Goal: Task Accomplishment & Management: Complete application form

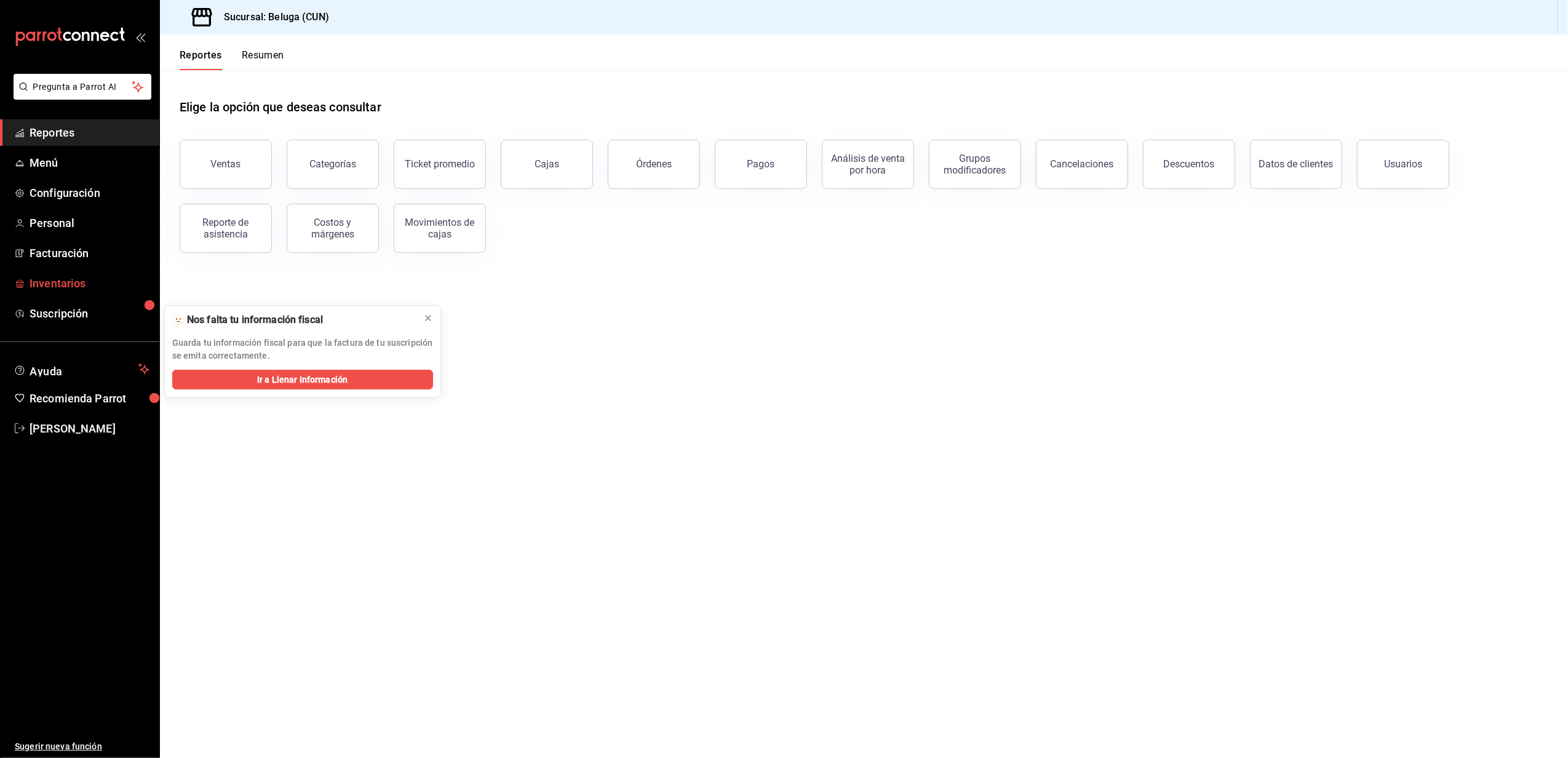
click at [54, 293] on link "Inventarios" at bounding box center [79, 283] width 159 height 27
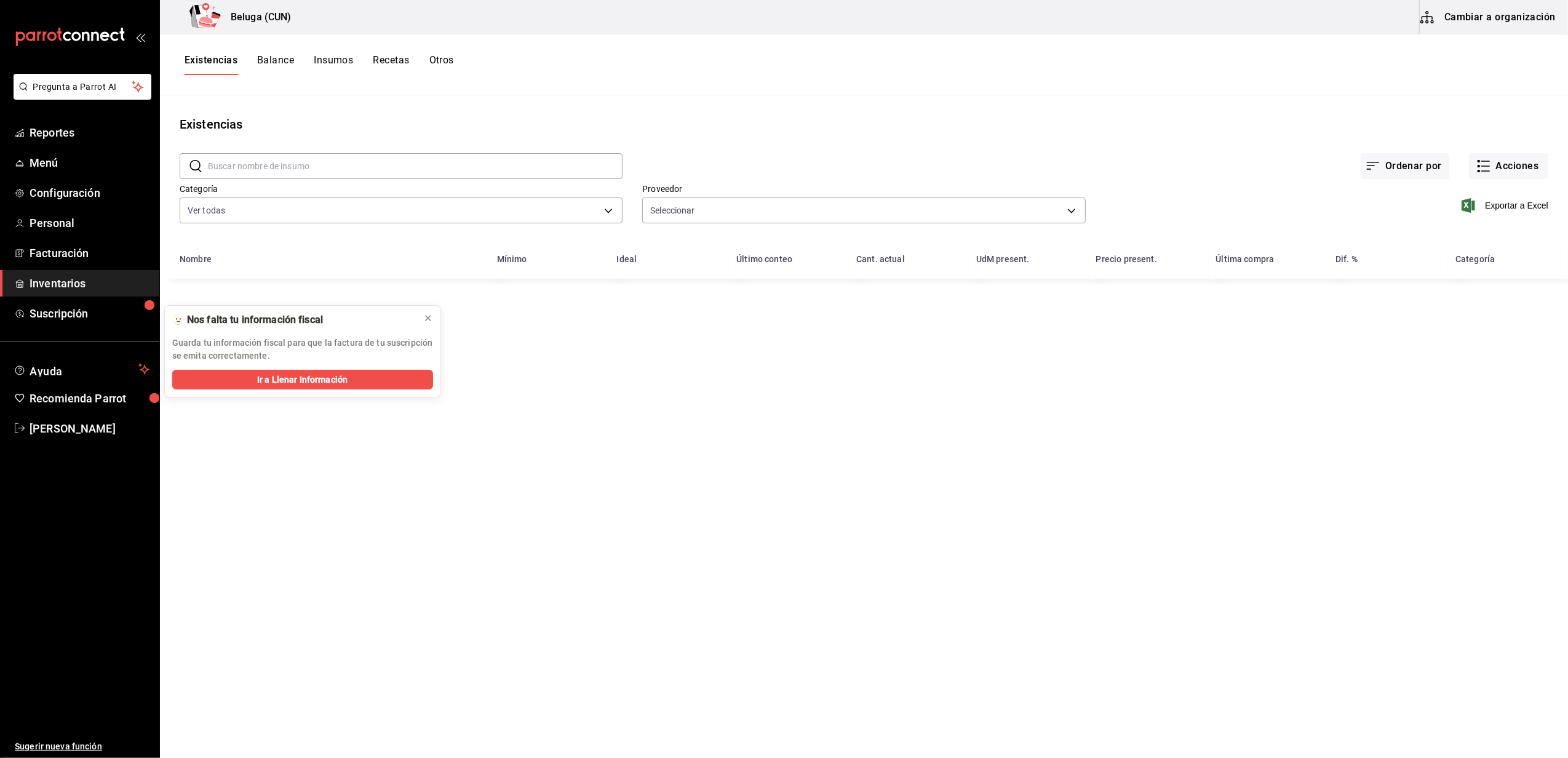
type input "2a3a6bd5-7223-4fee-8dc8-3b92205dfc78,bf70eea2-9177-4d5a-ba50-f7a943ec607f,76672…"
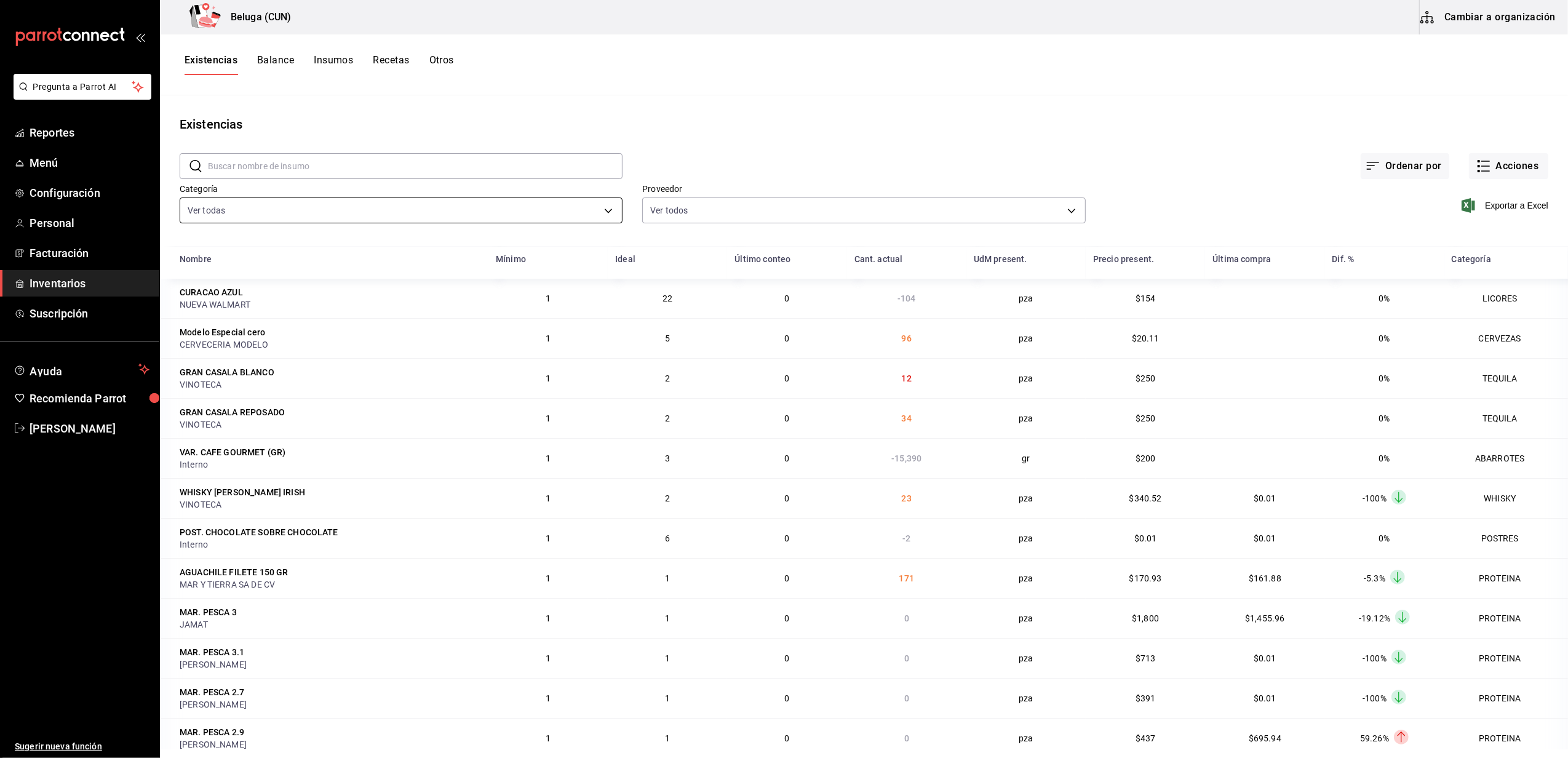
click at [598, 207] on body "Pregunta a Parrot AI Reportes Menú Configuración Personal Facturación Inventari…" at bounding box center [784, 374] width 1568 height 750
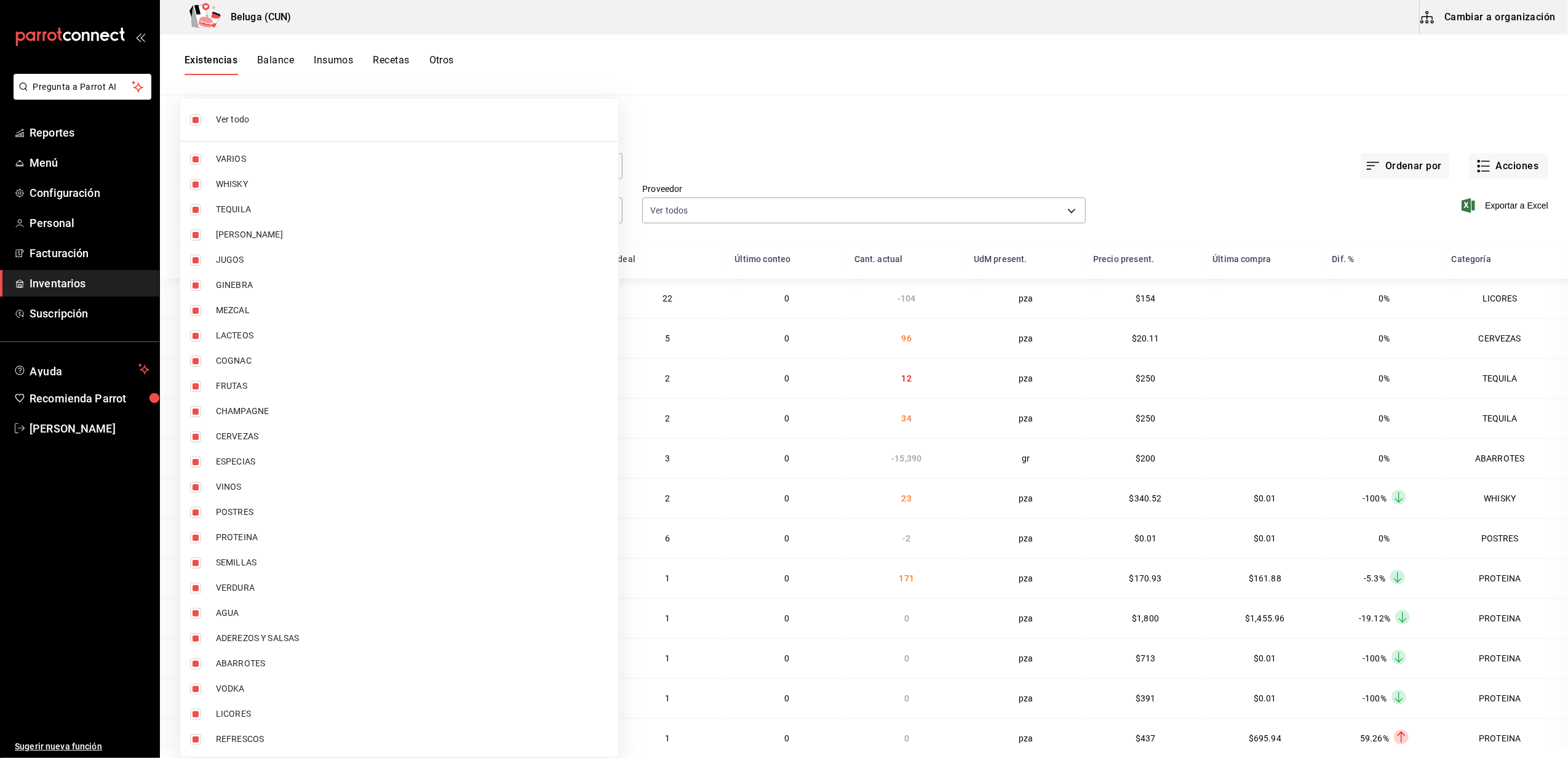
click at [198, 119] on input "checkbox" at bounding box center [195, 120] width 11 height 11
checkbox input "false"
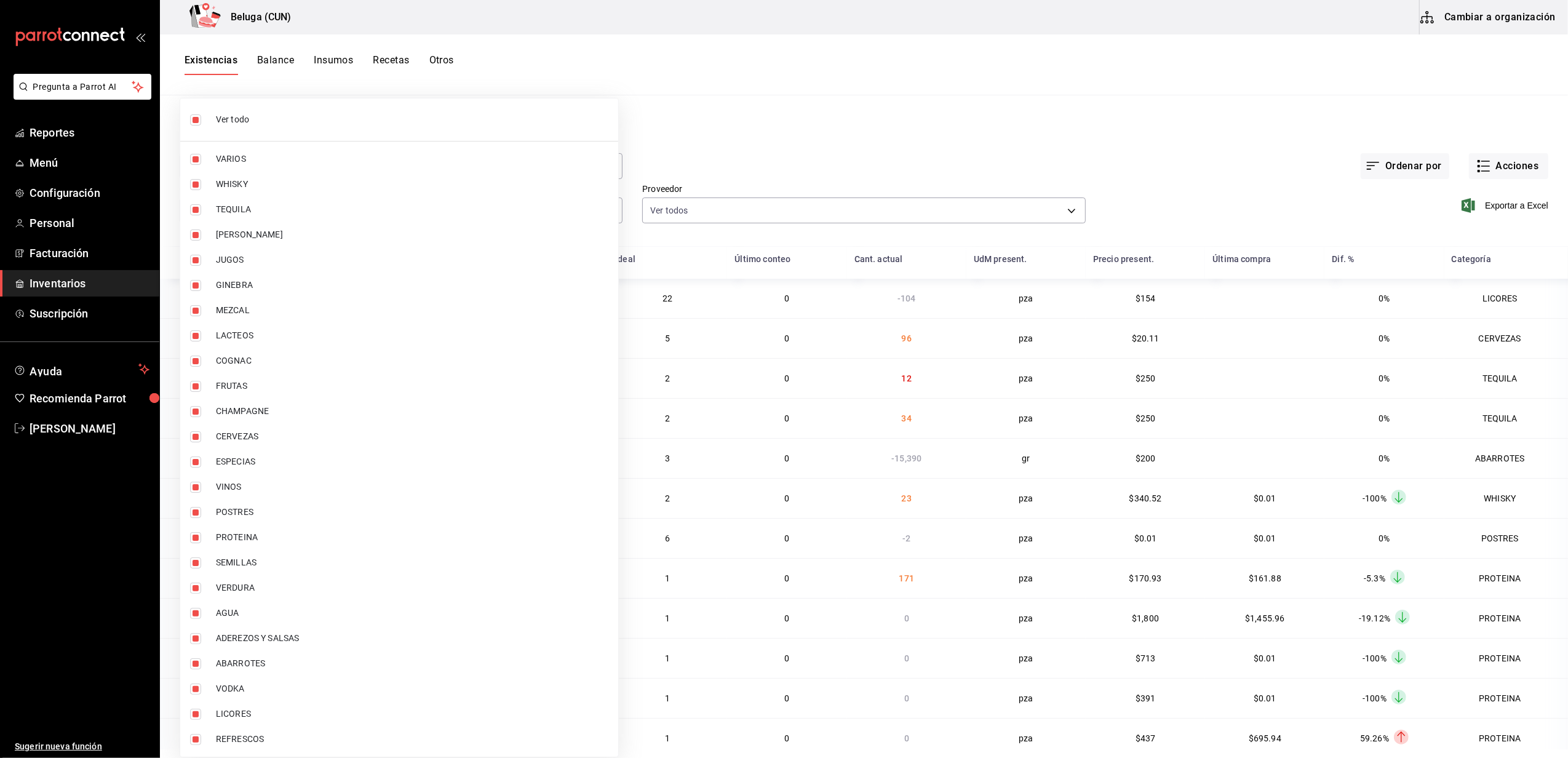
checkbox input "false"
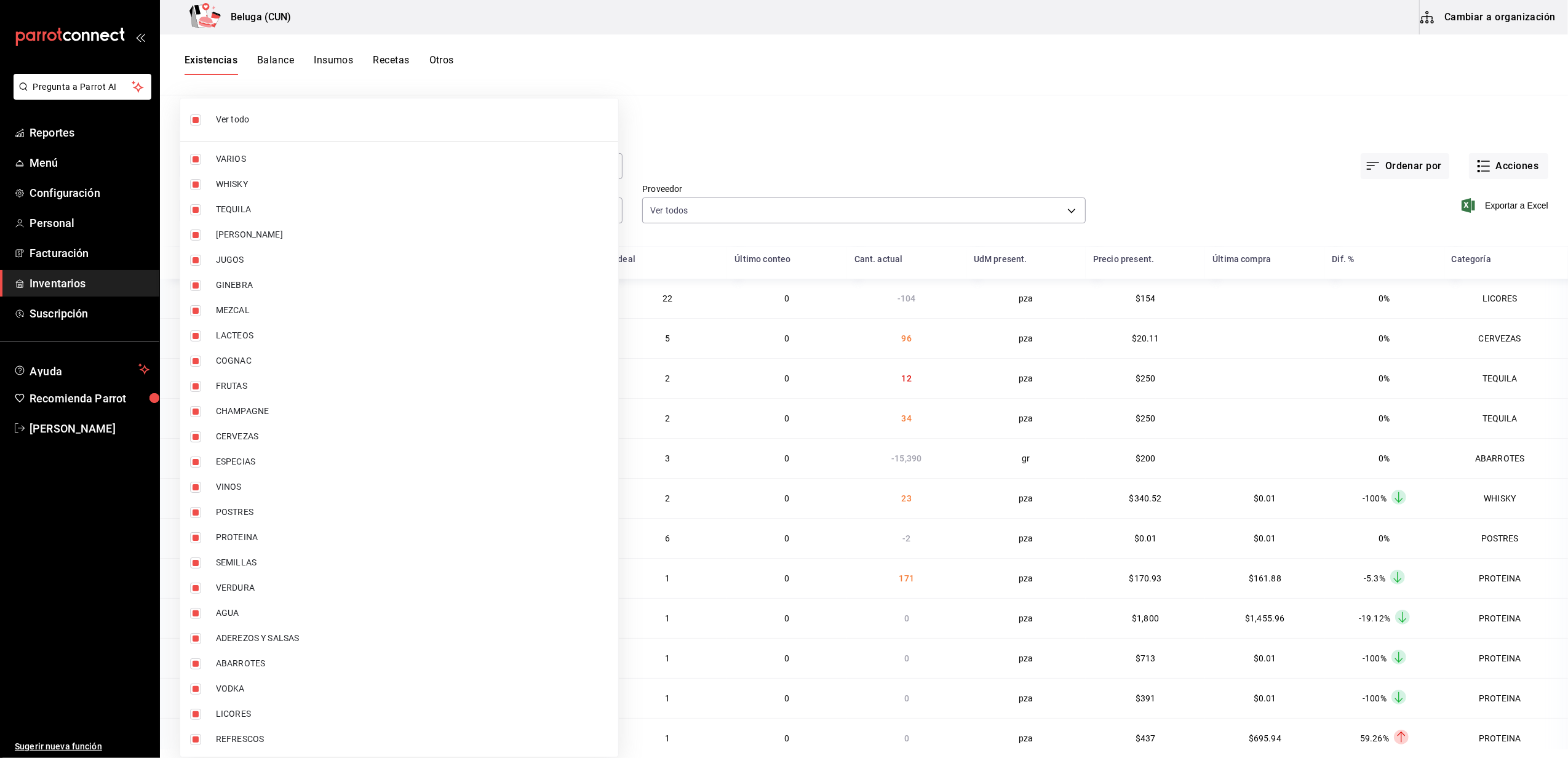
checkbox input "false"
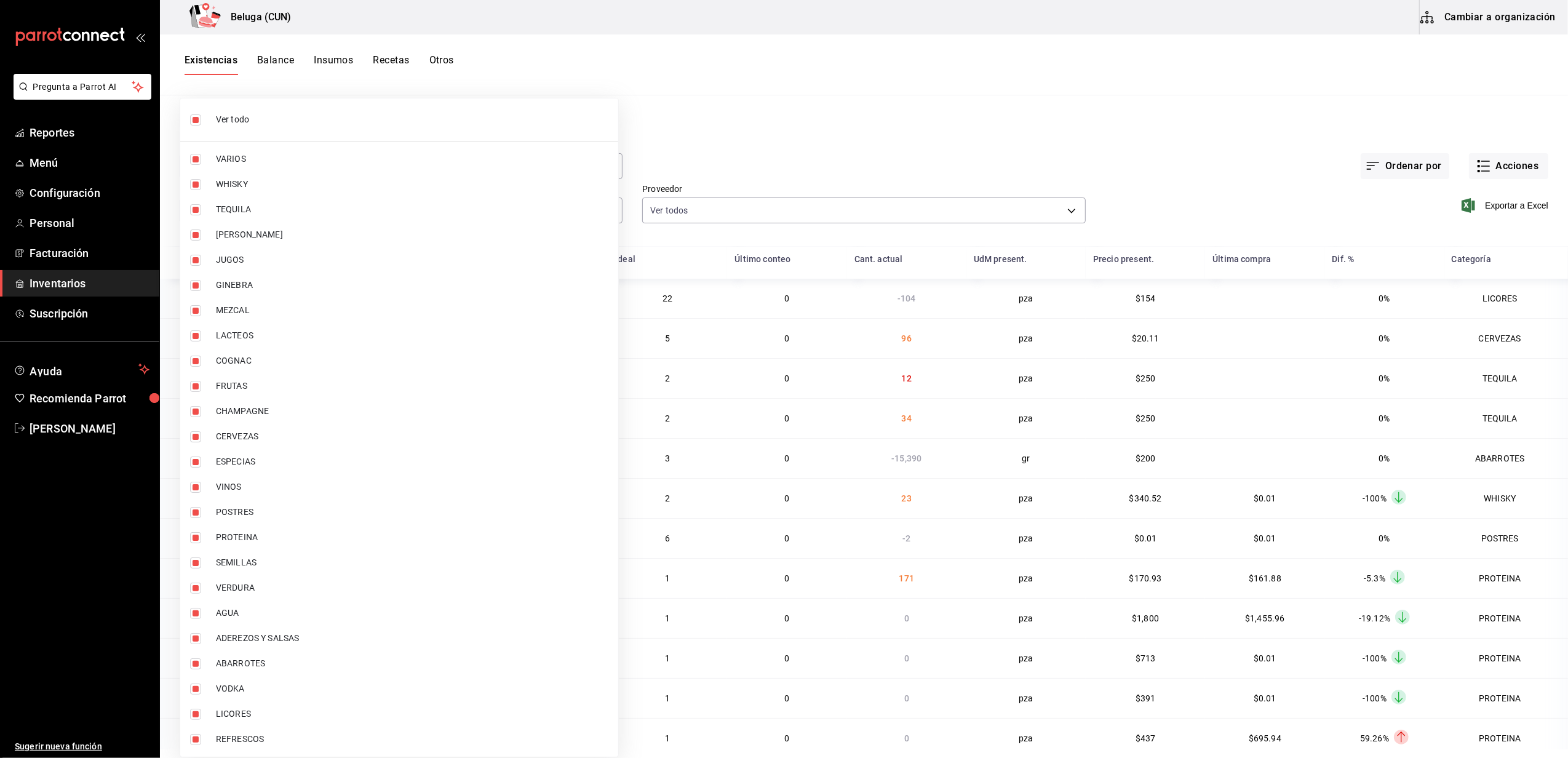
checkbox input "false"
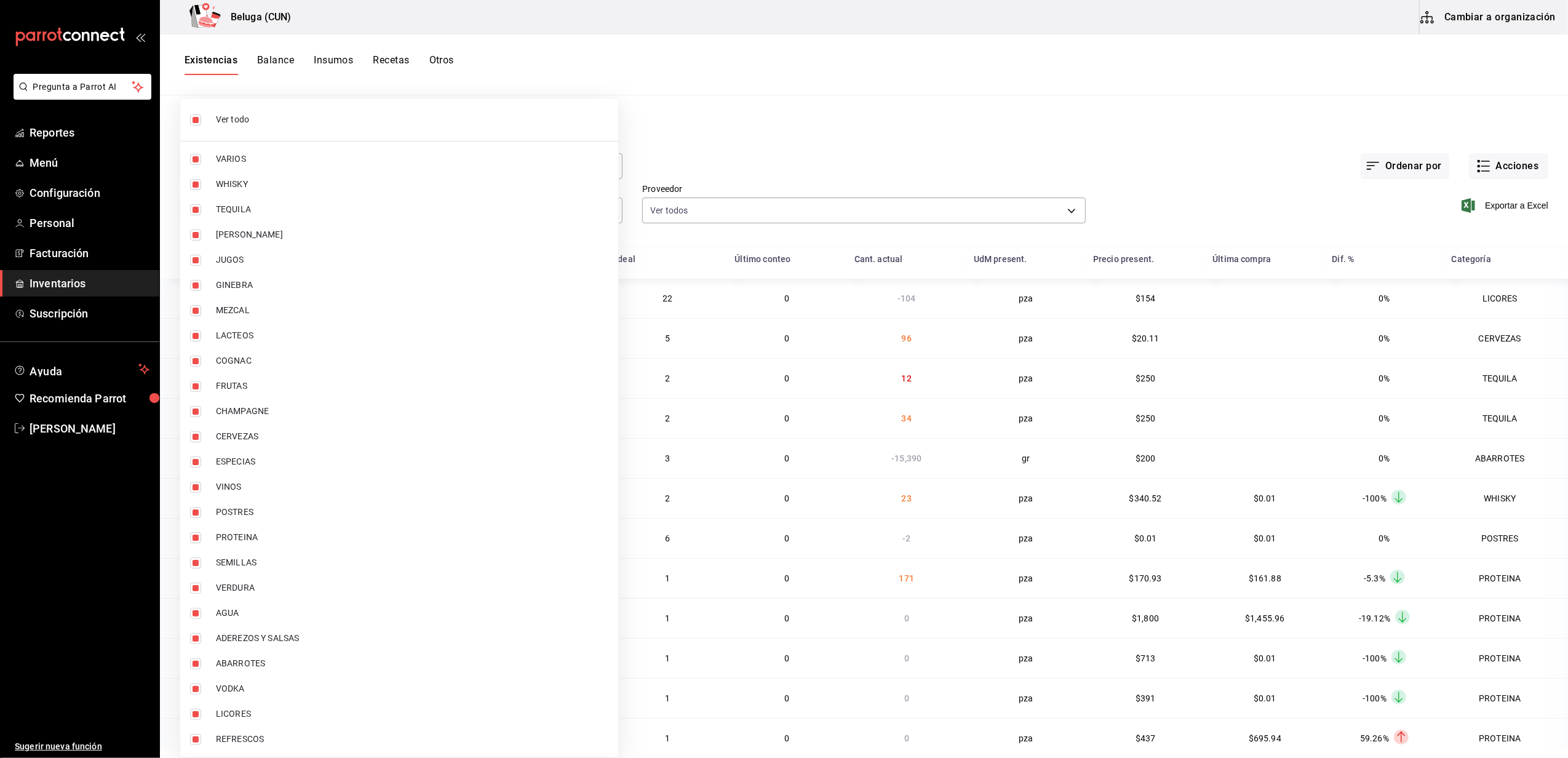
checkbox input "false"
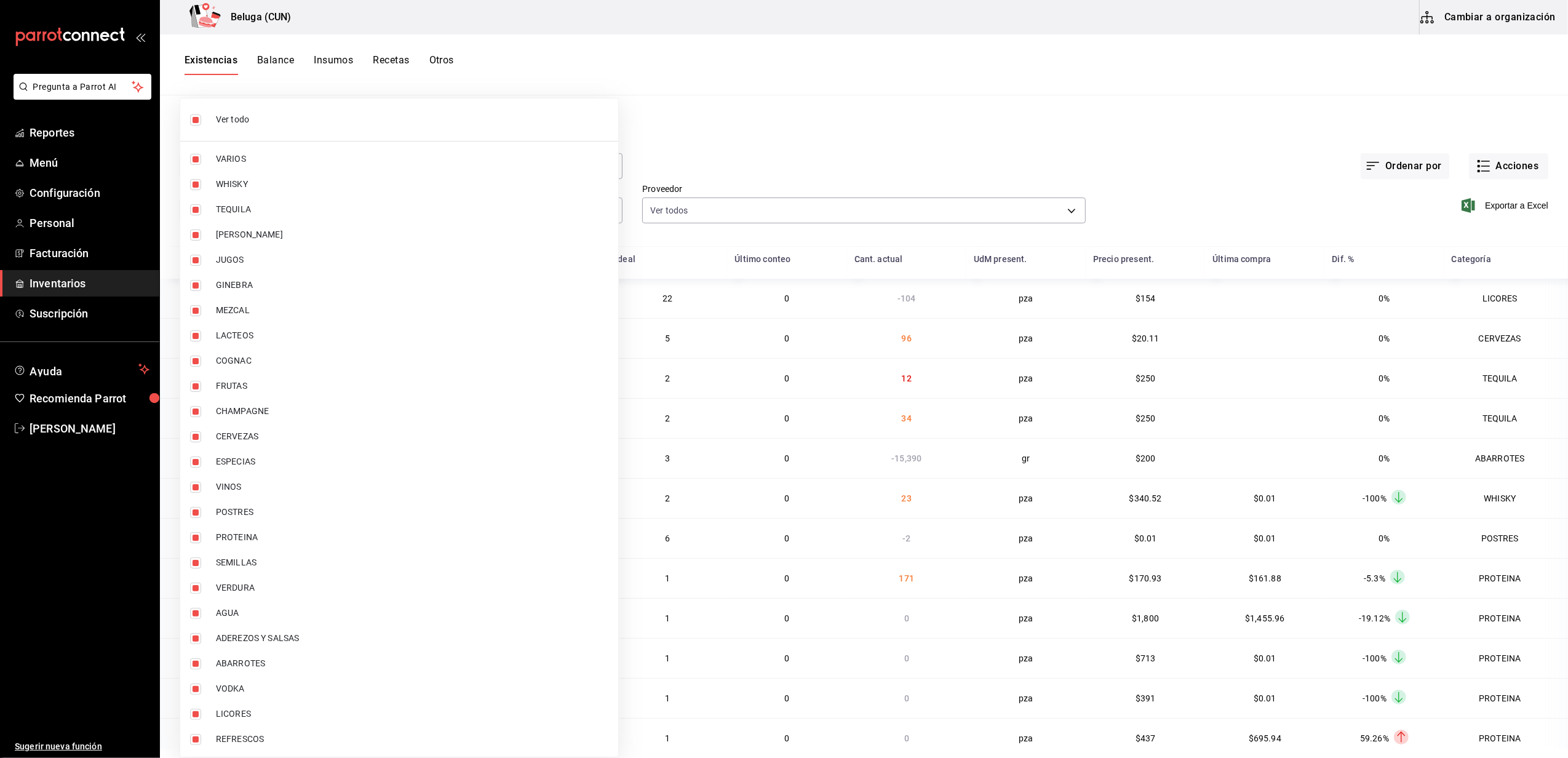
checkbox input "false"
click at [187, 512] on li "POSTRES" at bounding box center [399, 512] width 438 height 25
type input "43c9e2b0-4afa-46e8-9575-d8271eaf3d25"
checkbox input "true"
click at [196, 534] on input "checkbox" at bounding box center [195, 537] width 11 height 11
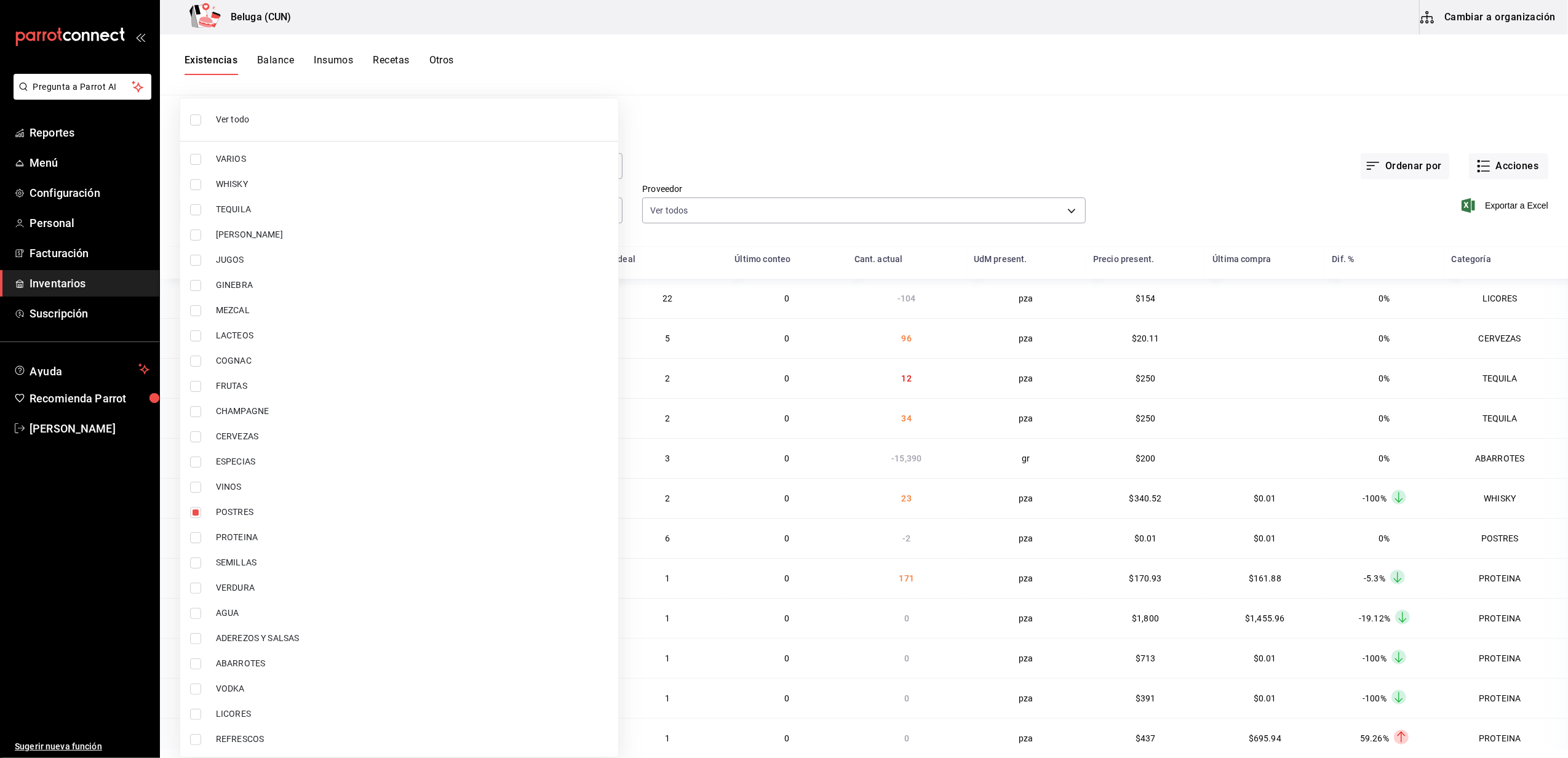
checkbox input "true"
type input "43c9e2b0-4afa-46e8-9575-d8271eaf3d25,49acfc3a-e67d-4012-8994-cdceb58e19f0"
click at [540, 63] on div at bounding box center [784, 379] width 1568 height 758
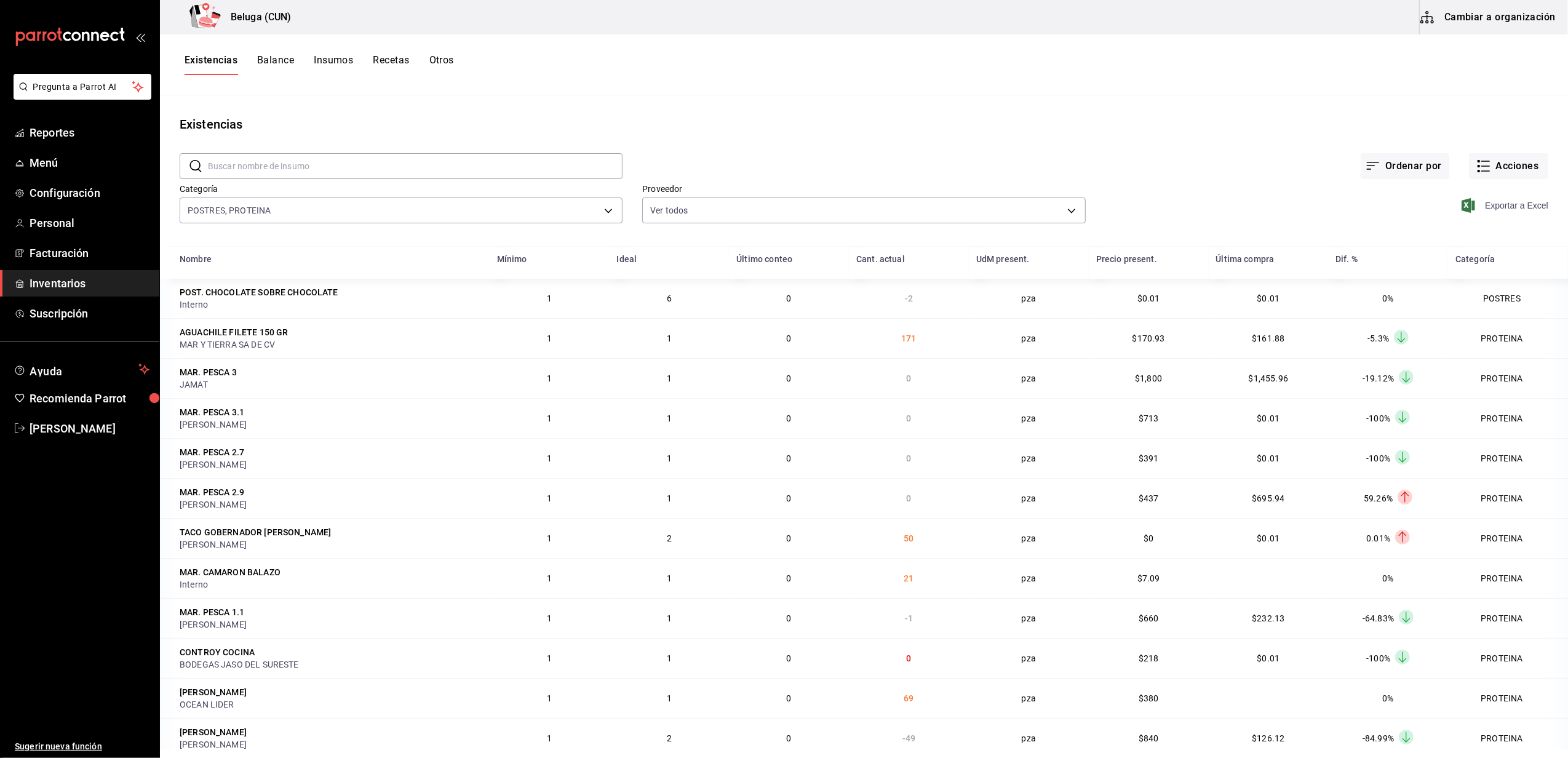
click at [1501, 210] on span "Exportar a Excel" at bounding box center [1506, 205] width 84 height 15
click at [1088, 123] on div "Existencias" at bounding box center [864, 124] width 1408 height 18
click at [45, 259] on span "Facturación" at bounding box center [89, 253] width 120 height 17
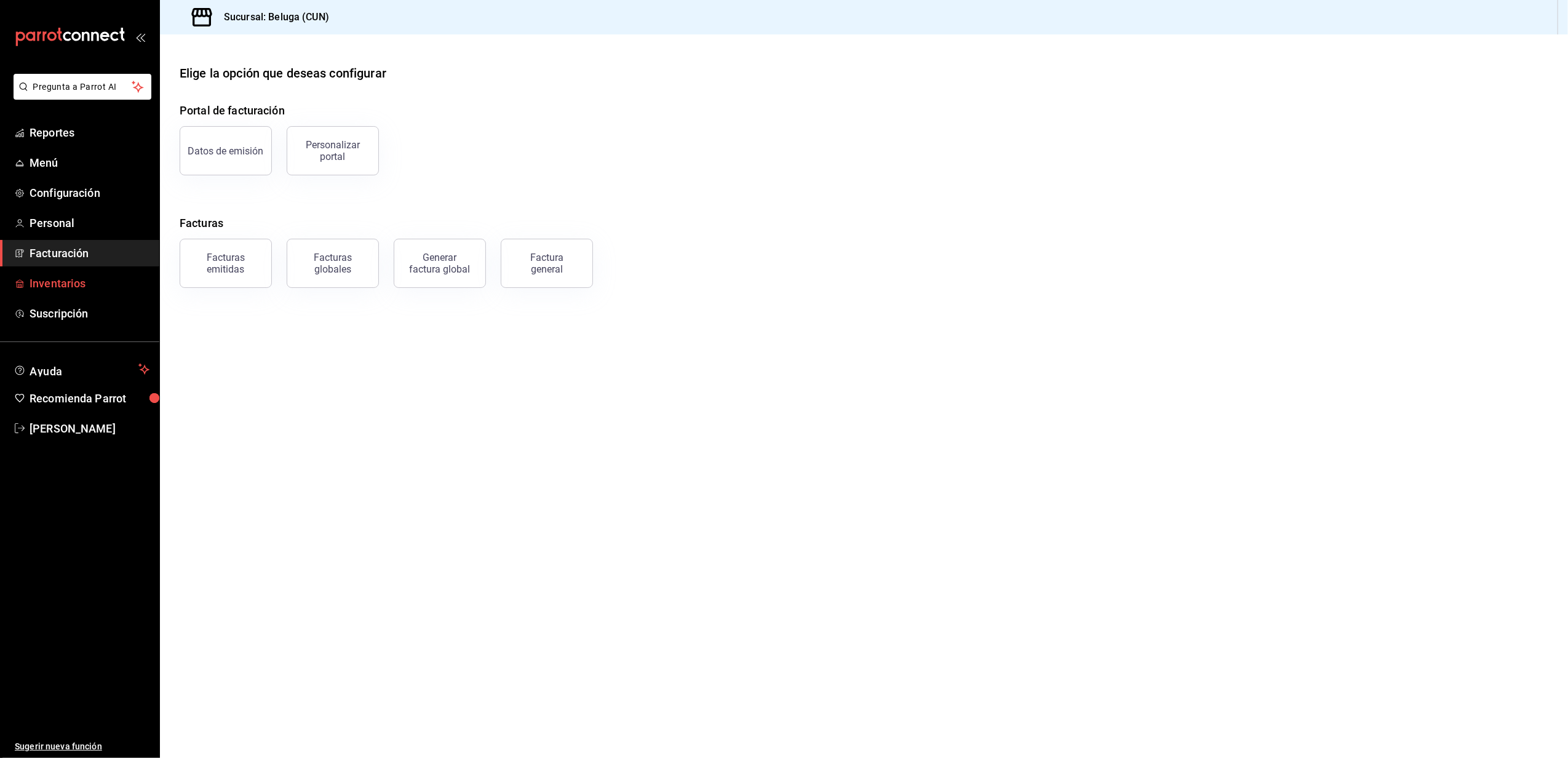
click at [50, 283] on span "Inventarios" at bounding box center [89, 283] width 120 height 17
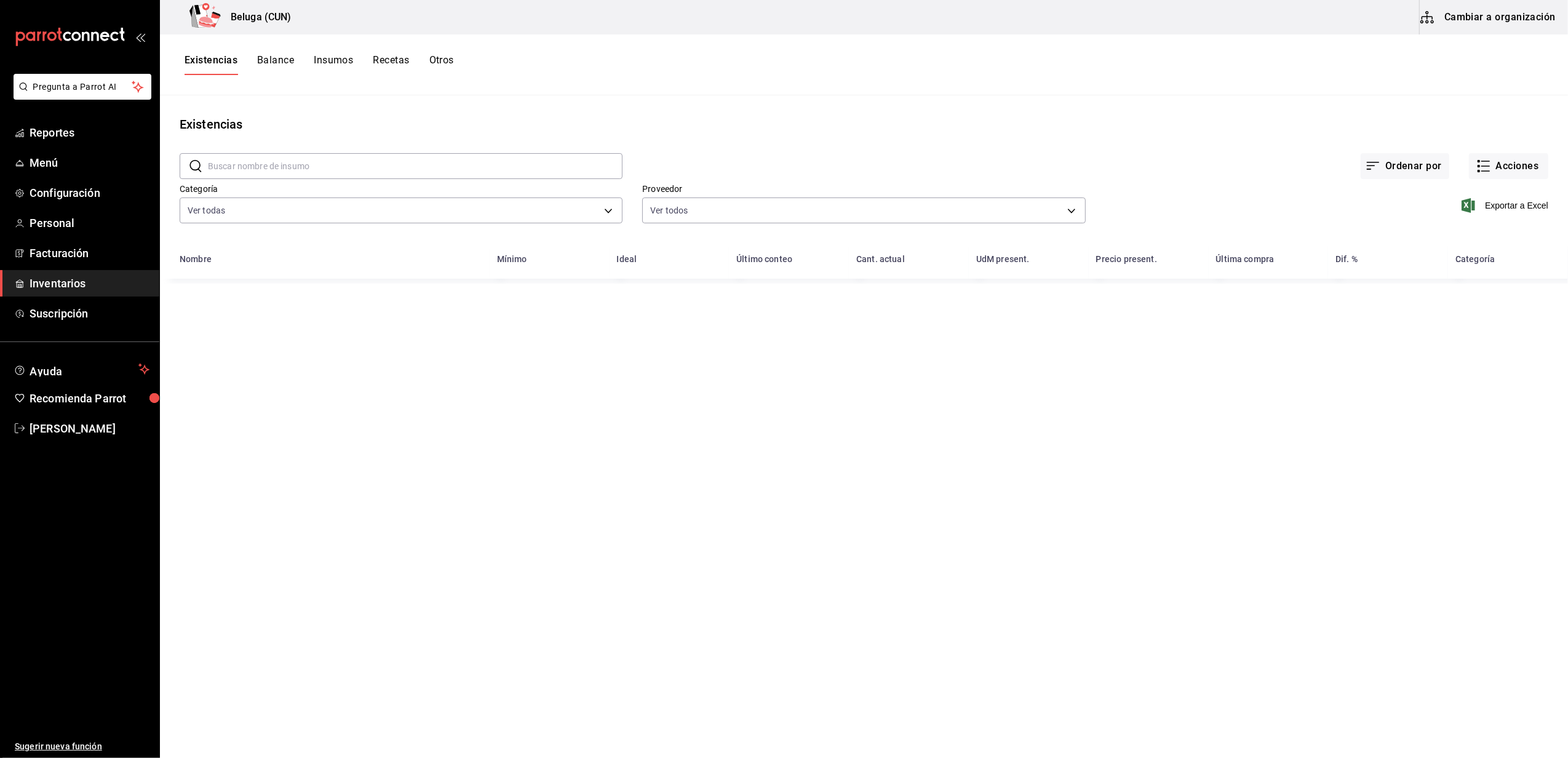
click at [1508, 10] on button "Cambiar a organización" at bounding box center [1489, 17] width 139 height 35
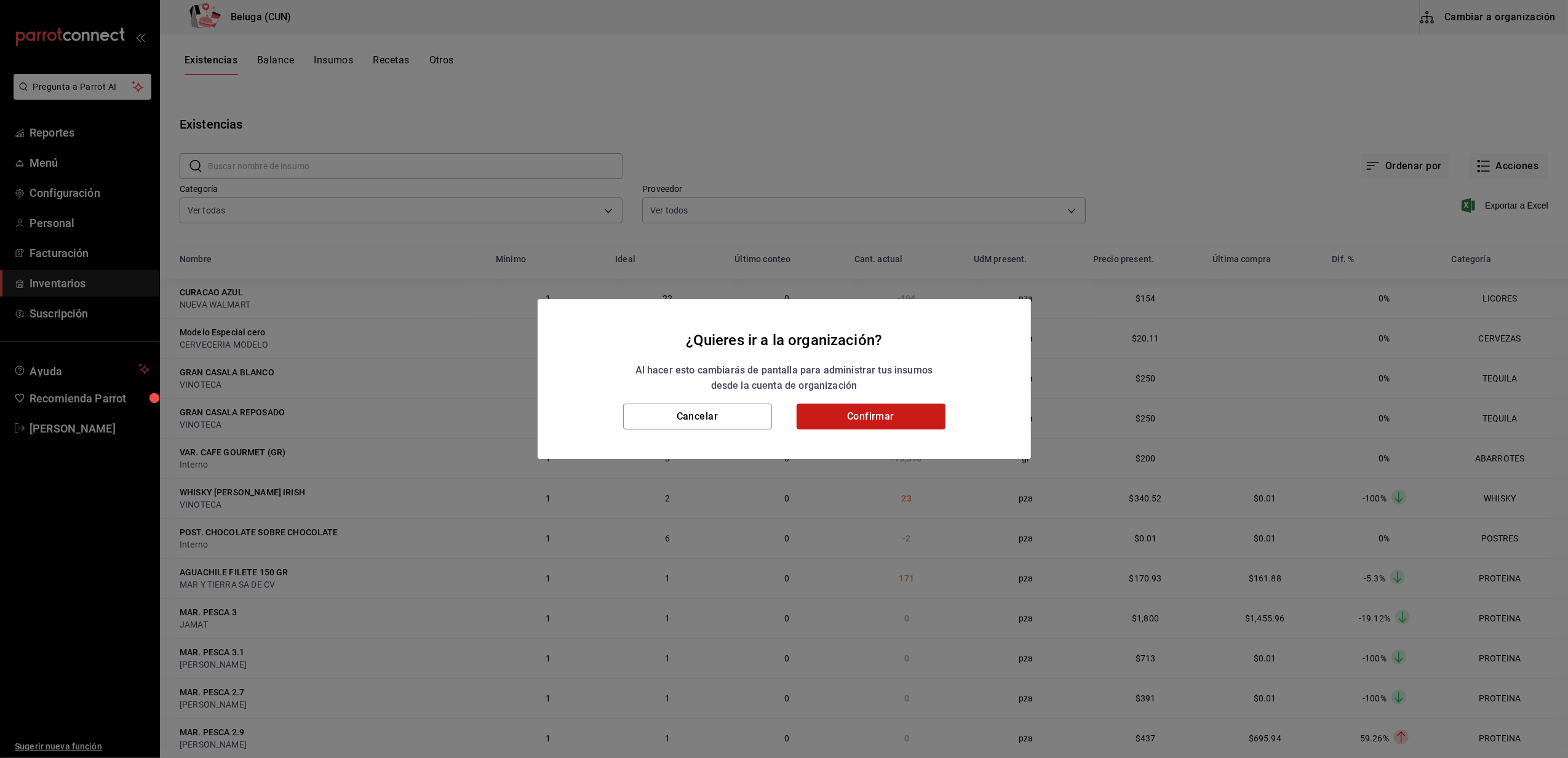
click at [827, 419] on button "Confirmar" at bounding box center [871, 417] width 149 height 26
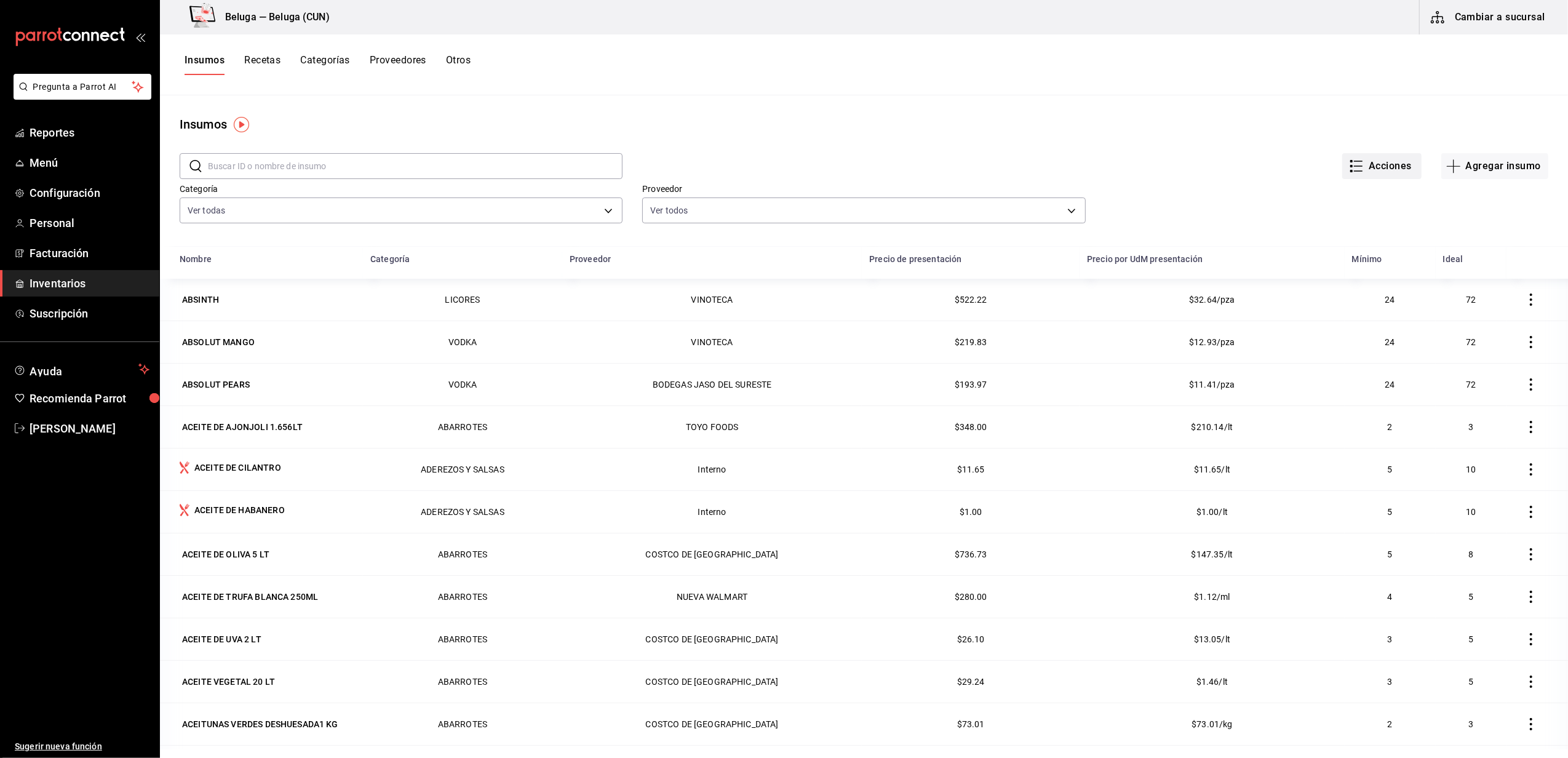
click at [1361, 163] on button "Acciones" at bounding box center [1382, 166] width 79 height 26
click at [1222, 143] on div at bounding box center [784, 379] width 1568 height 758
click at [1462, 20] on button "Cambiar a sucursal" at bounding box center [1489, 17] width 139 height 35
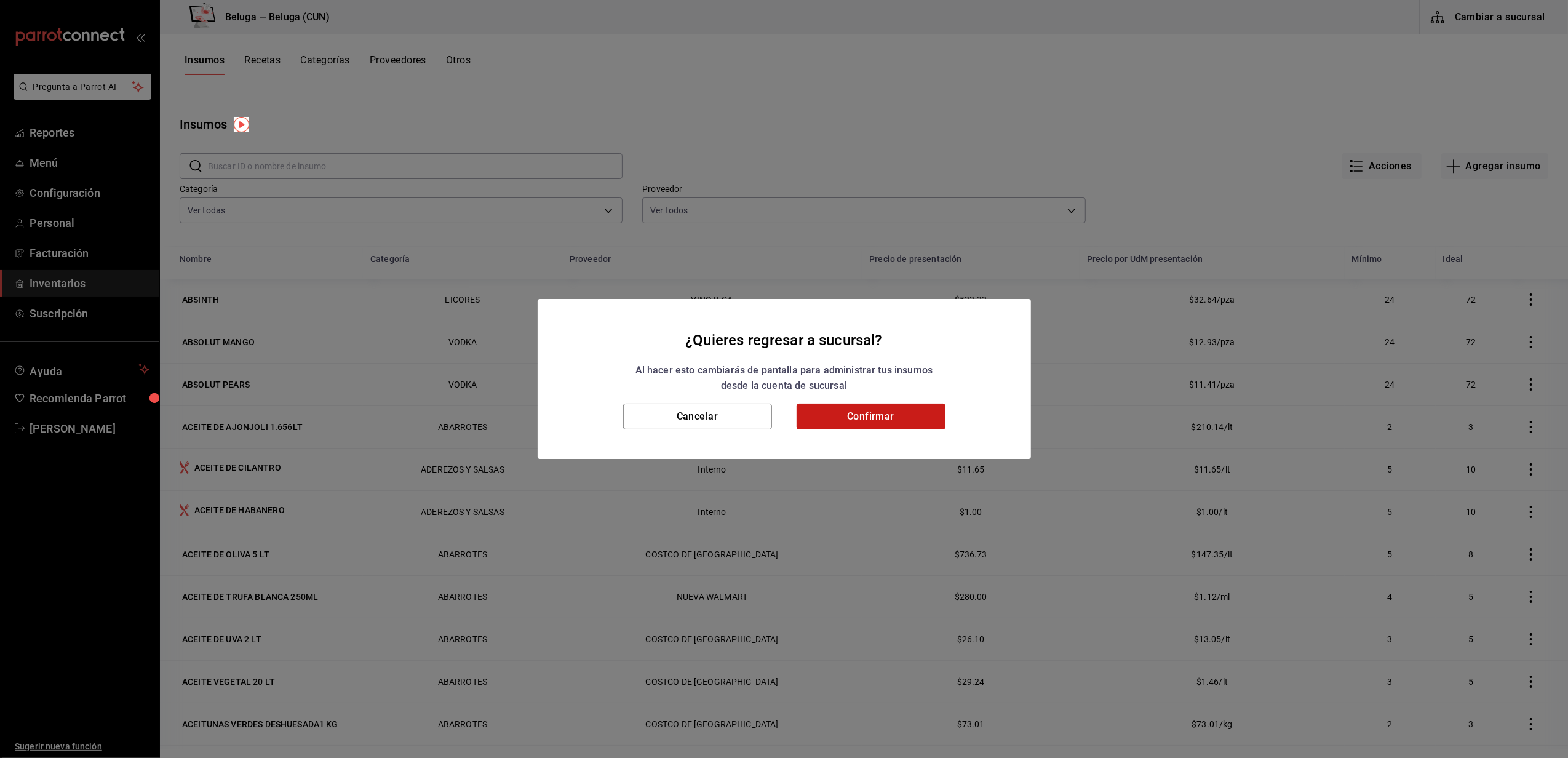
click at [864, 417] on button "Confirmar" at bounding box center [871, 417] width 149 height 26
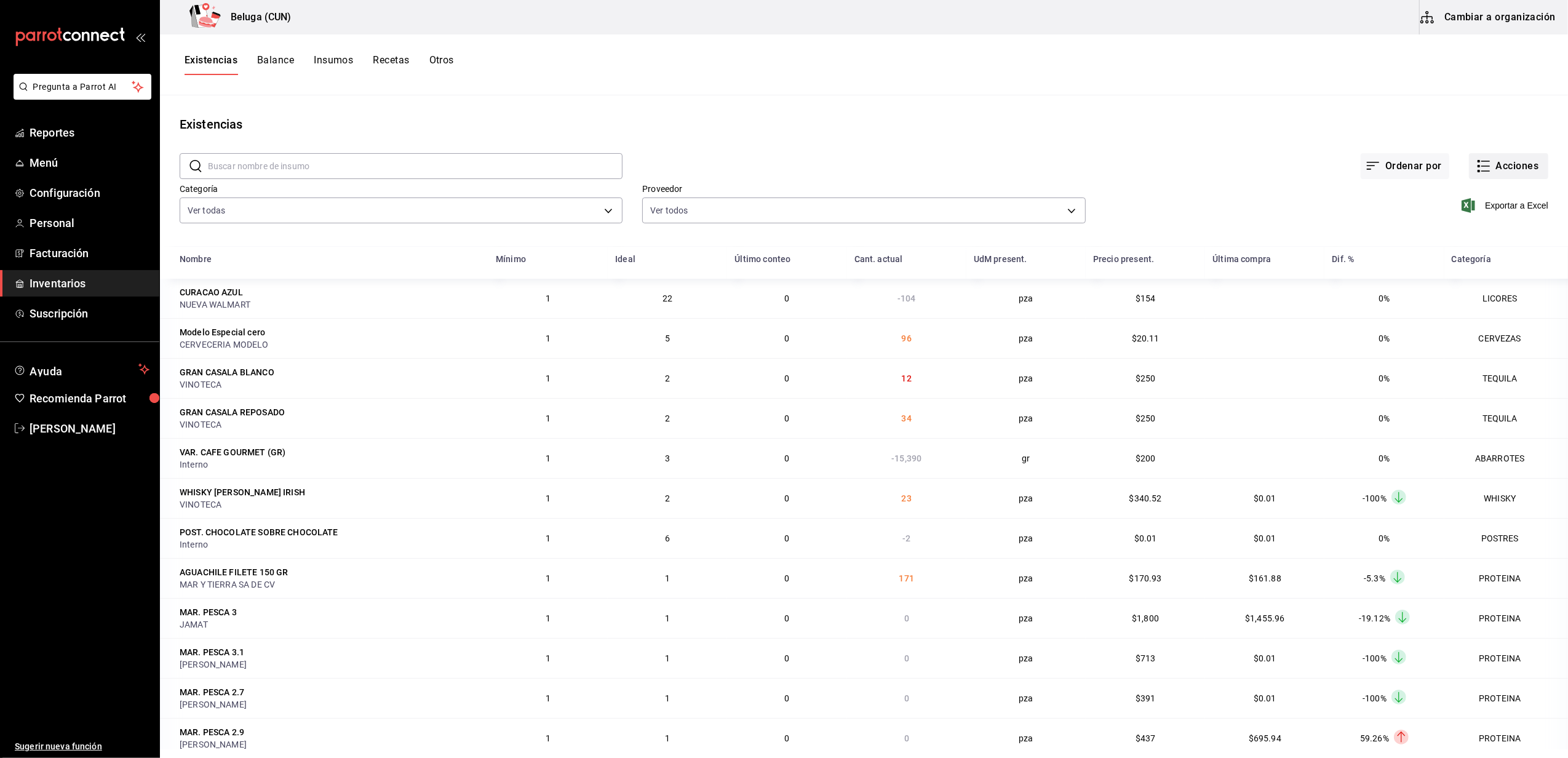
click at [1511, 173] on button "Acciones" at bounding box center [1509, 166] width 79 height 26
click at [1466, 231] on span "Compra" at bounding box center [1496, 233] width 103 height 13
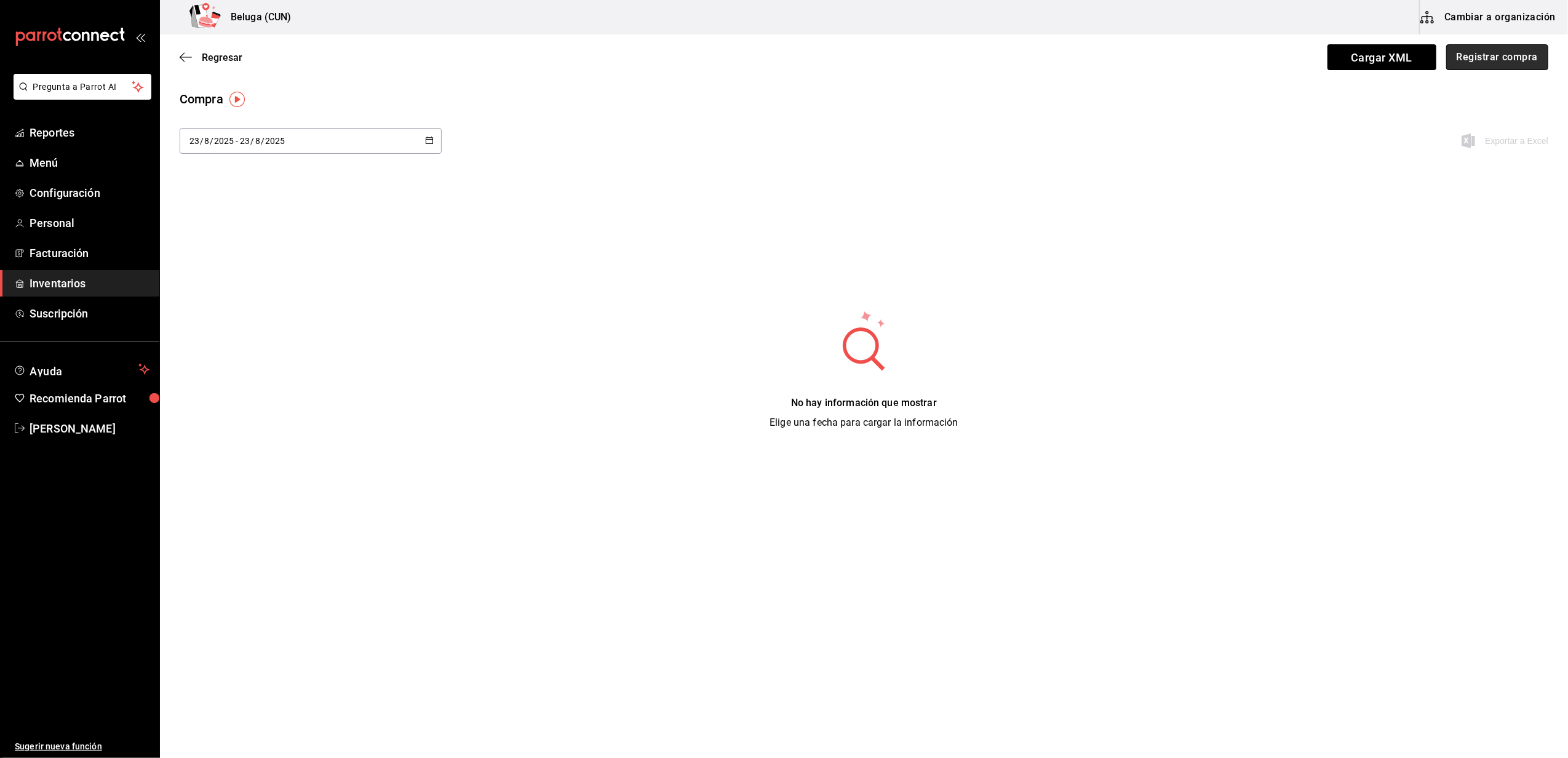
click at [1509, 48] on button "Registrar compra" at bounding box center [1497, 57] width 102 height 26
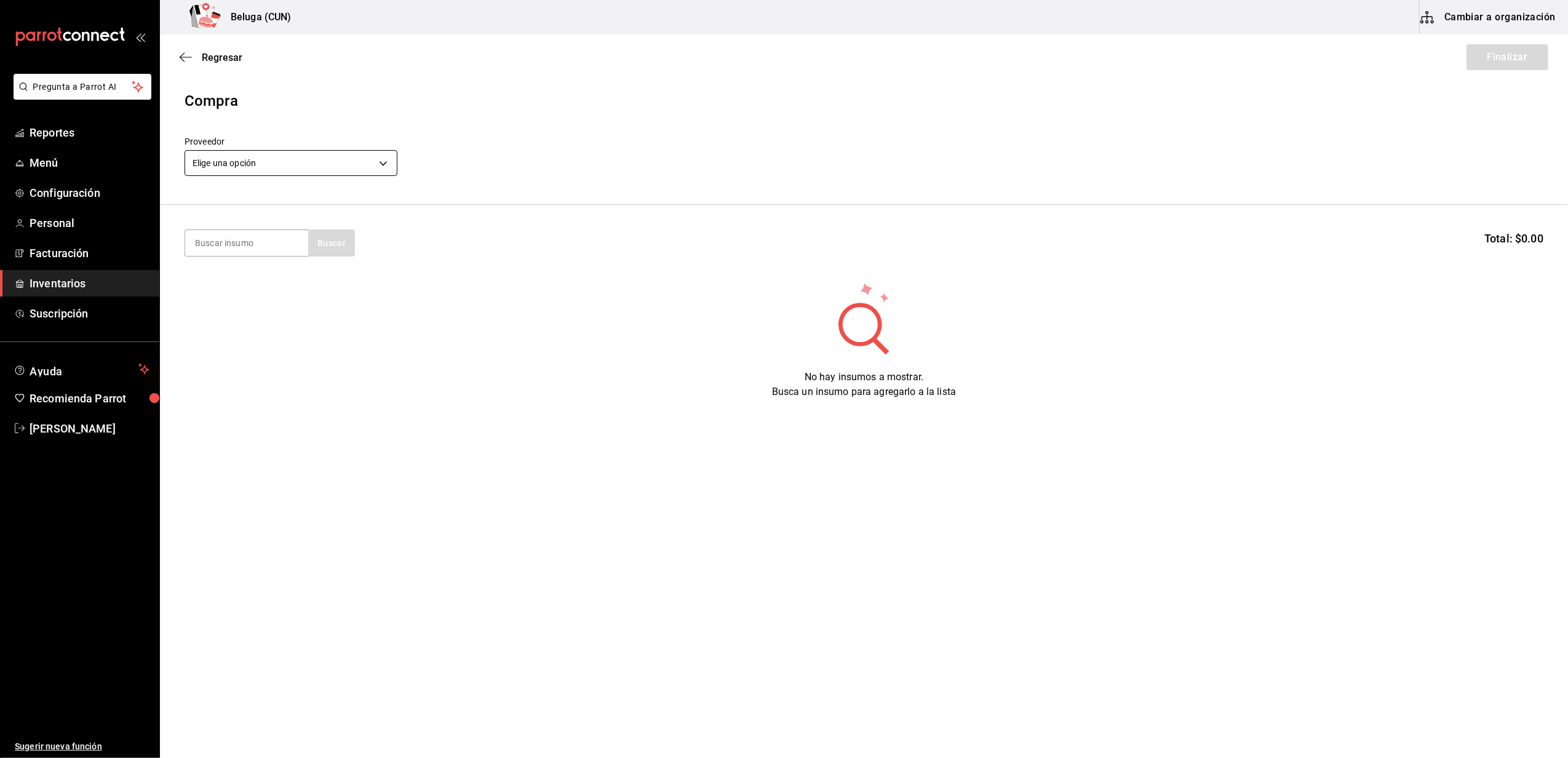
click at [370, 150] on body "Pregunta a Parrot AI Reportes Menú Configuración Personal Facturación Inventari…" at bounding box center [784, 344] width 1568 height 688
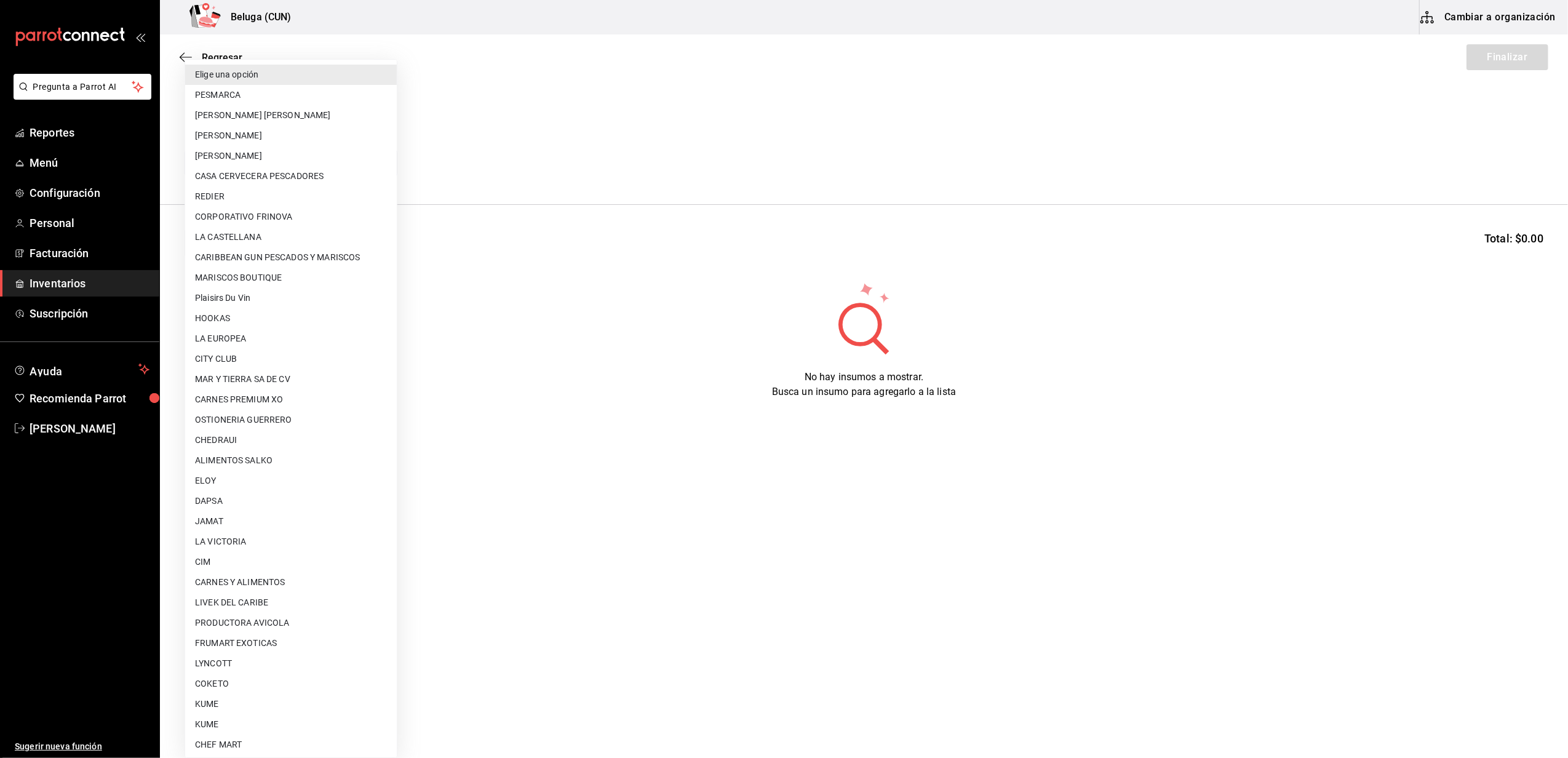
click at [546, 431] on div at bounding box center [784, 379] width 1568 height 758
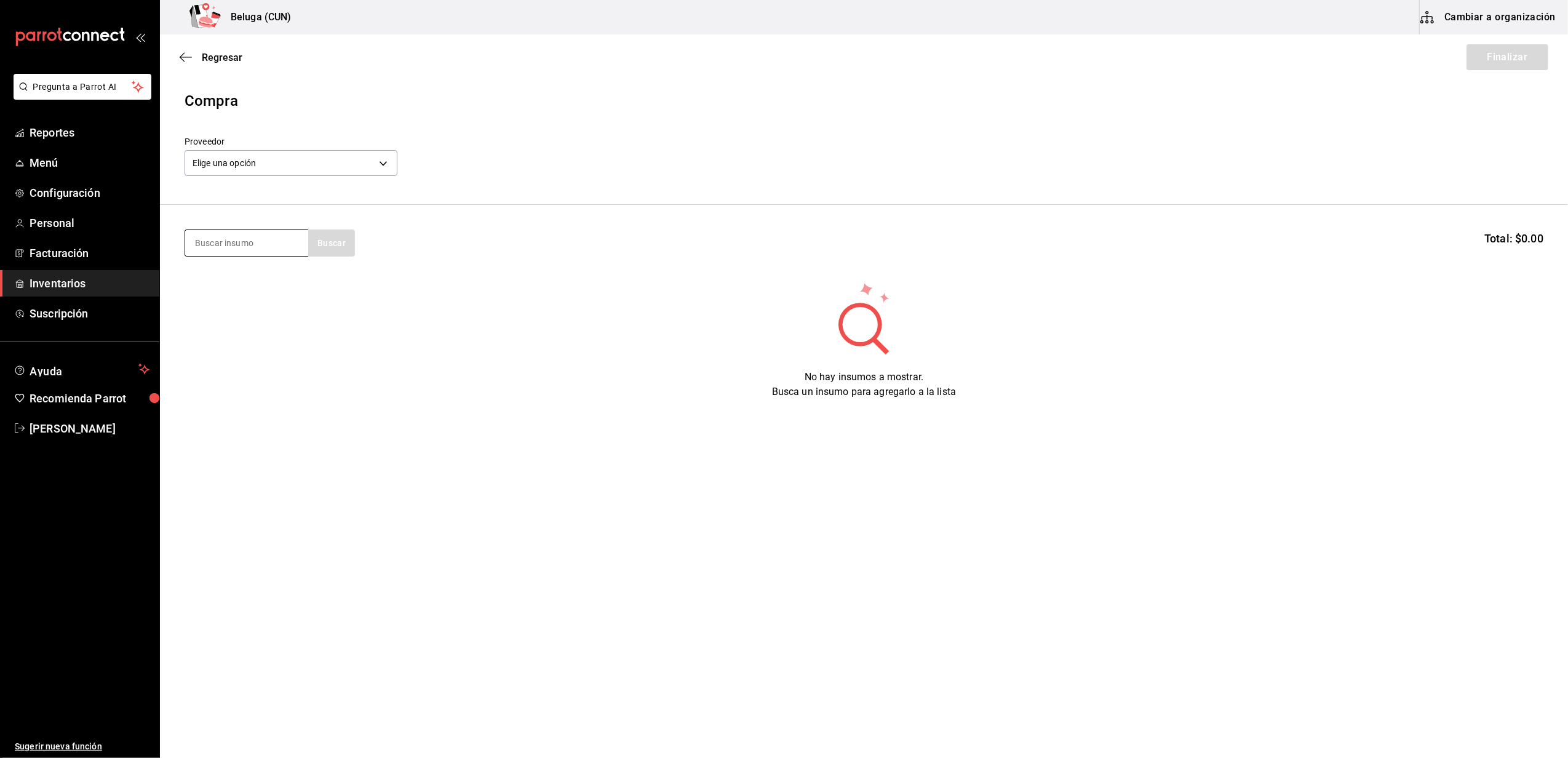
click at [220, 235] on input at bounding box center [246, 243] width 123 height 26
type input "h"
type input "choco"
click at [256, 380] on div "POST. CHOCOLATE SOBRE CHOCOLATE" at bounding box center [247, 374] width 103 height 29
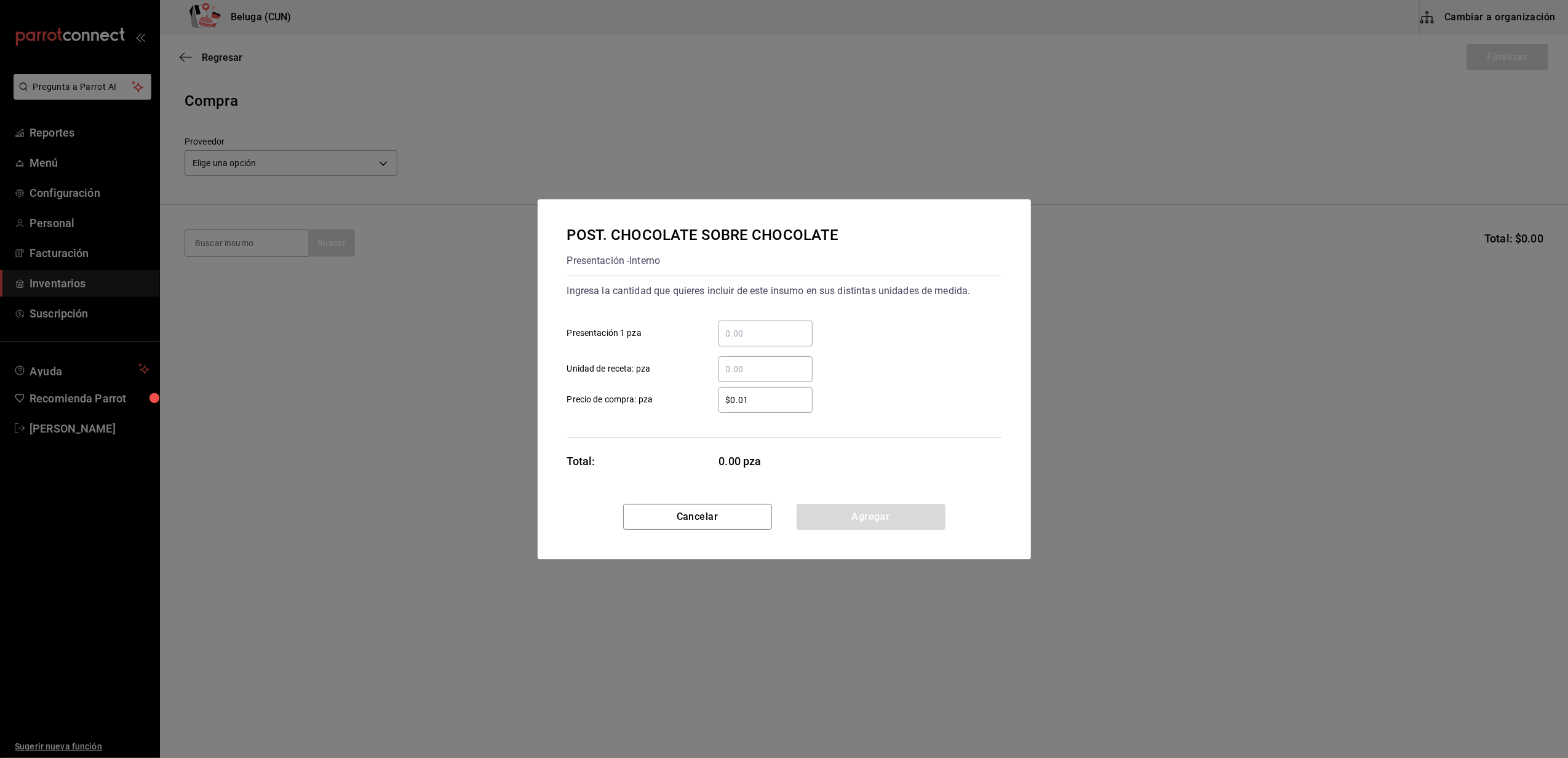
click at [763, 322] on div "​" at bounding box center [765, 333] width 94 height 26
click at [763, 326] on input "​ Presentación 1 pza" at bounding box center [765, 333] width 94 height 15
type input "6"
click at [679, 358] on label "​ Unidad de receta: pza" at bounding box center [689, 369] width 245 height 26
click at [719, 362] on input "​ Unidad de receta: pza" at bounding box center [765, 369] width 94 height 15
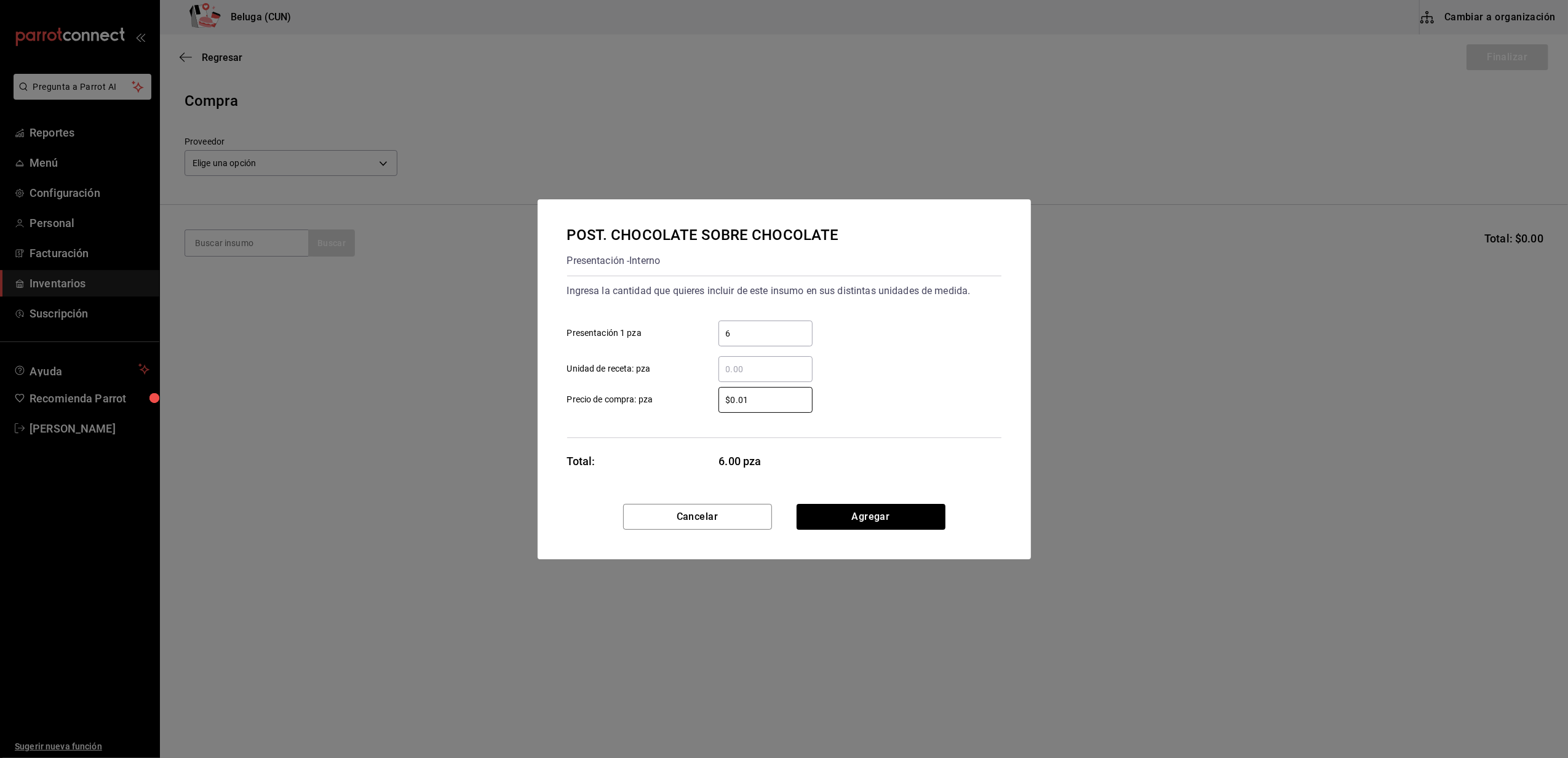
drag, startPoint x: 761, startPoint y: 399, endPoint x: 640, endPoint y: 378, distance: 122.8
click at [640, 378] on div "$0.01 ​ Precio de compra: pza" at bounding box center [779, 395] width 444 height 36
click at [655, 428] on div "Ingresa la cantidad que quieres incluir de este insumo en sus distintas unidade…" at bounding box center [784, 356] width 434 height 162
click at [872, 515] on button "Agregar" at bounding box center [871, 517] width 149 height 26
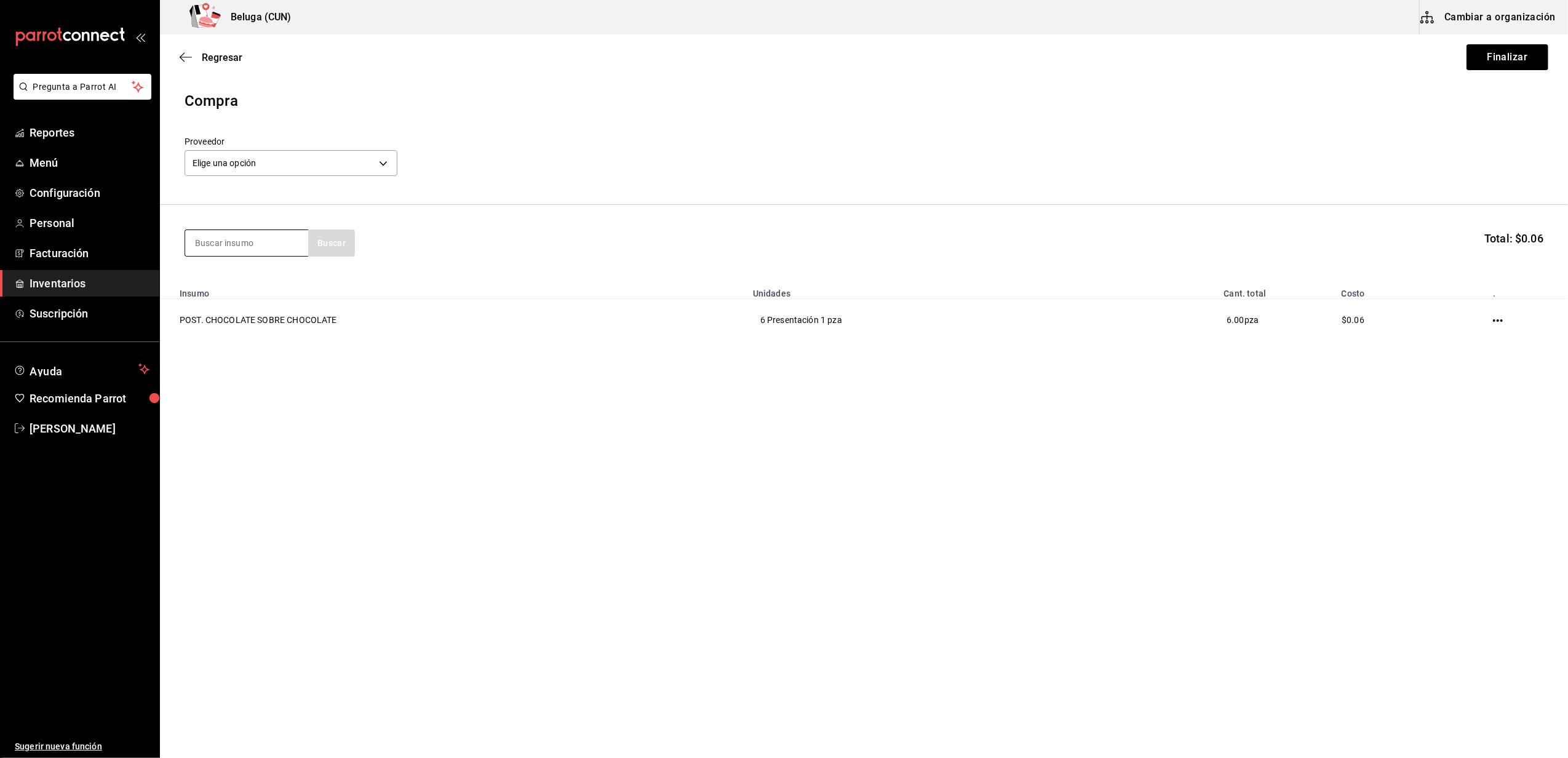
click at [247, 240] on input at bounding box center [246, 243] width 123 height 26
type input "chees"
click at [240, 286] on div "POST. [PERSON_NAME]" at bounding box center [247, 286] width 103 height 29
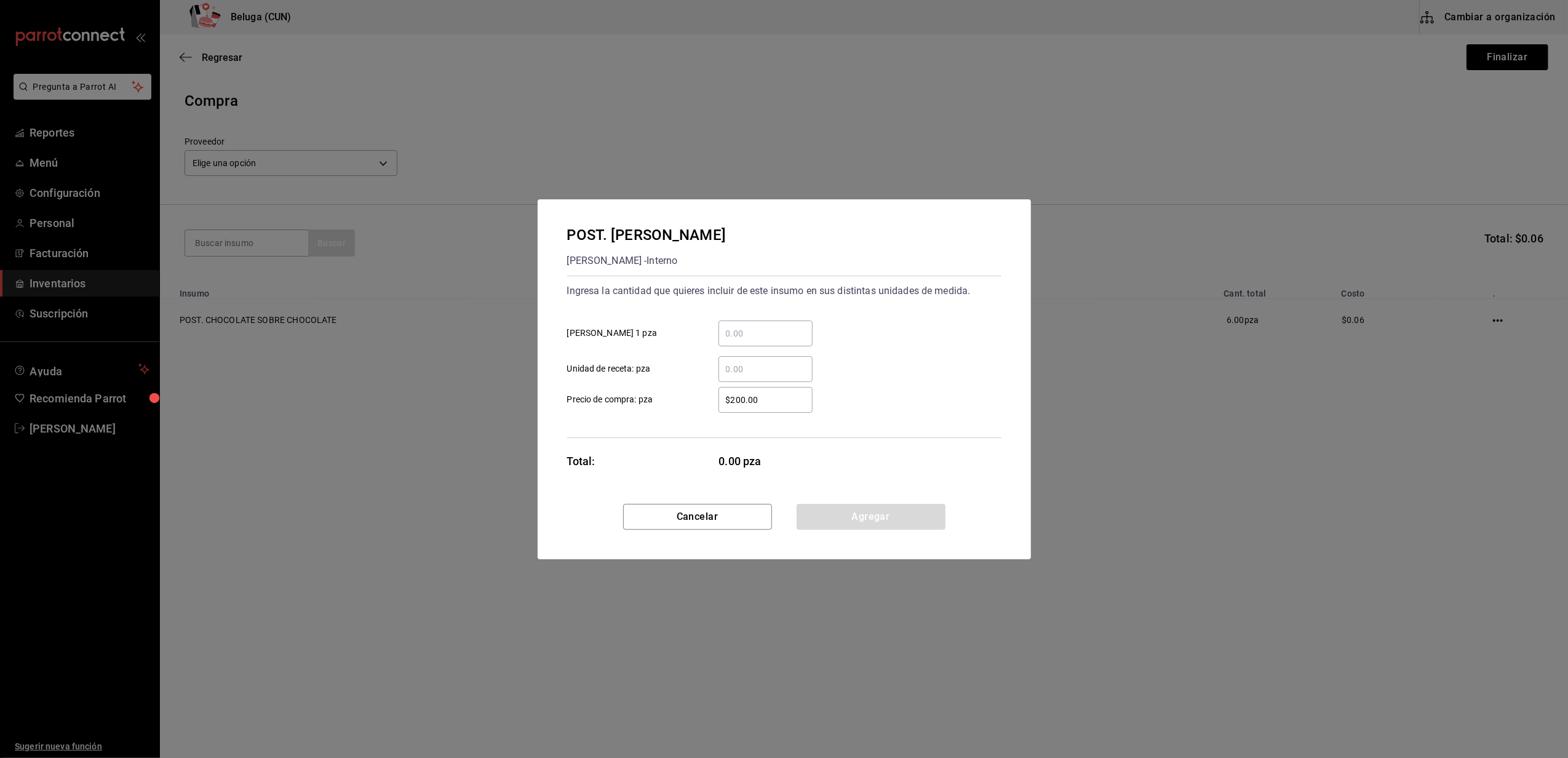
click at [762, 330] on input "​ [PERSON_NAME] 1 pza" at bounding box center [765, 333] width 94 height 15
type input "8"
click at [696, 390] on label "$200.00 ​ Precio de compra: pza" at bounding box center [689, 400] width 245 height 26
click at [719, 393] on input "$200.00" at bounding box center [765, 400] width 94 height 15
drag, startPoint x: 780, startPoint y: 401, endPoint x: 643, endPoint y: 405, distance: 137.1
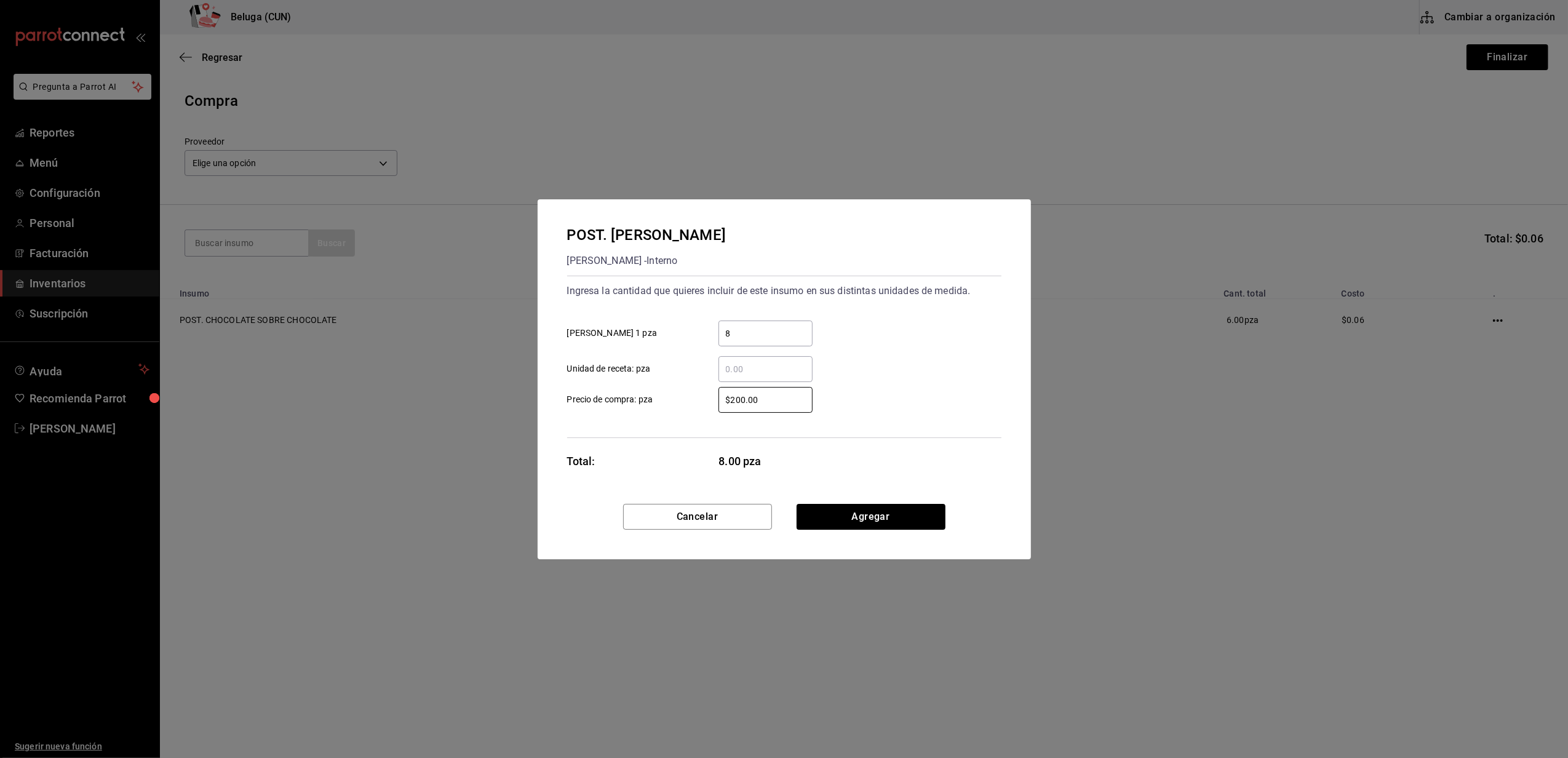
click at [643, 405] on label "$200.00 ​ Precio de compra: pza" at bounding box center [689, 400] width 245 height 26
type input "$0.01"
click at [833, 507] on button "Agregar" at bounding box center [871, 517] width 149 height 26
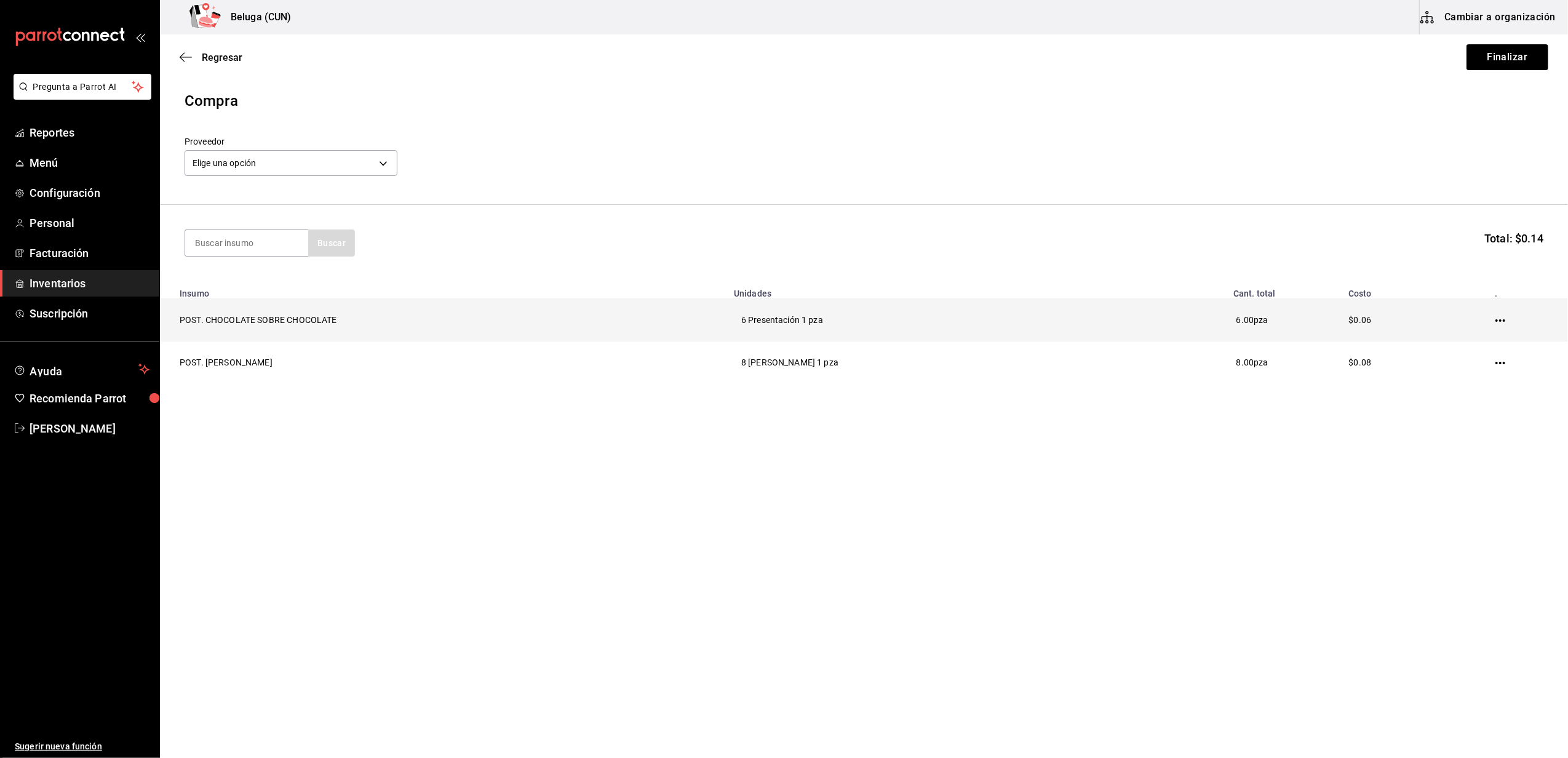
click at [1500, 314] on td at bounding box center [1502, 320] width 131 height 42
click at [1502, 320] on icon "button" at bounding box center [1500, 320] width 10 height 10
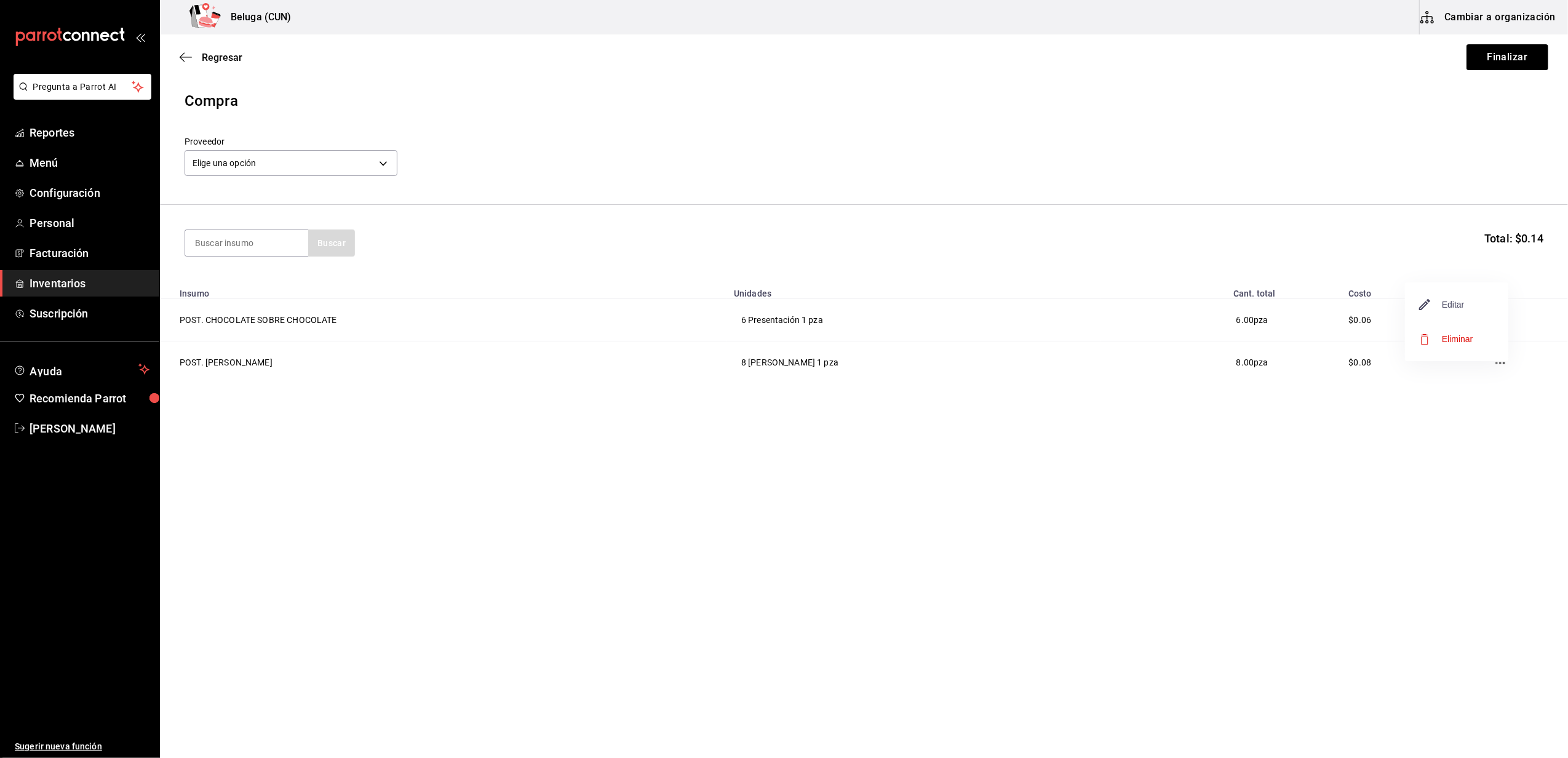
click at [1460, 304] on span "Editar" at bounding box center [1442, 304] width 45 height 15
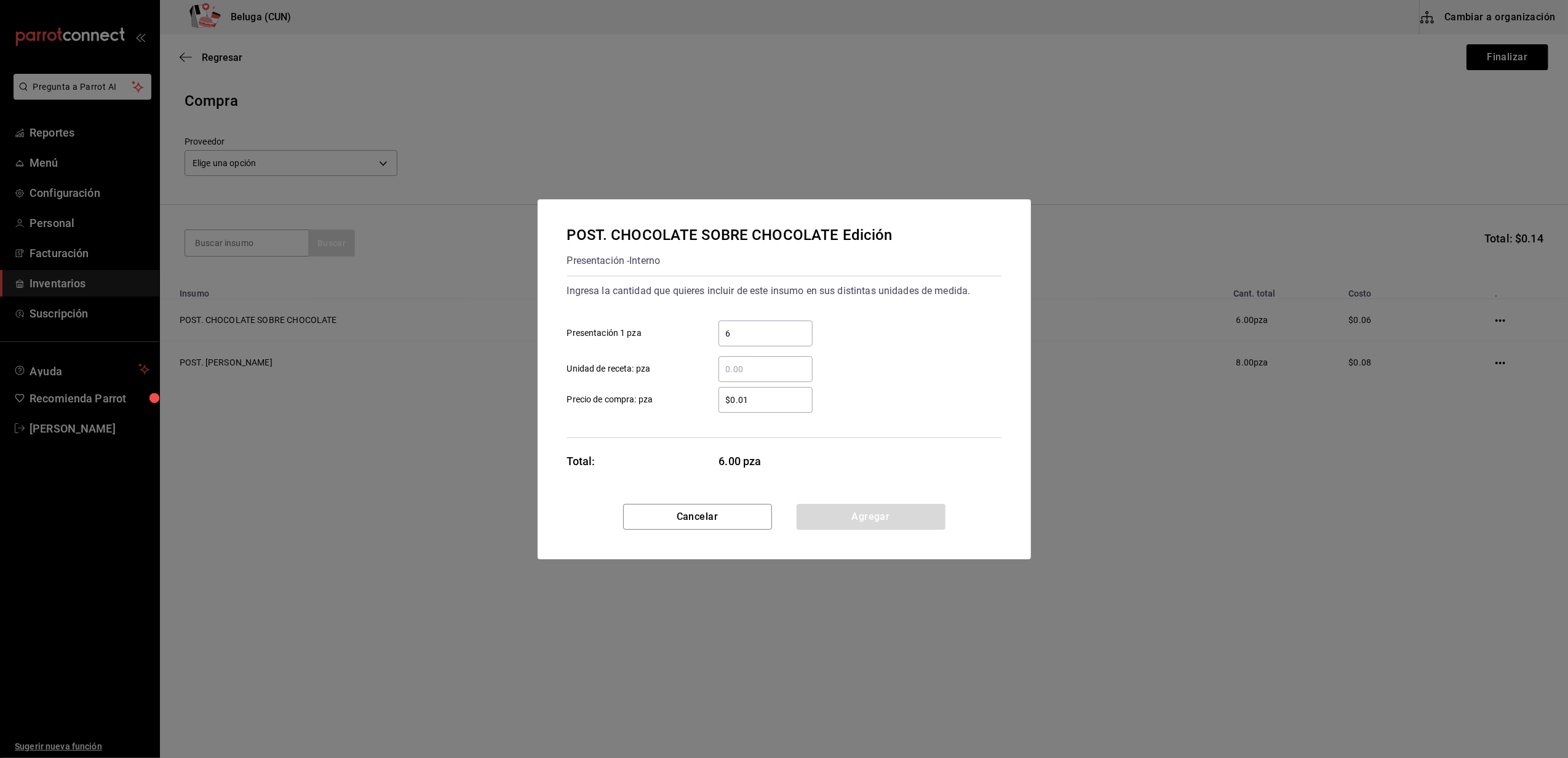
click at [744, 367] on input "​ Unidad de receta: pza" at bounding box center [765, 369] width 94 height 15
type input "6"
drag, startPoint x: 752, startPoint y: 323, endPoint x: 687, endPoint y: 346, distance: 68.9
click at [687, 346] on div "6 ​ Presentación 1 pza 6 ​ Unidad de receta: pza" at bounding box center [779, 346] width 444 height 72
click at [736, 329] on input "6" at bounding box center [765, 333] width 94 height 15
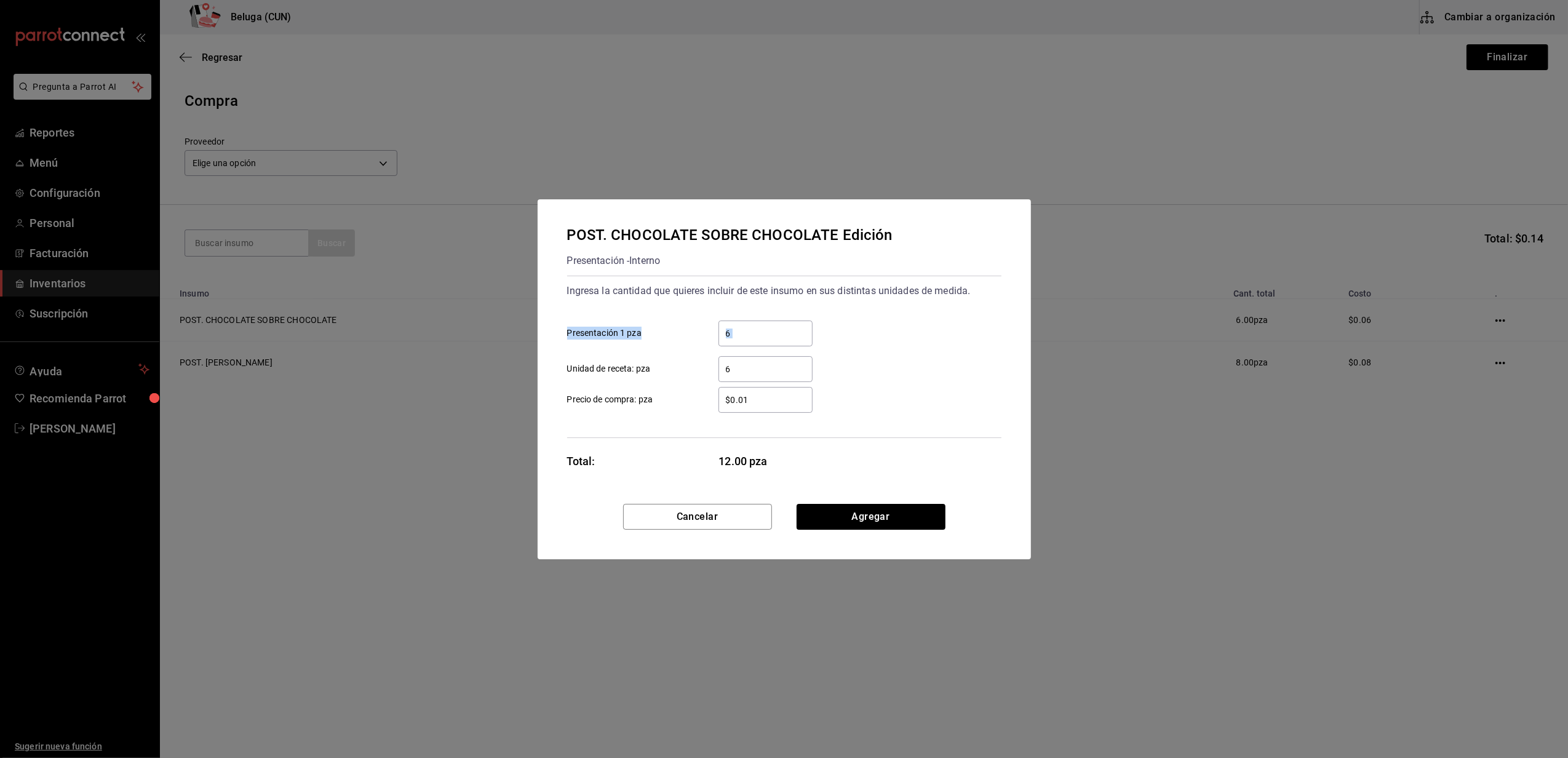
click at [739, 330] on input "6" at bounding box center [765, 333] width 94 height 15
click at [865, 512] on button "Agregar" at bounding box center [871, 517] width 149 height 26
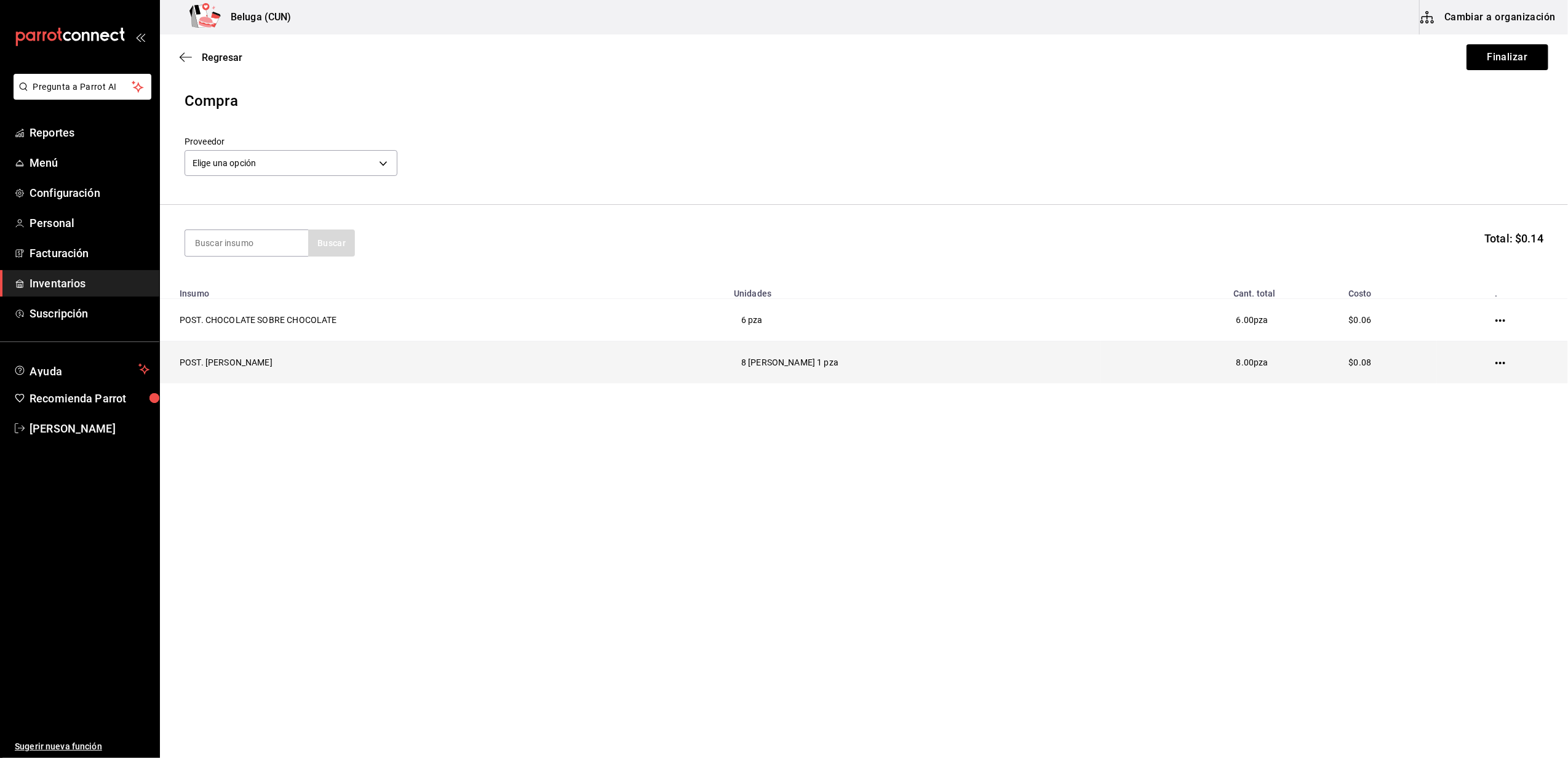
click at [1502, 362] on icon "button" at bounding box center [1500, 363] width 10 height 10
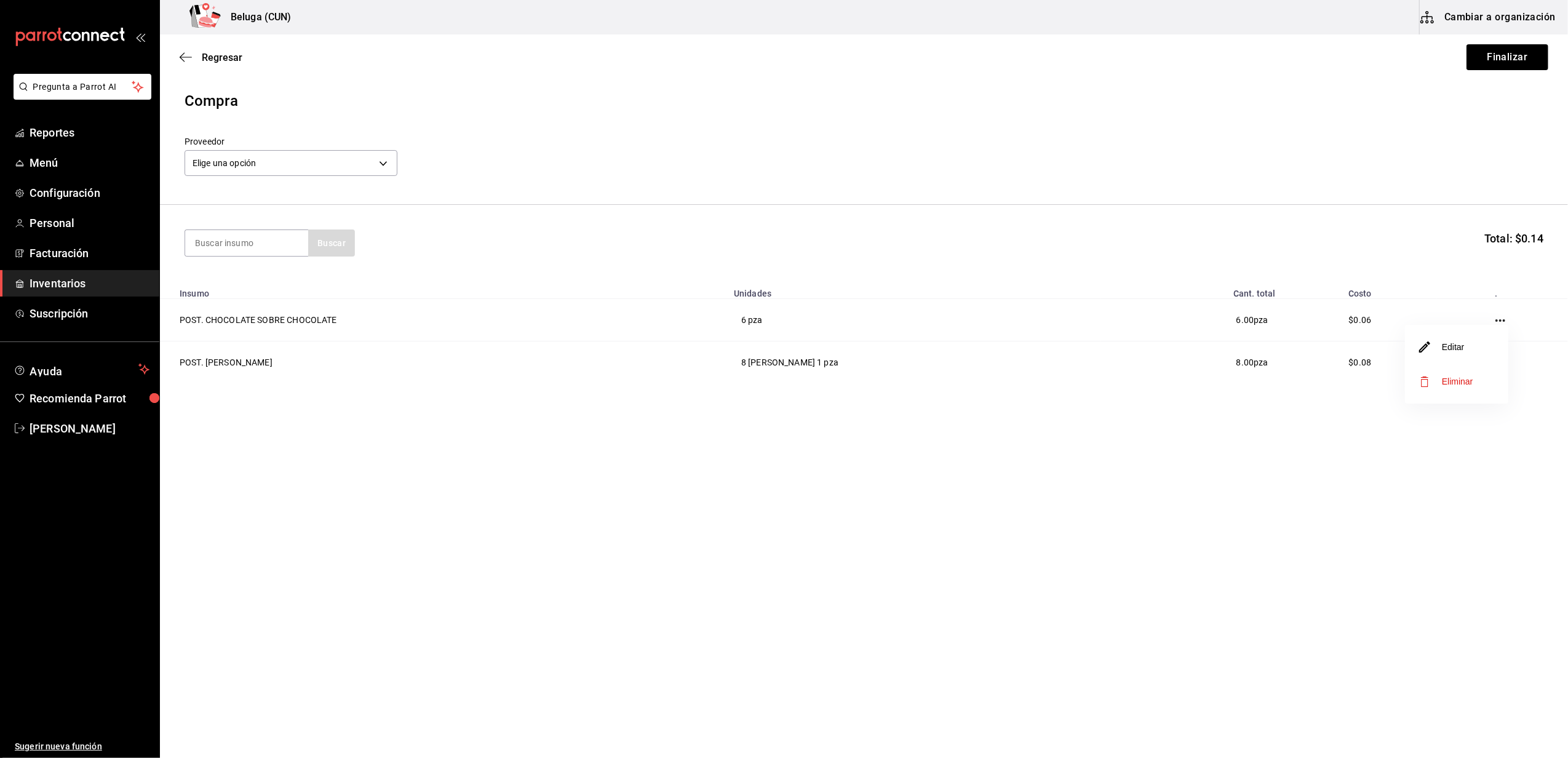
click at [1467, 345] on li "Editar" at bounding box center [1456, 347] width 103 height 35
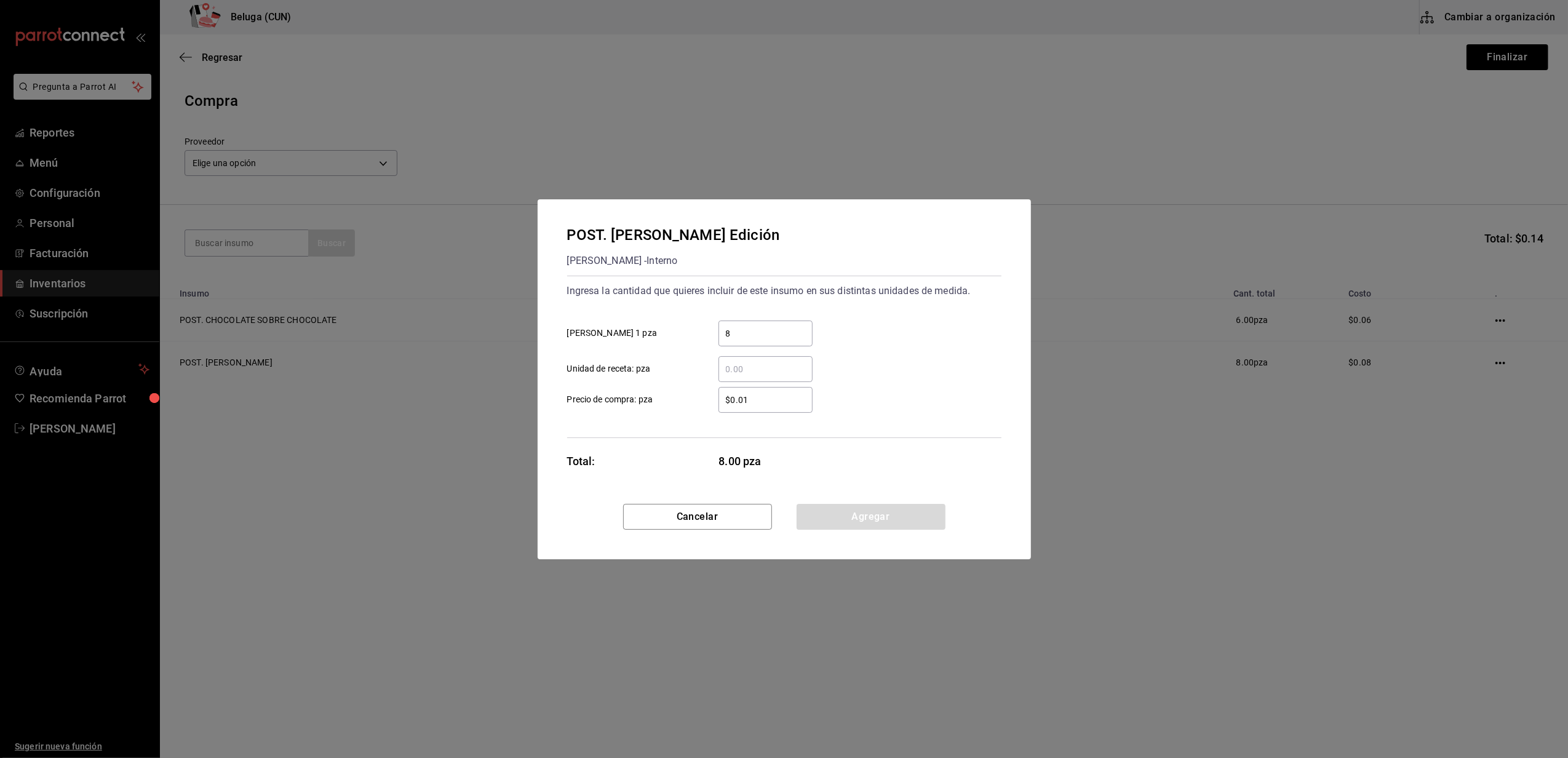
click at [754, 365] on input "​ Unidad de receta: pza" at bounding box center [765, 369] width 94 height 15
drag, startPoint x: 741, startPoint y: 333, endPoint x: 693, endPoint y: 326, distance: 48.5
click at [694, 326] on label "8 ​ [PERSON_NAME] 1 pza" at bounding box center [689, 333] width 245 height 26
click at [739, 363] on input "​ Unidad de receta: pza" at bounding box center [765, 369] width 94 height 15
type input "8"
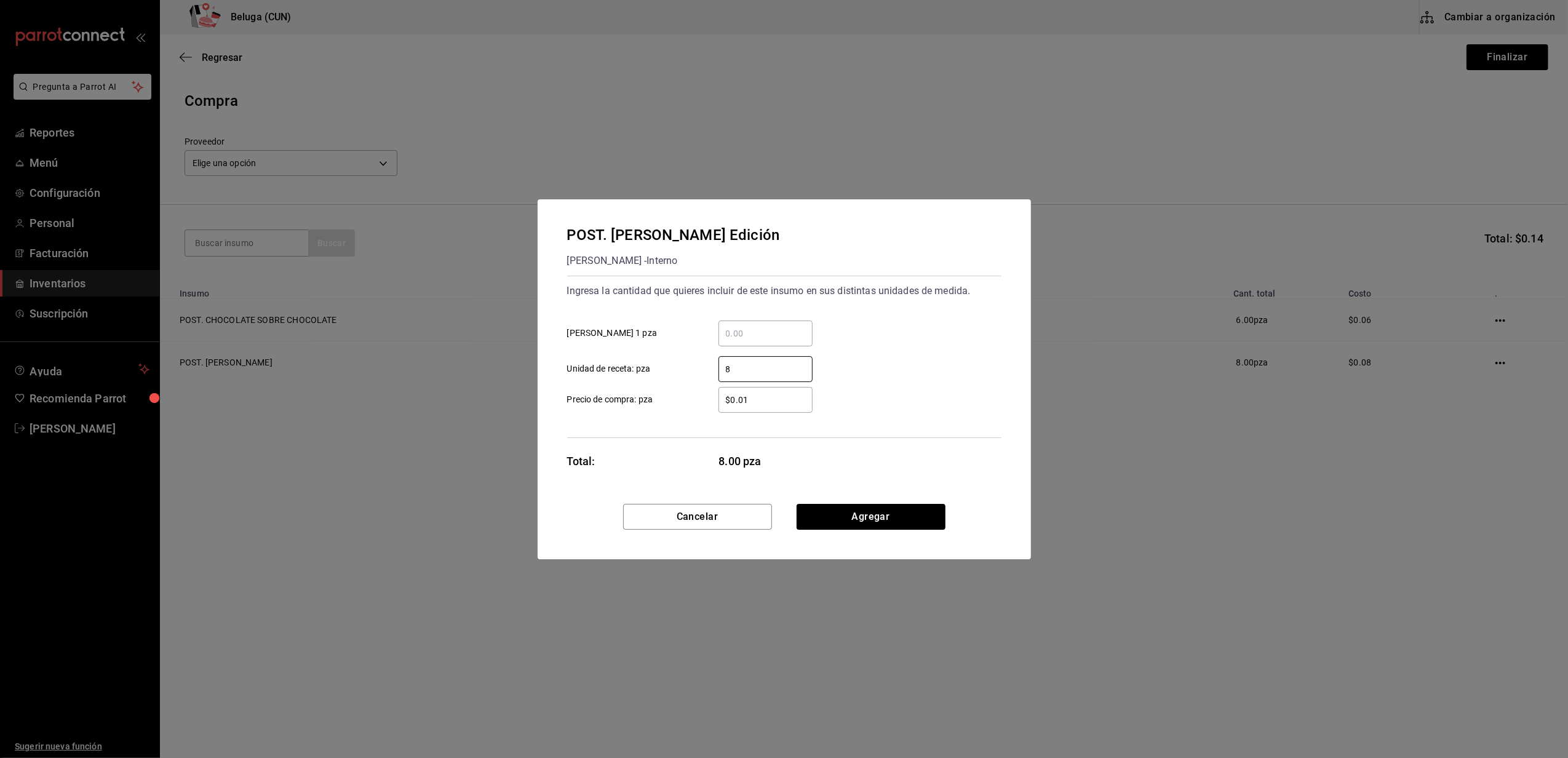
drag, startPoint x: 689, startPoint y: 438, endPoint x: 711, endPoint y: 431, distance: 23.1
click at [690, 437] on div "POST. [PERSON_NAME] Edición [PERSON_NAME] - Interno Ingresa la cantidad que qui…" at bounding box center [784, 352] width 493 height 305
click at [849, 512] on button "Agregar" at bounding box center [871, 517] width 149 height 26
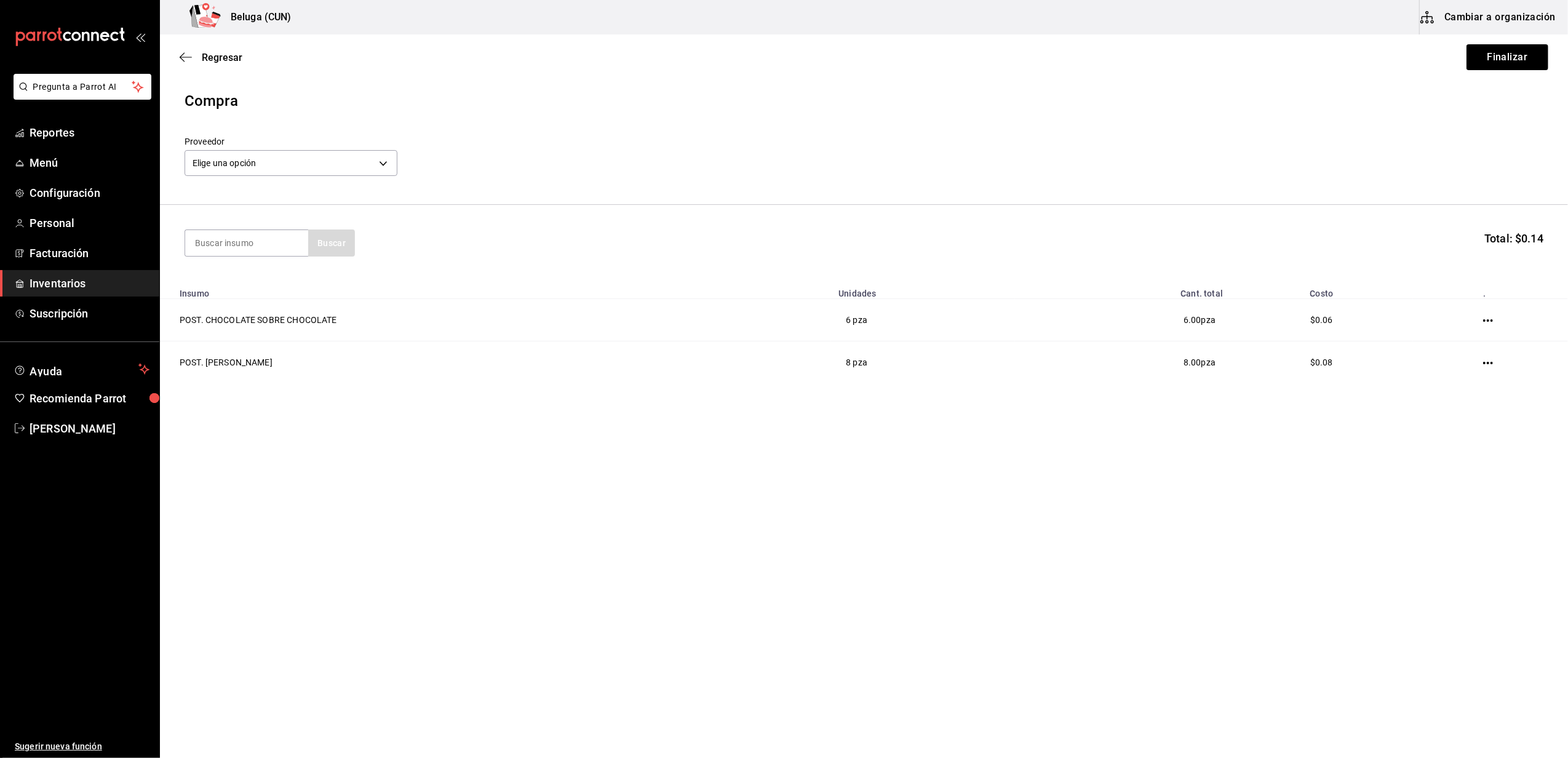
click at [829, 499] on main "Regresar Finalizar Compra Proveedor Elige una opción default Buscar Total: $0.1…" at bounding box center [864, 361] width 1408 height 654
click at [234, 242] on input at bounding box center [246, 243] width 123 height 26
type input "fresas"
click at [240, 294] on div "POST. FRESAS CON CREMA 300 GR" at bounding box center [247, 286] width 103 height 29
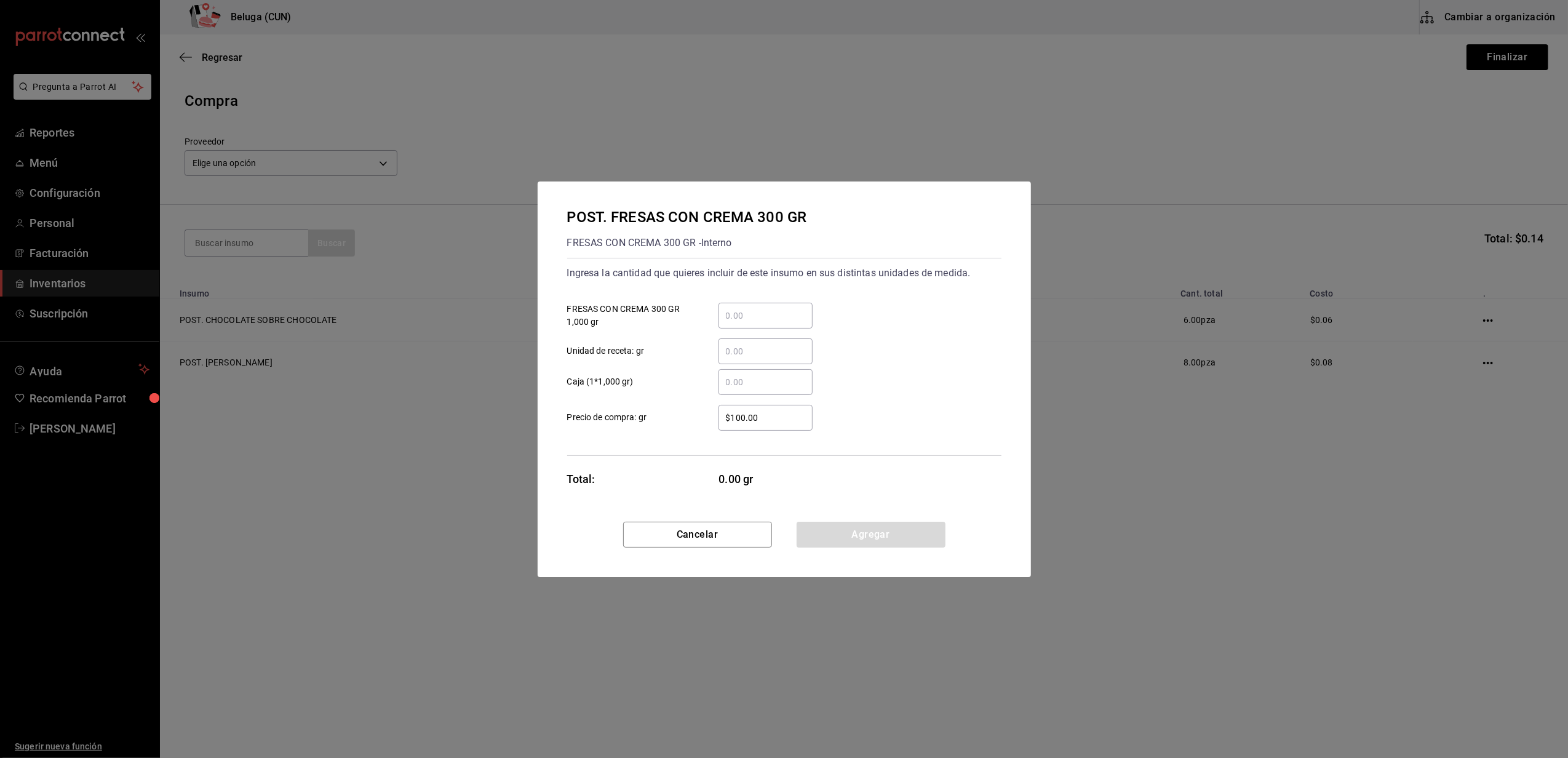
click at [753, 353] on input "​ Unidad de receta: gr" at bounding box center [765, 351] width 94 height 15
type input "300"
click at [643, 436] on div "Ingresa la cantidad que quieres incluir de este insumo en sus distintas unidade…" at bounding box center [784, 357] width 434 height 198
click at [903, 534] on button "Agregar" at bounding box center [871, 535] width 149 height 26
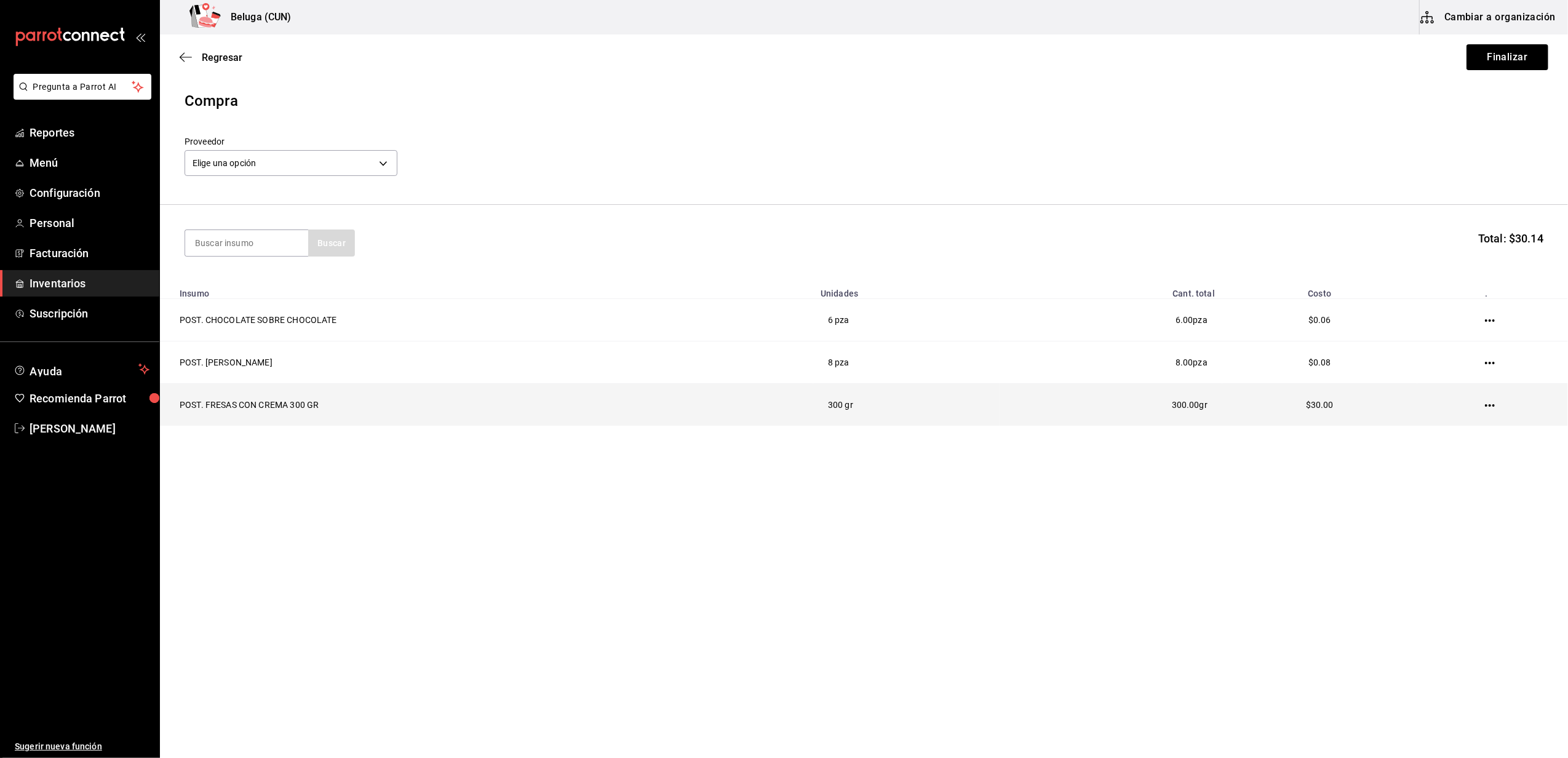
click at [1491, 405] on icon "button" at bounding box center [1489, 405] width 10 height 10
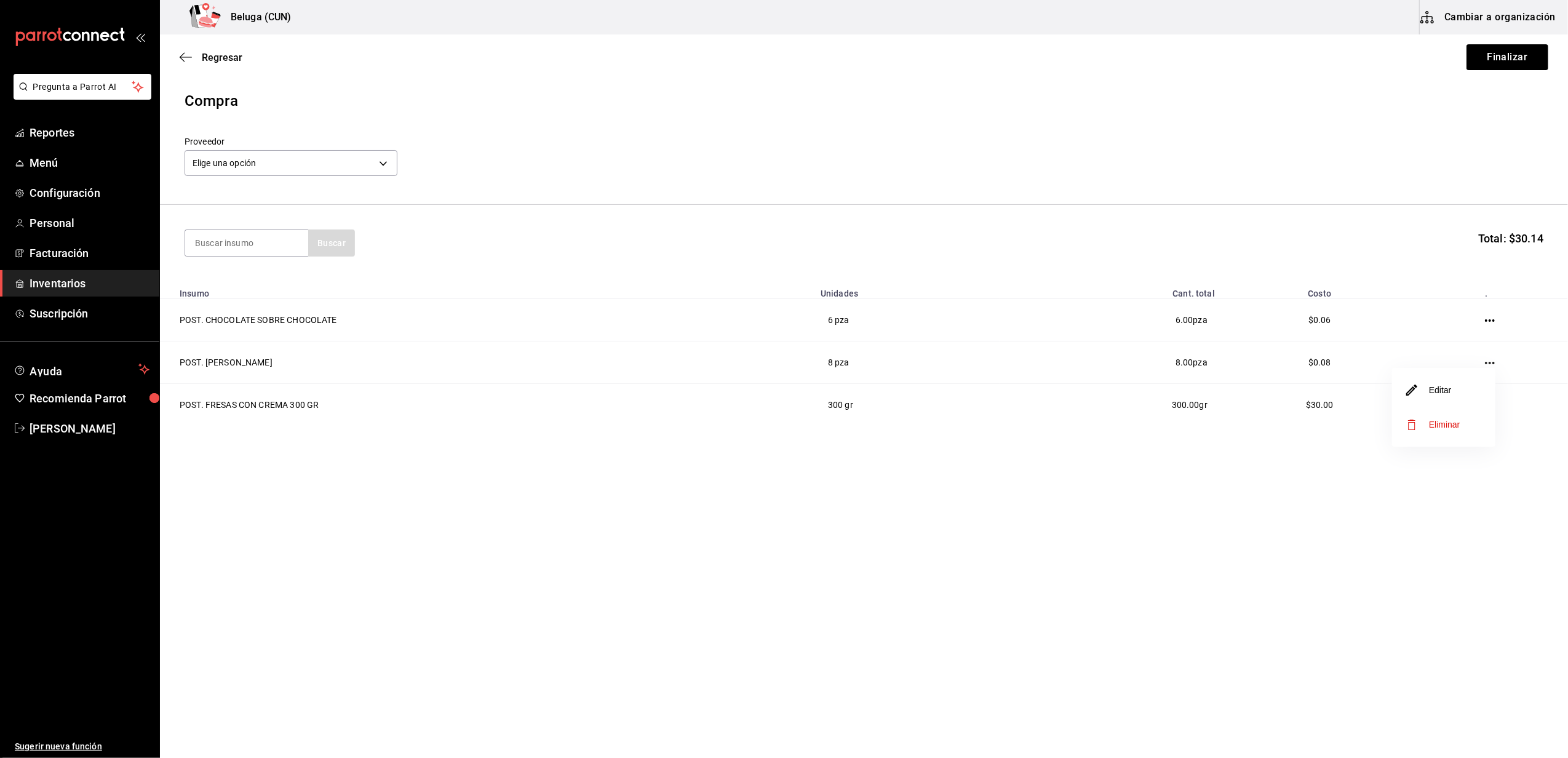
click at [1446, 373] on li "Editar" at bounding box center [1444, 390] width 103 height 35
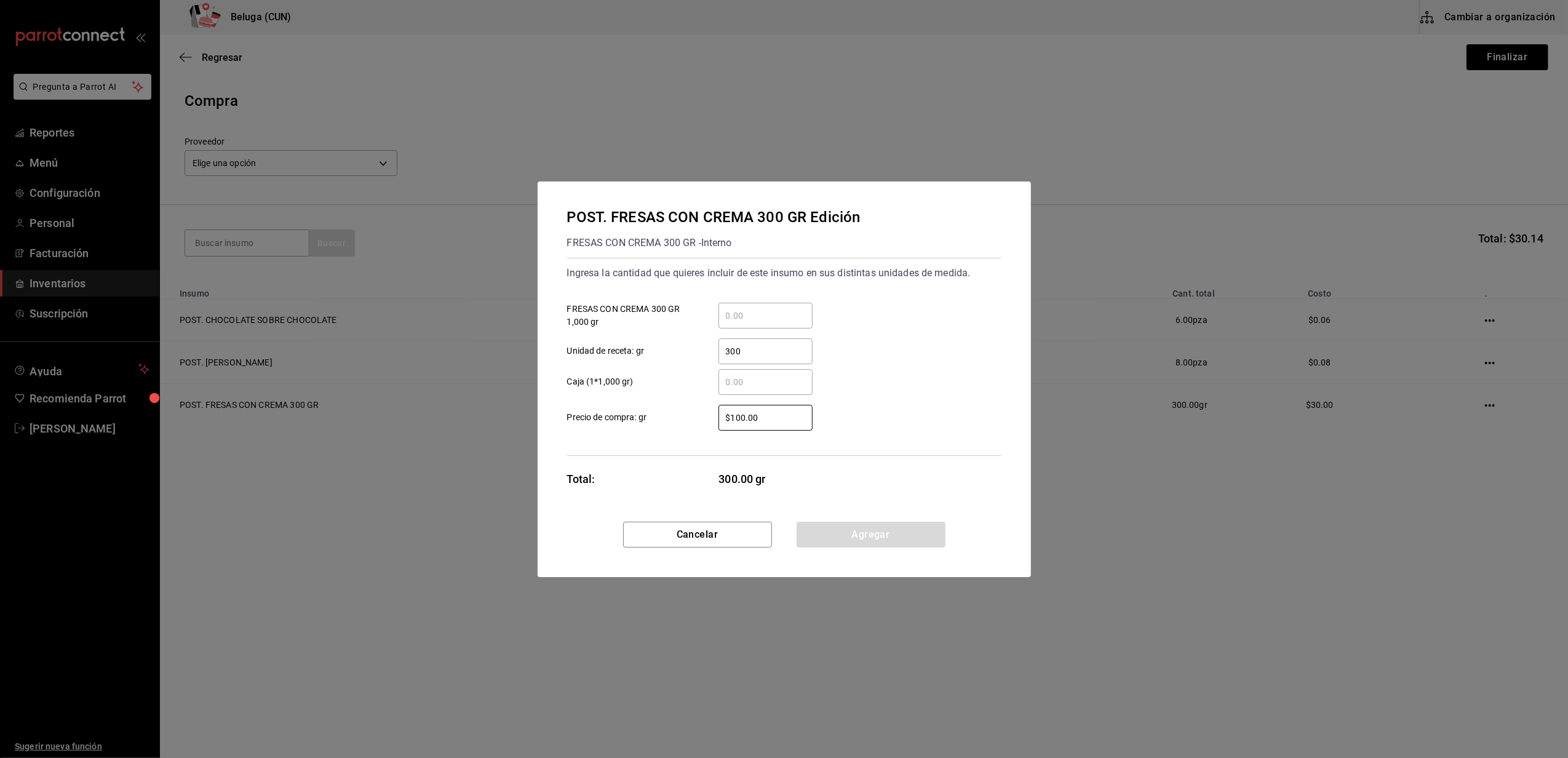
drag, startPoint x: 770, startPoint y: 409, endPoint x: 597, endPoint y: 417, distance: 173.2
click at [599, 417] on label "$100.00 ​ Precio de compra: gr" at bounding box center [689, 418] width 245 height 26
type input "$0.01"
click at [871, 532] on button "Agregar" at bounding box center [871, 535] width 149 height 26
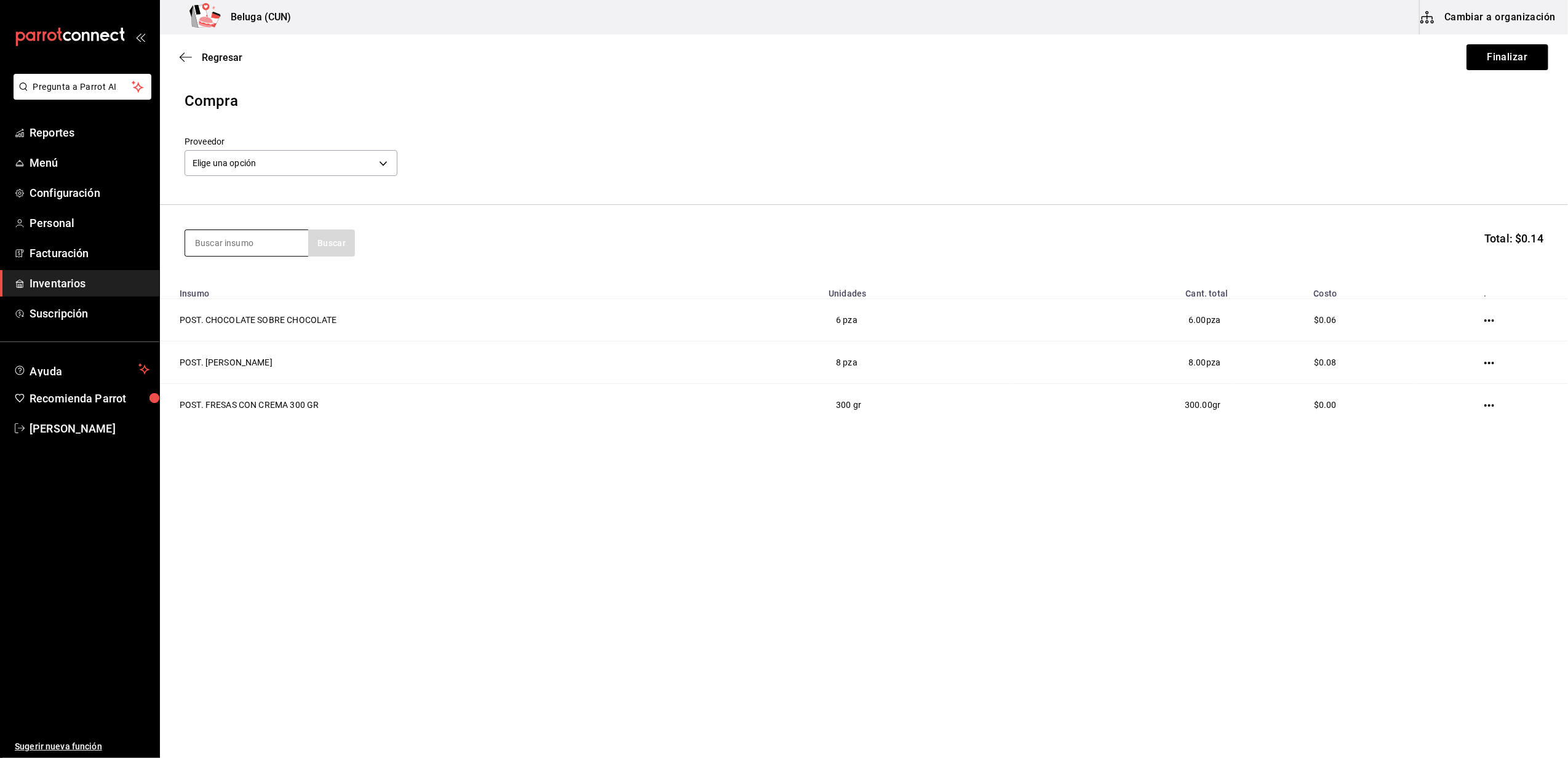
click at [262, 234] on input at bounding box center [246, 243] width 123 height 26
type input "most"
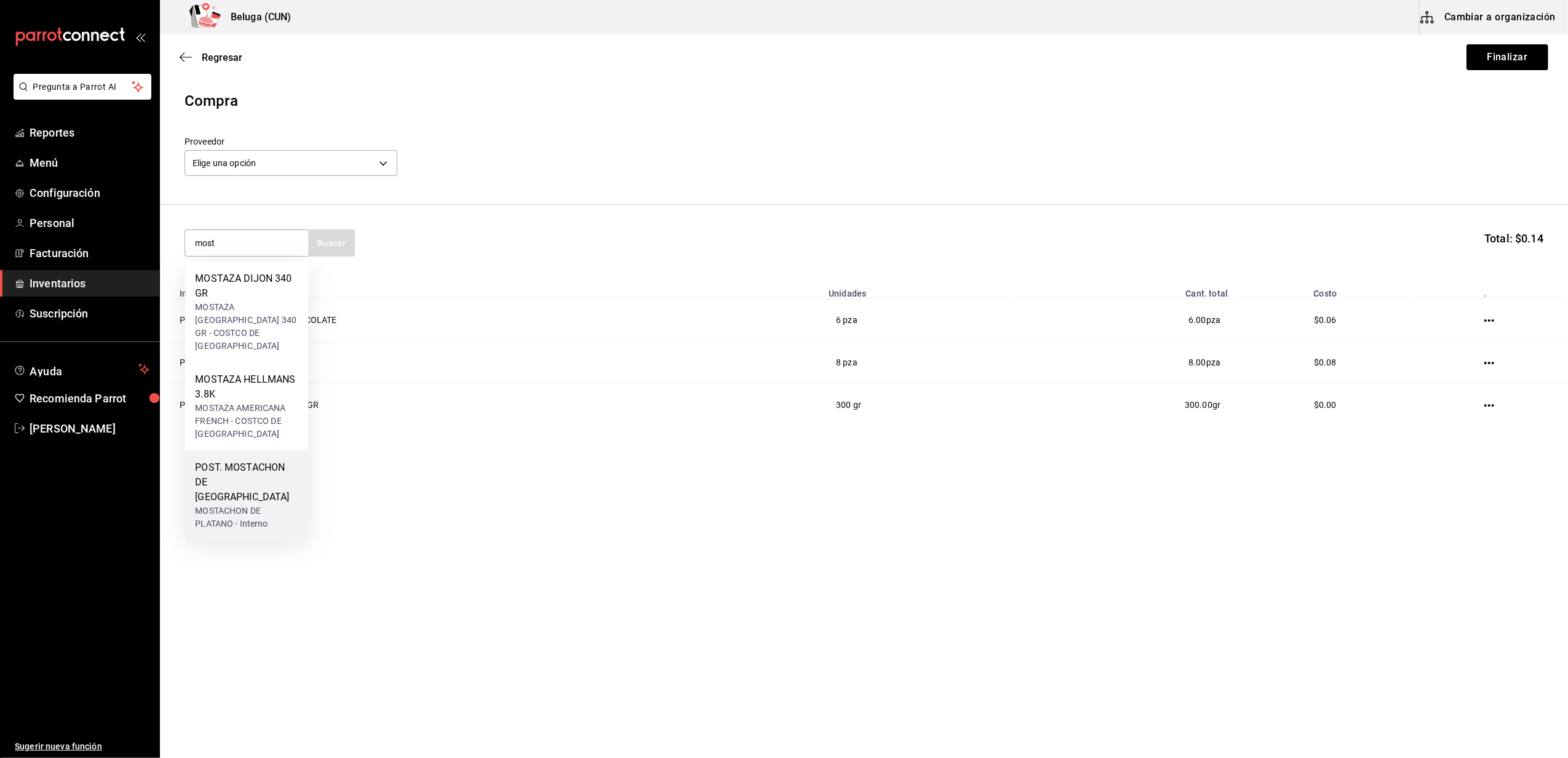
click at [235, 460] on div "POST. MOSTACHON DE [GEOGRAPHIC_DATA]" at bounding box center [247, 483] width 103 height 44
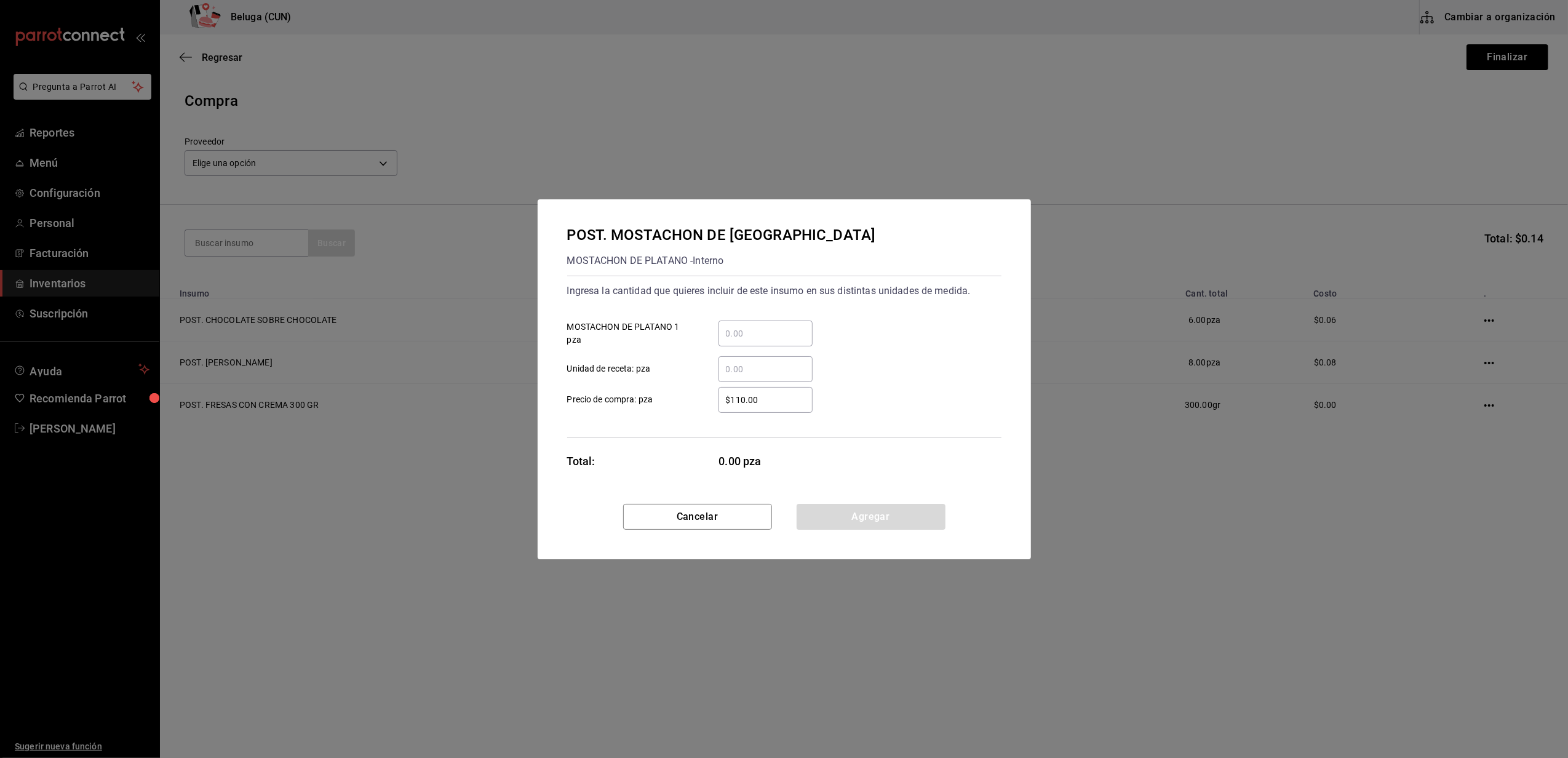
click at [754, 372] on input "​ Unidad de receta: pza" at bounding box center [765, 369] width 94 height 15
type input "6"
click at [675, 409] on label "$110.00 ​ Precio de compra: pza" at bounding box center [689, 400] width 245 height 26
click at [719, 408] on input "$110.00" at bounding box center [765, 400] width 94 height 15
drag, startPoint x: 768, startPoint y: 399, endPoint x: 569, endPoint y: 368, distance: 201.4
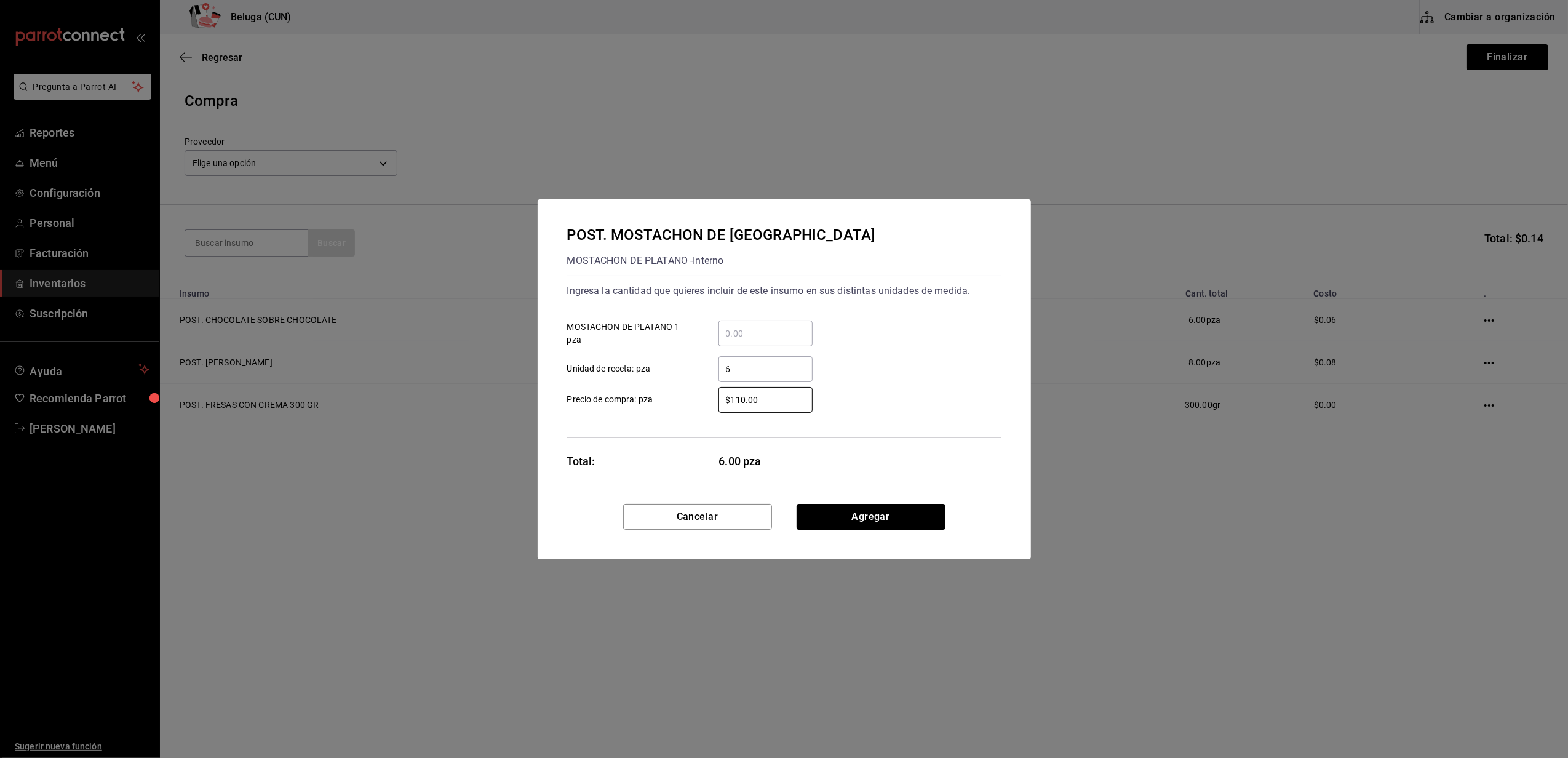
click at [569, 369] on div "Ingresa la cantidad que quieres incluir de este insumo en sus distintas unidade…" at bounding box center [784, 356] width 434 height 162
type input "$0.01"
click at [872, 520] on button "Agregar" at bounding box center [871, 517] width 149 height 26
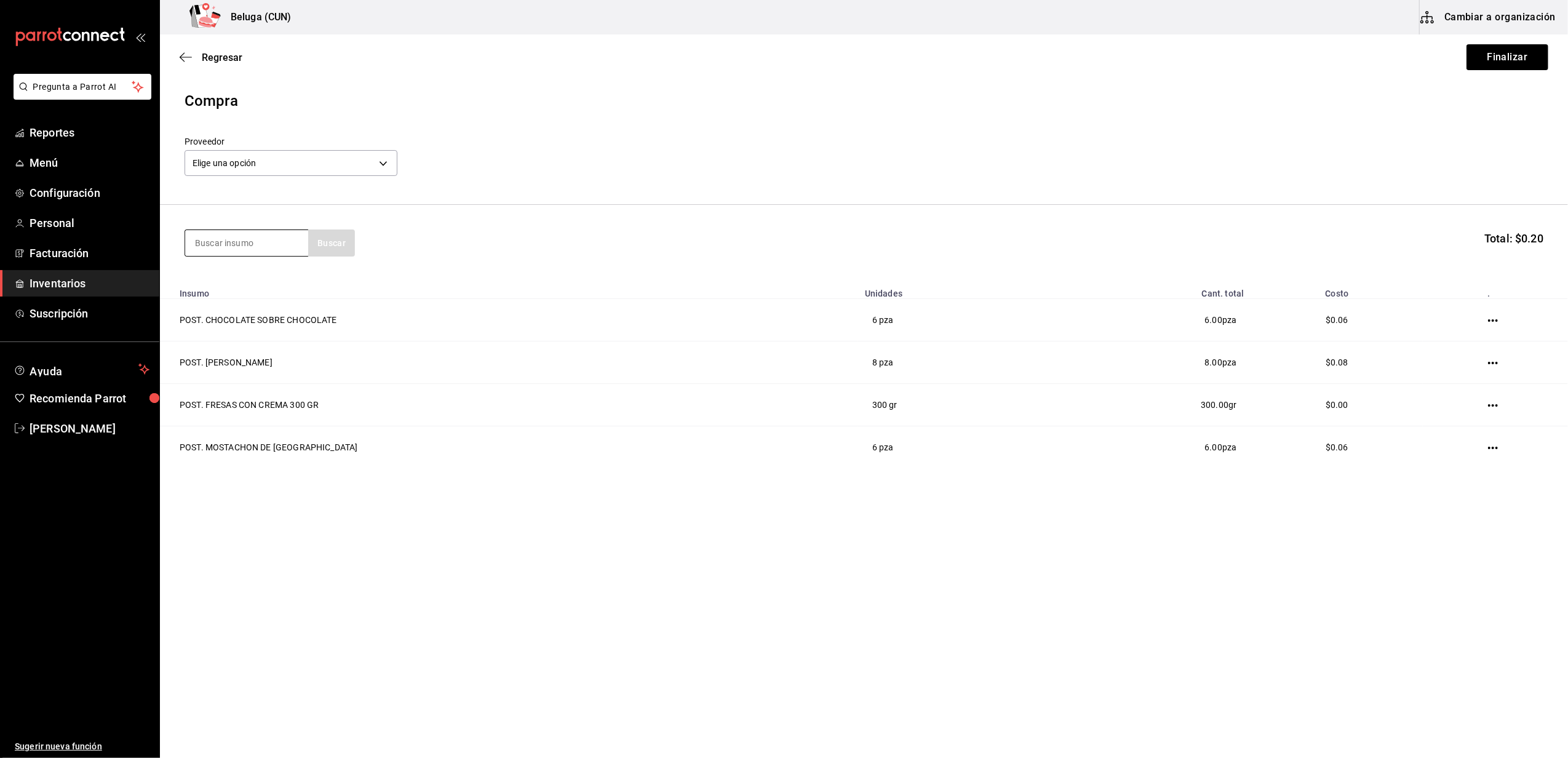
click at [231, 232] on input at bounding box center [246, 243] width 123 height 26
type input "niev"
click at [247, 302] on div "POST. NIEVE DE VAINILLA HAGGEN DAGZS 7.730 KG" at bounding box center [247, 294] width 103 height 44
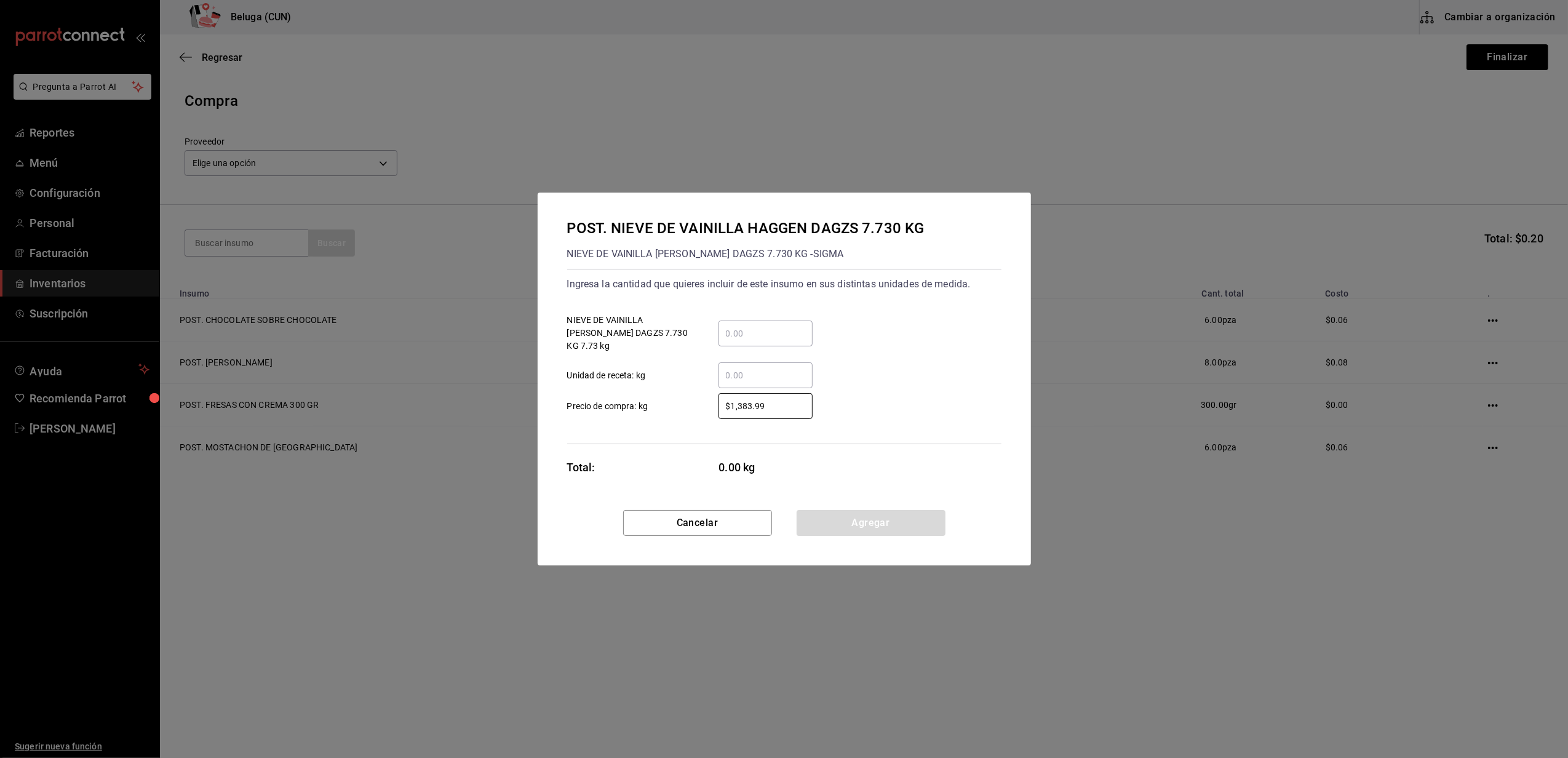
drag, startPoint x: 767, startPoint y: 395, endPoint x: 644, endPoint y: 386, distance: 123.3
click at [647, 386] on div "$1,383.99 ​ Precio de compra: kg" at bounding box center [779, 401] width 444 height 36
type input "$0.01"
click at [754, 376] on div "​" at bounding box center [765, 376] width 94 height 26
click at [754, 376] on input "​ Unidad de receta: kg" at bounding box center [765, 375] width 94 height 15
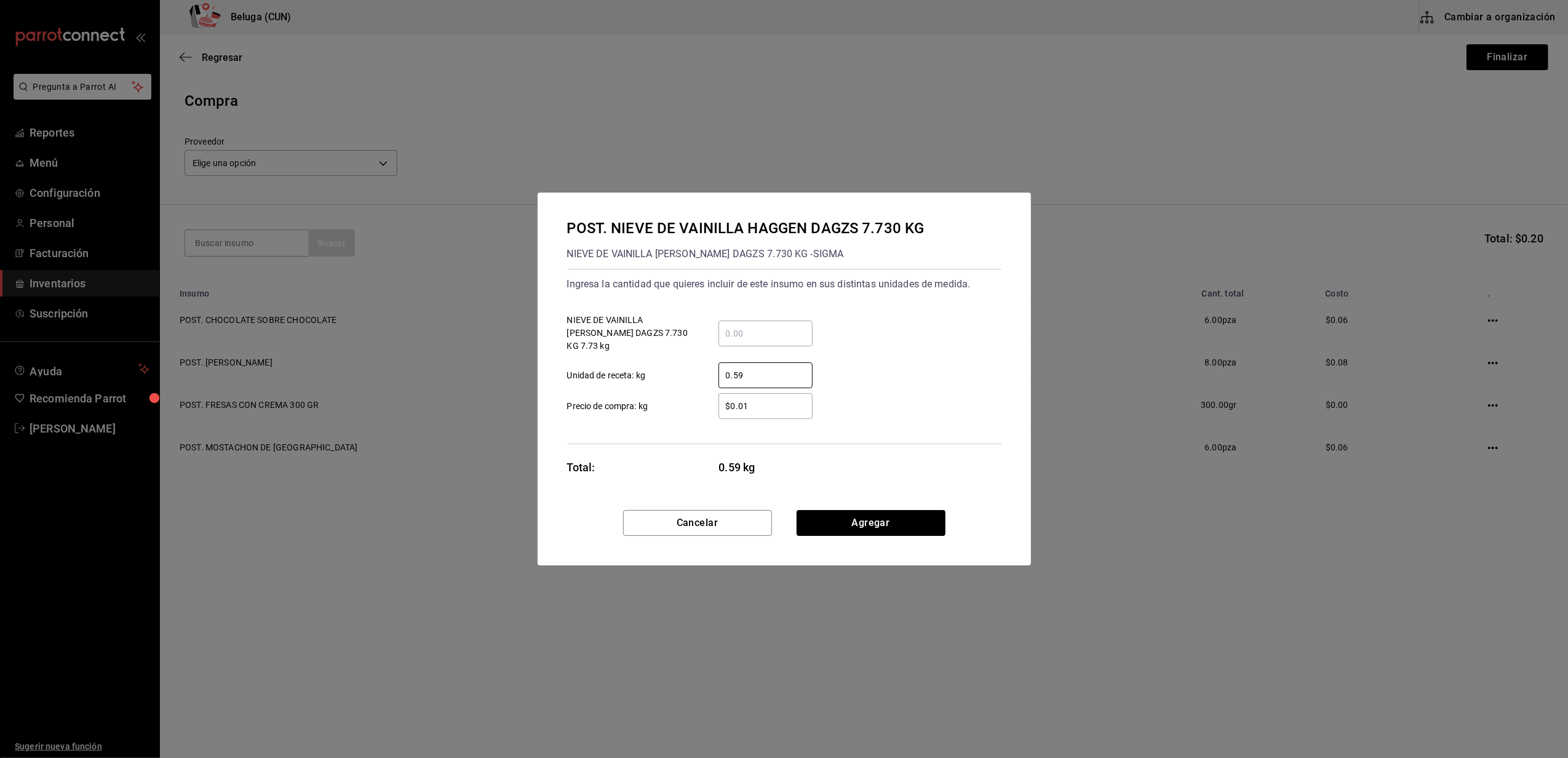
type input "0.59"
click at [881, 516] on button "Agregar" at bounding box center [871, 523] width 149 height 26
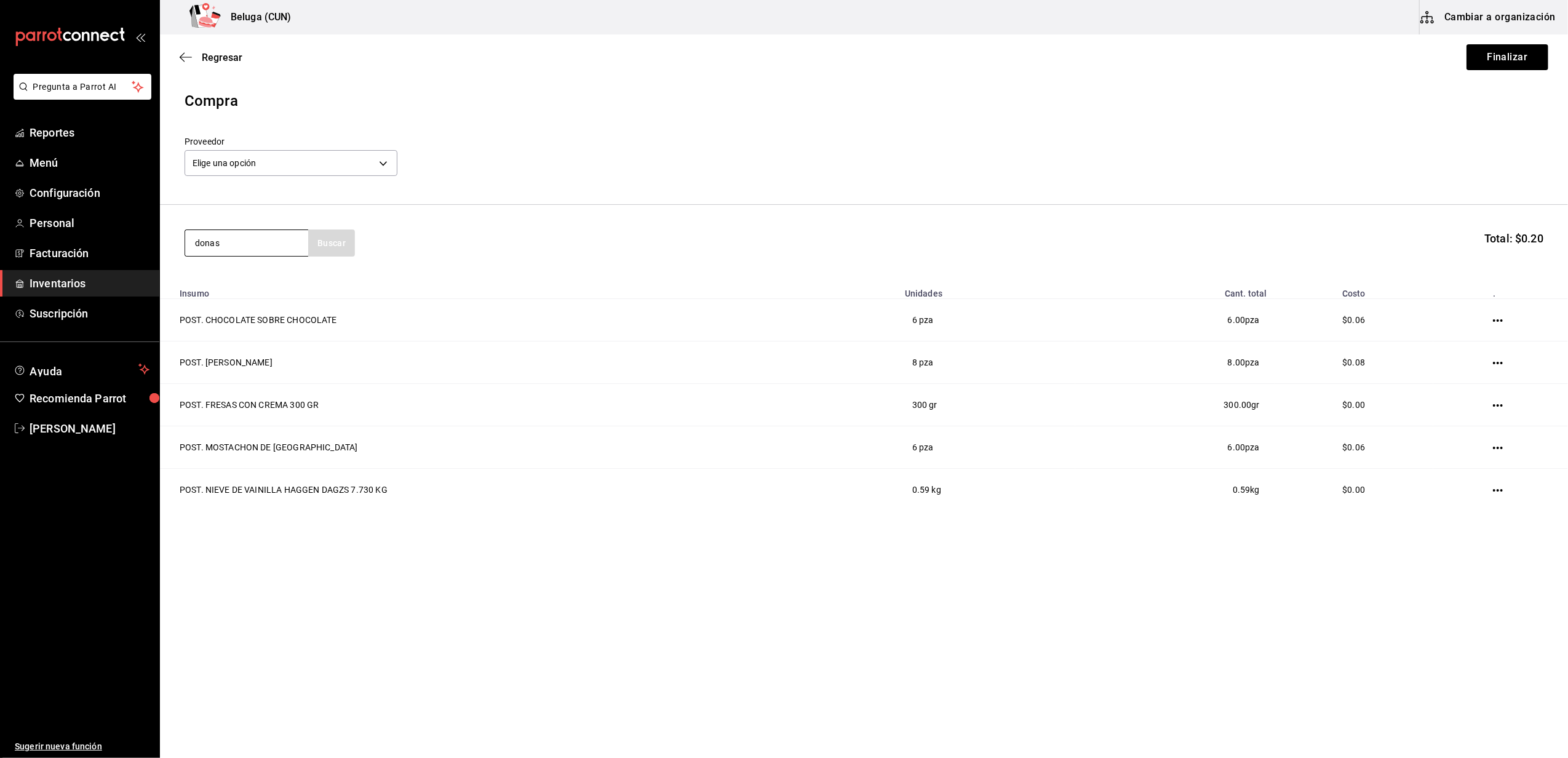
type input "donas"
click at [253, 279] on div "POST. DONAS NUTELLA" at bounding box center [247, 286] width 103 height 29
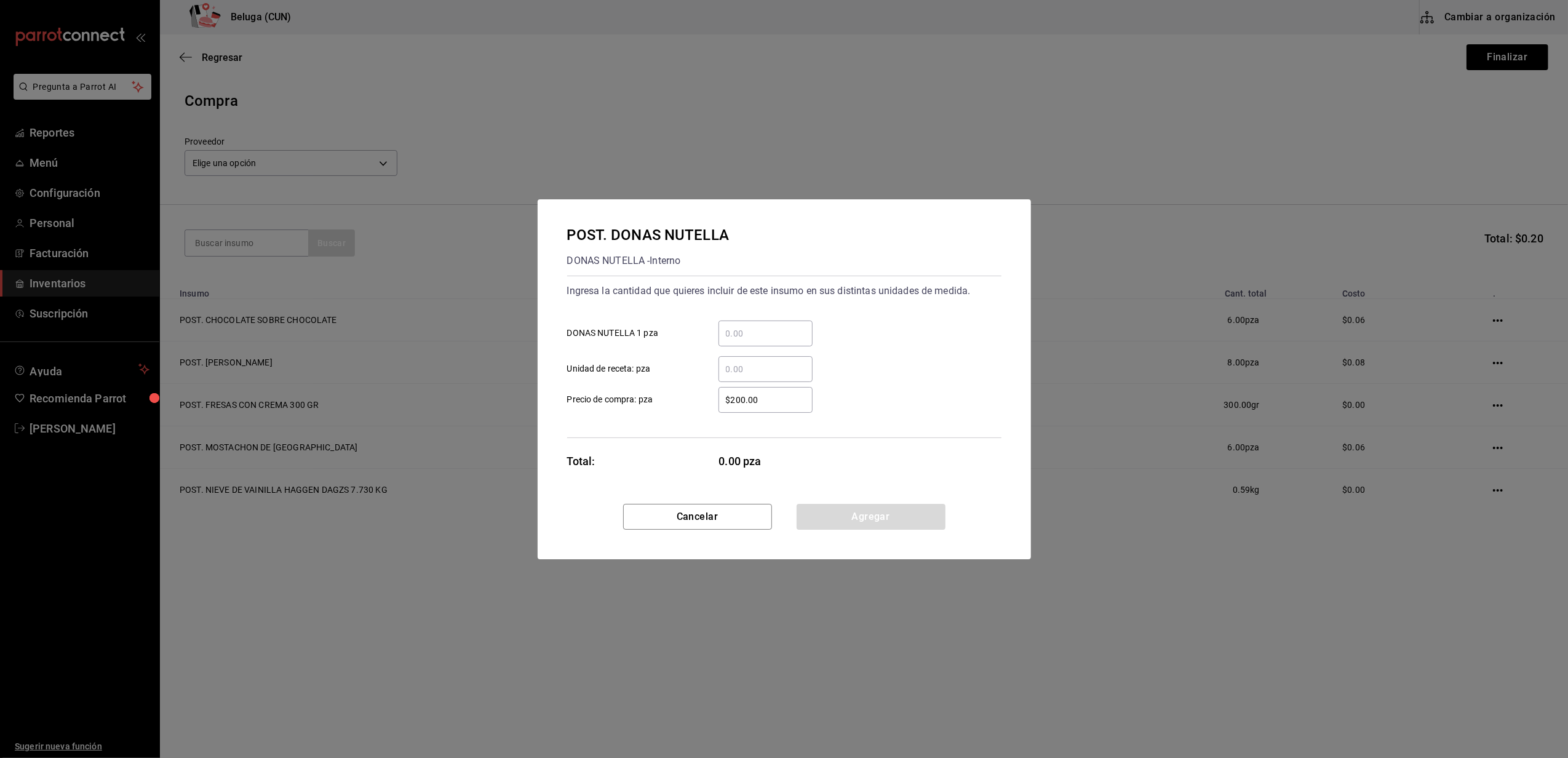
click at [745, 376] on div "​" at bounding box center [765, 369] width 94 height 26
click at [745, 376] on input "​ Unidad de receta: pza" at bounding box center [765, 369] width 94 height 15
type input "20"
drag, startPoint x: 771, startPoint y: 399, endPoint x: 575, endPoint y: 384, distance: 196.6
click at [575, 384] on div "$200.00 ​ Precio de compra: pza" at bounding box center [779, 395] width 444 height 36
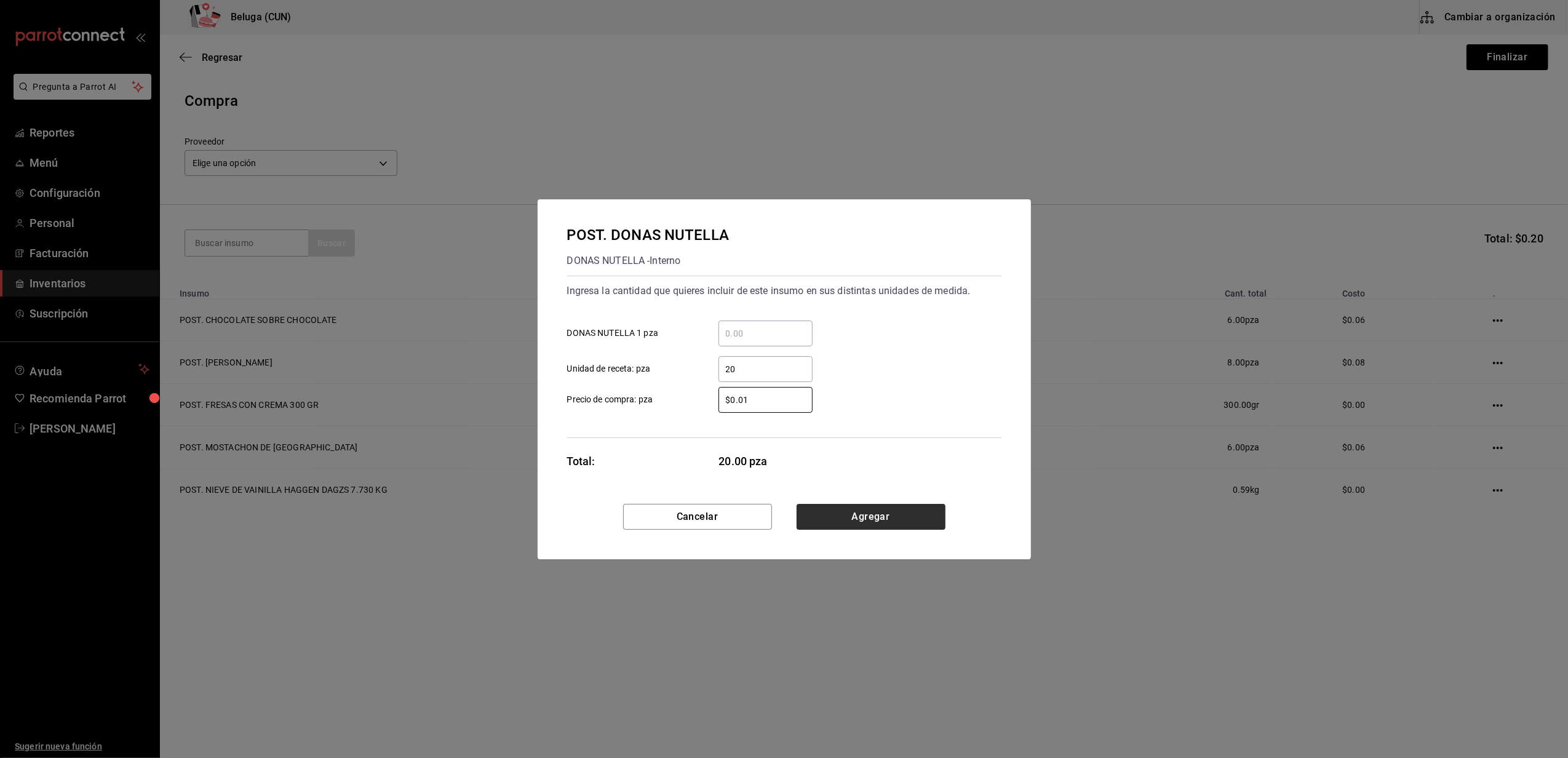
type input "$0.01"
click at [928, 527] on button "Agregar" at bounding box center [871, 517] width 149 height 26
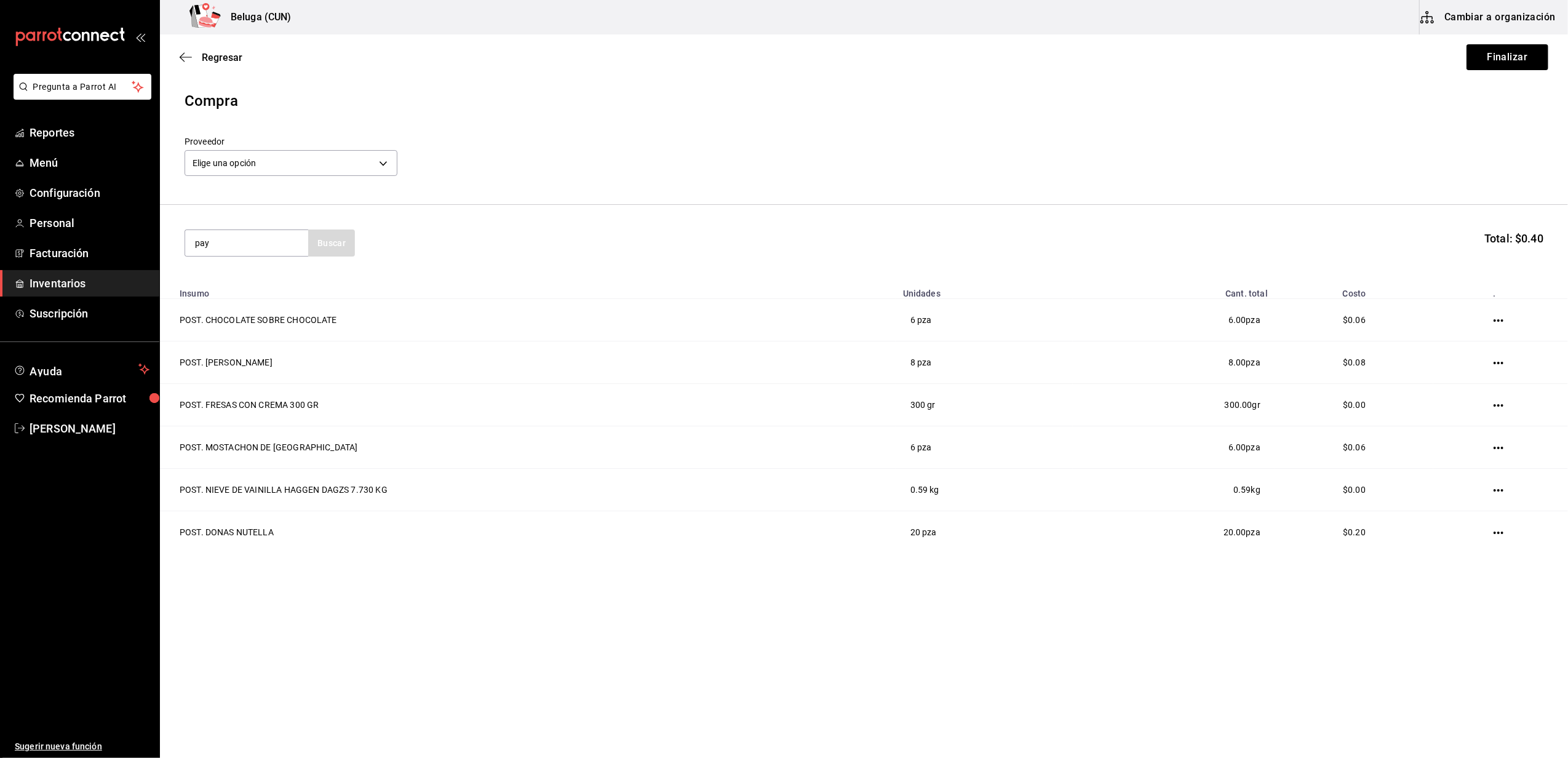
type input "pay"
click at [251, 269] on div "POST. PAY [PERSON_NAME] PAY [PERSON_NAME] - Interno" at bounding box center [246, 285] width 123 height 48
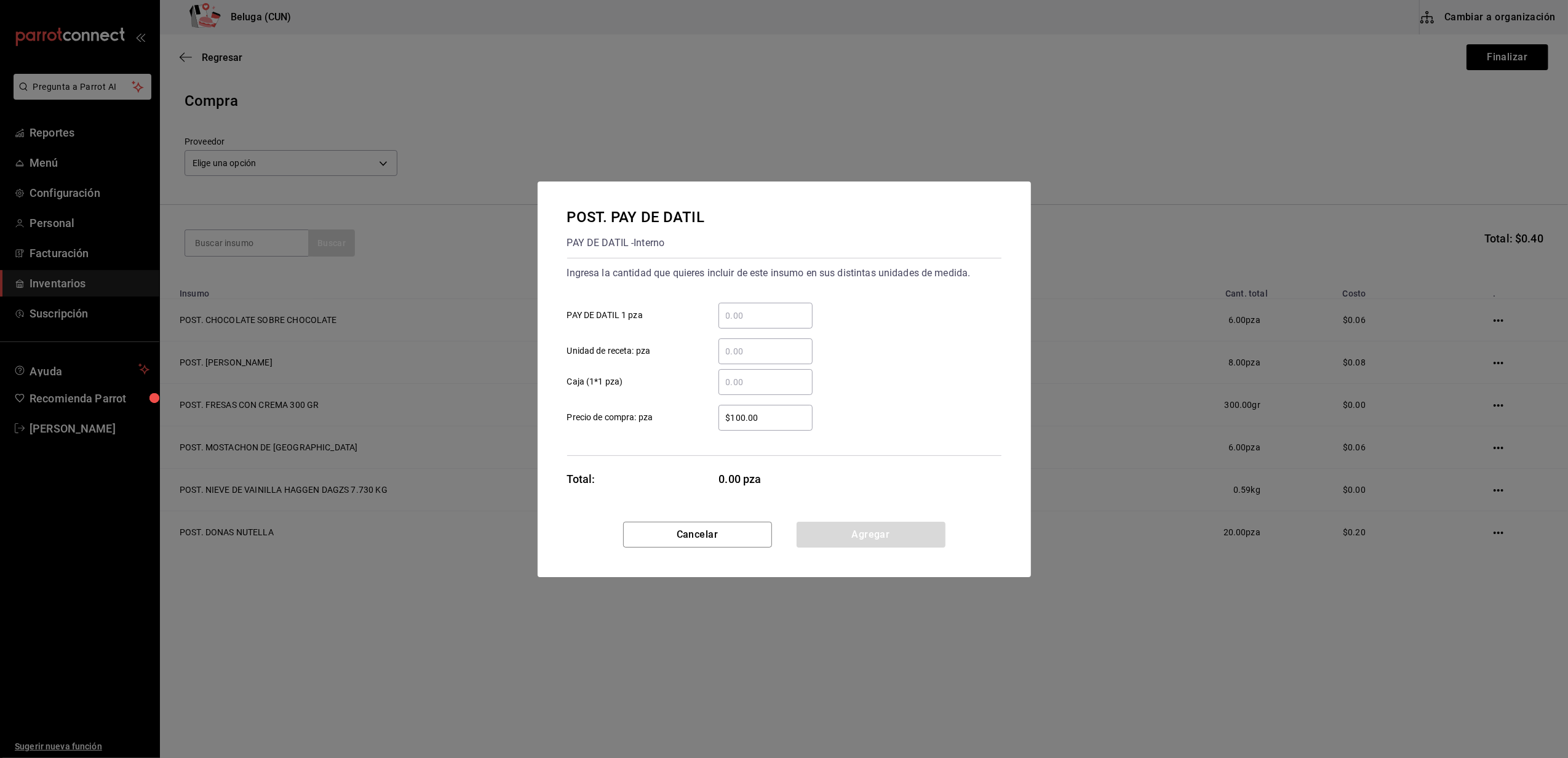
click at [736, 348] on input "​ Unidad de receta: pza" at bounding box center [765, 351] width 94 height 15
type input "6"
click at [673, 415] on label "$100.00 ​ Precio de compra: pza" at bounding box center [689, 418] width 245 height 26
click at [719, 415] on input "$100.00" at bounding box center [765, 417] width 94 height 15
drag, startPoint x: 773, startPoint y: 423, endPoint x: 631, endPoint y: 423, distance: 142.0
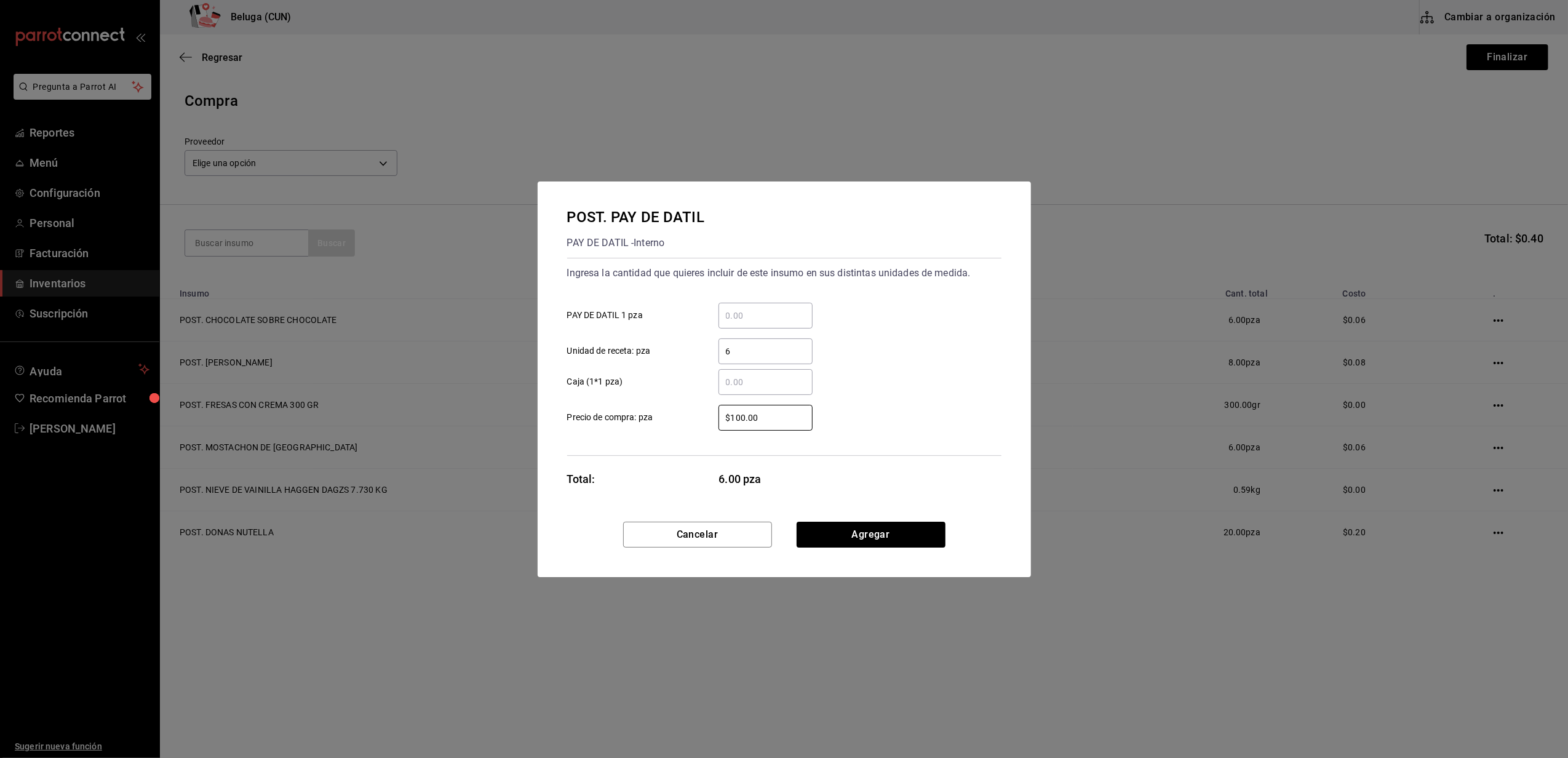
click at [631, 423] on label "$100.00 ​ Precio de compra: pza" at bounding box center [689, 418] width 245 height 26
type input "$0.01"
click at [916, 531] on button "Agregar" at bounding box center [871, 535] width 149 height 26
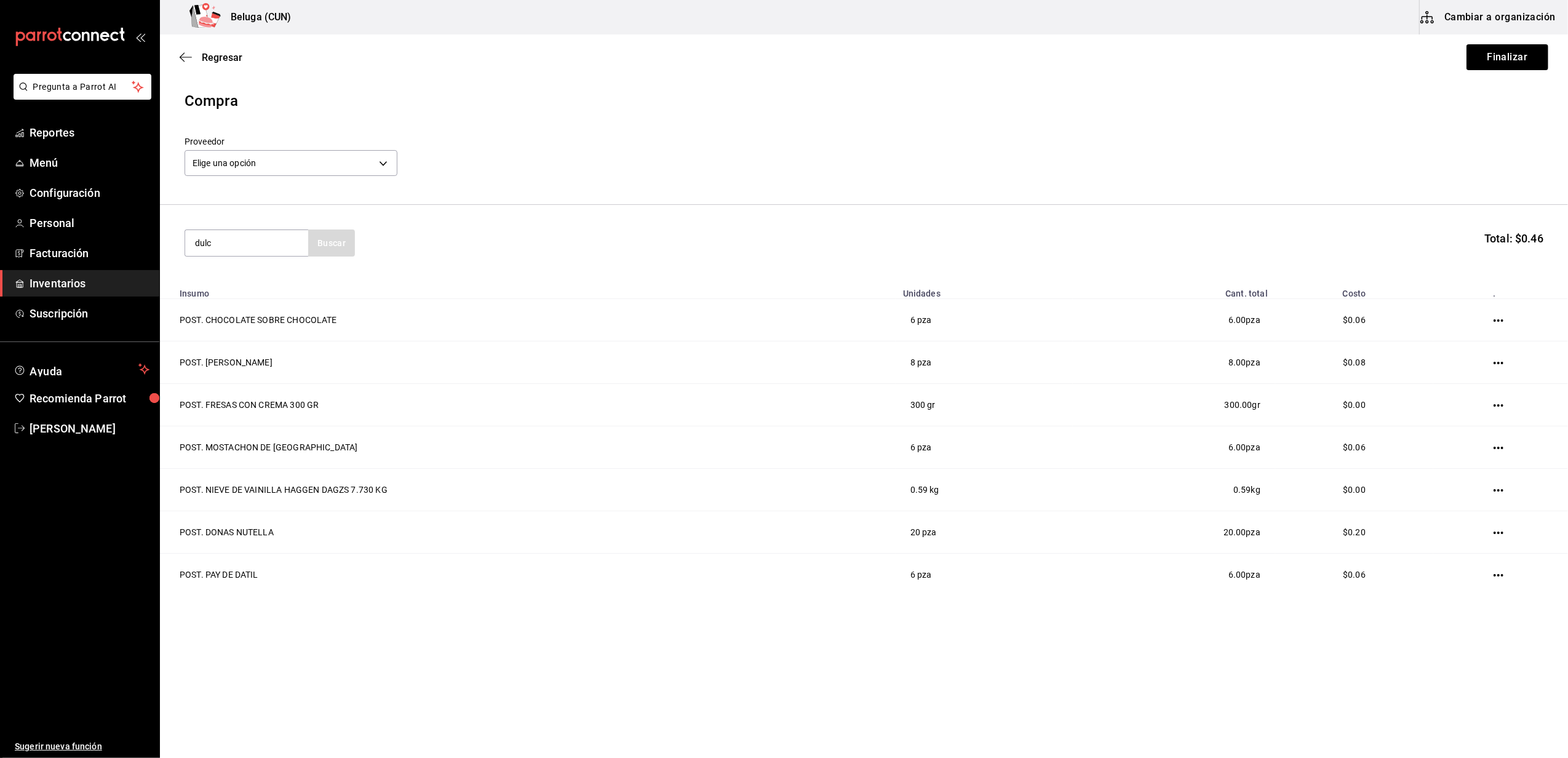
type input "dulc"
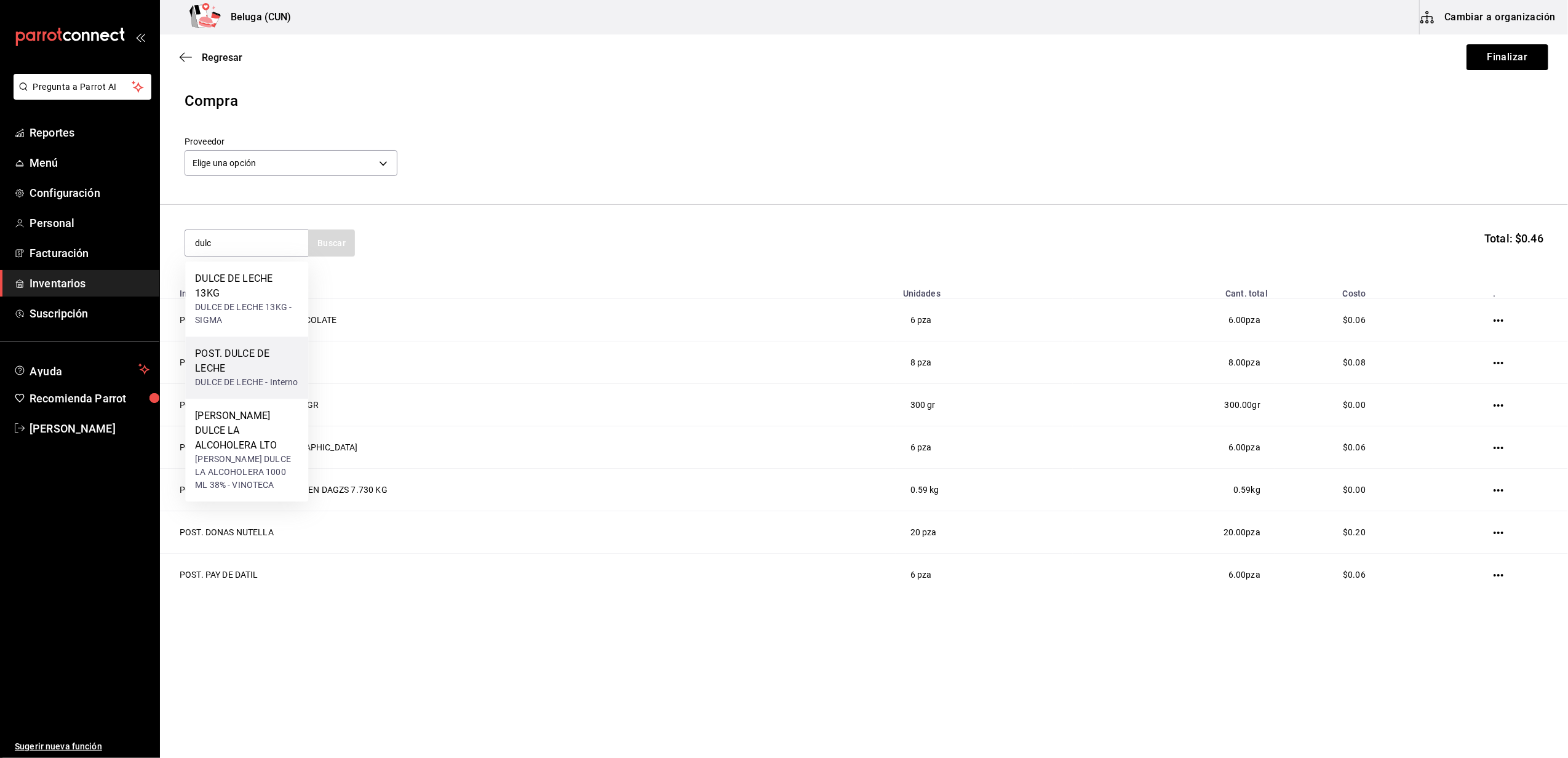
click at [258, 358] on div "POST. DULCE DE LECHE" at bounding box center [247, 361] width 103 height 29
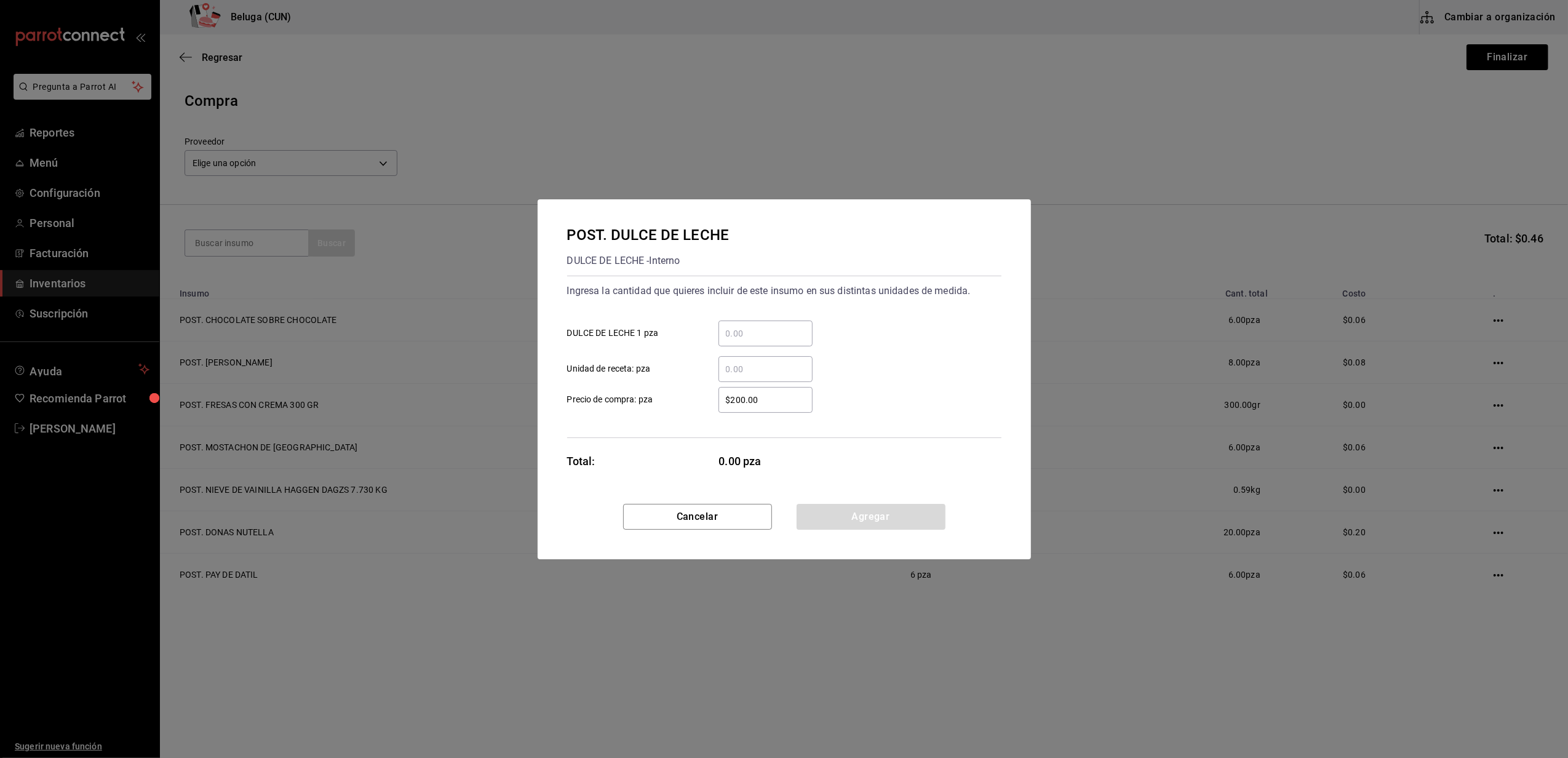
click at [761, 374] on input "​ Unidad de receta: pza" at bounding box center [765, 369] width 94 height 15
type input "3"
click at [687, 408] on label "$200.00 ​ Precio de compra: pza" at bounding box center [689, 400] width 245 height 26
click at [719, 408] on input "$200.00" at bounding box center [765, 400] width 94 height 15
drag, startPoint x: 744, startPoint y: 402, endPoint x: 684, endPoint y: 410, distance: 60.5
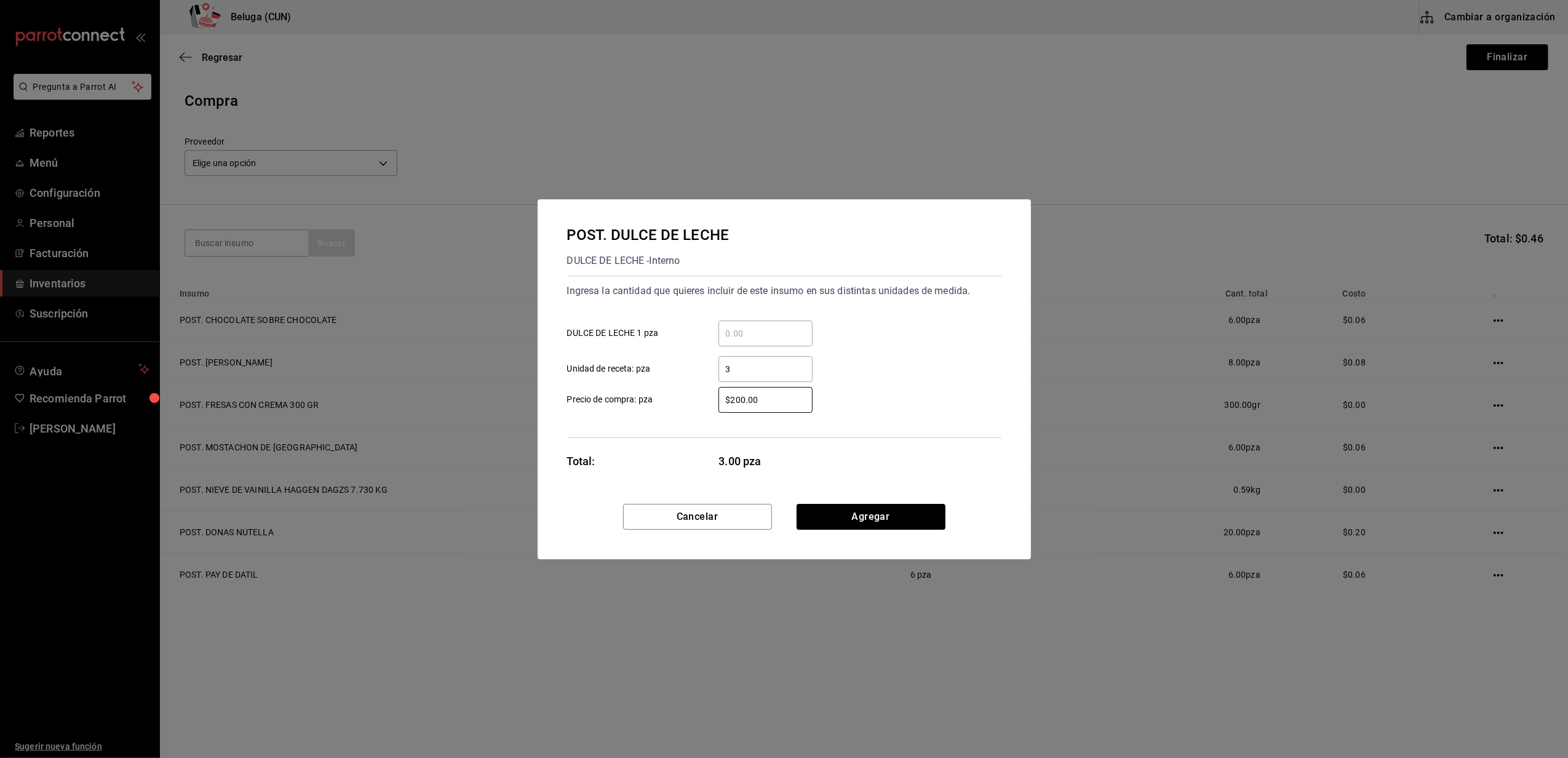
click at [684, 412] on div "Ingresa la cantidad que quieres incluir de este insumo en sus distintas unidade…" at bounding box center [784, 356] width 434 height 162
type input "$0.01"
click at [859, 513] on button "Agregar" at bounding box center [871, 517] width 149 height 26
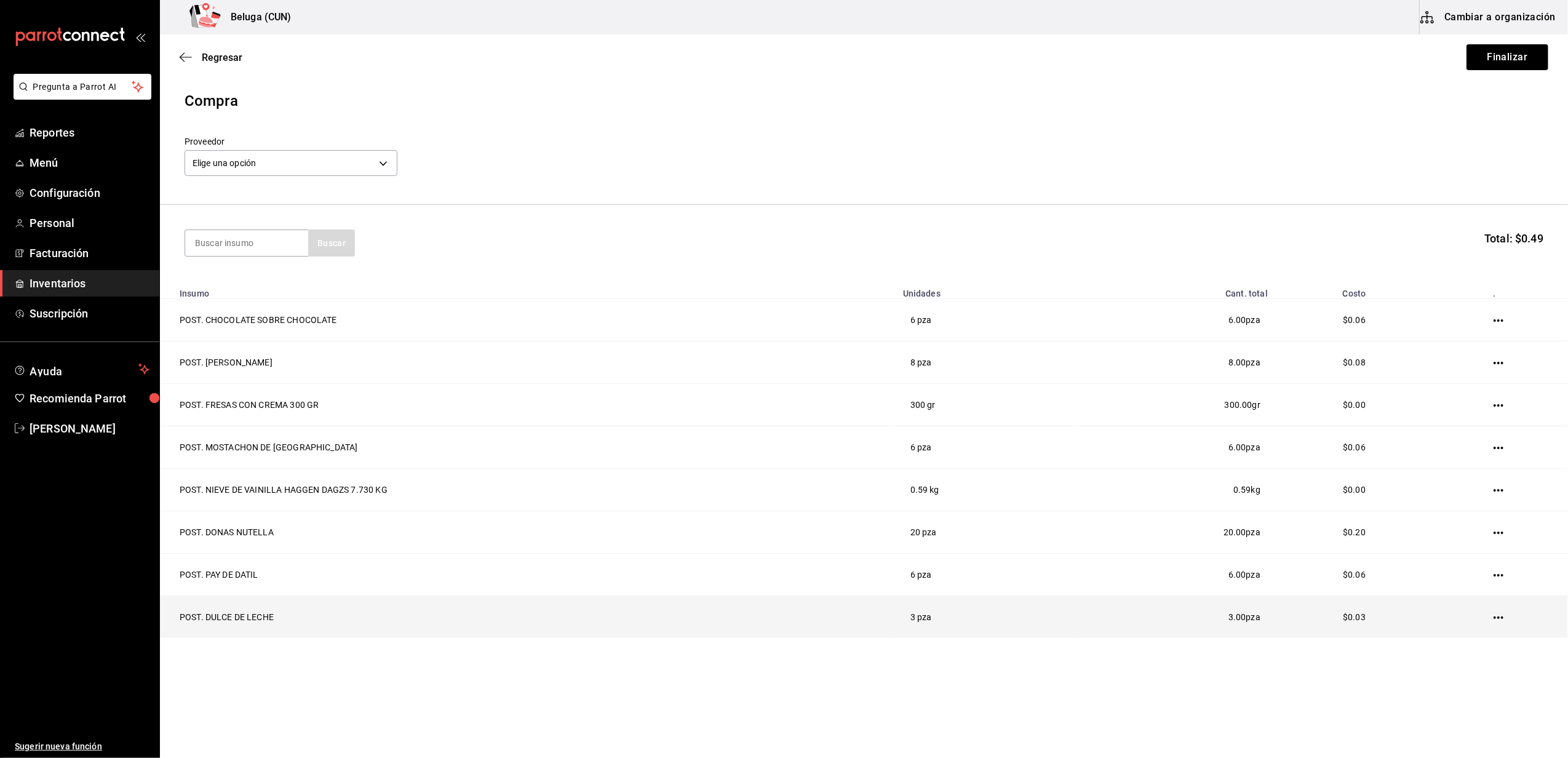
click at [1498, 619] on icon "button" at bounding box center [1498, 617] width 10 height 10
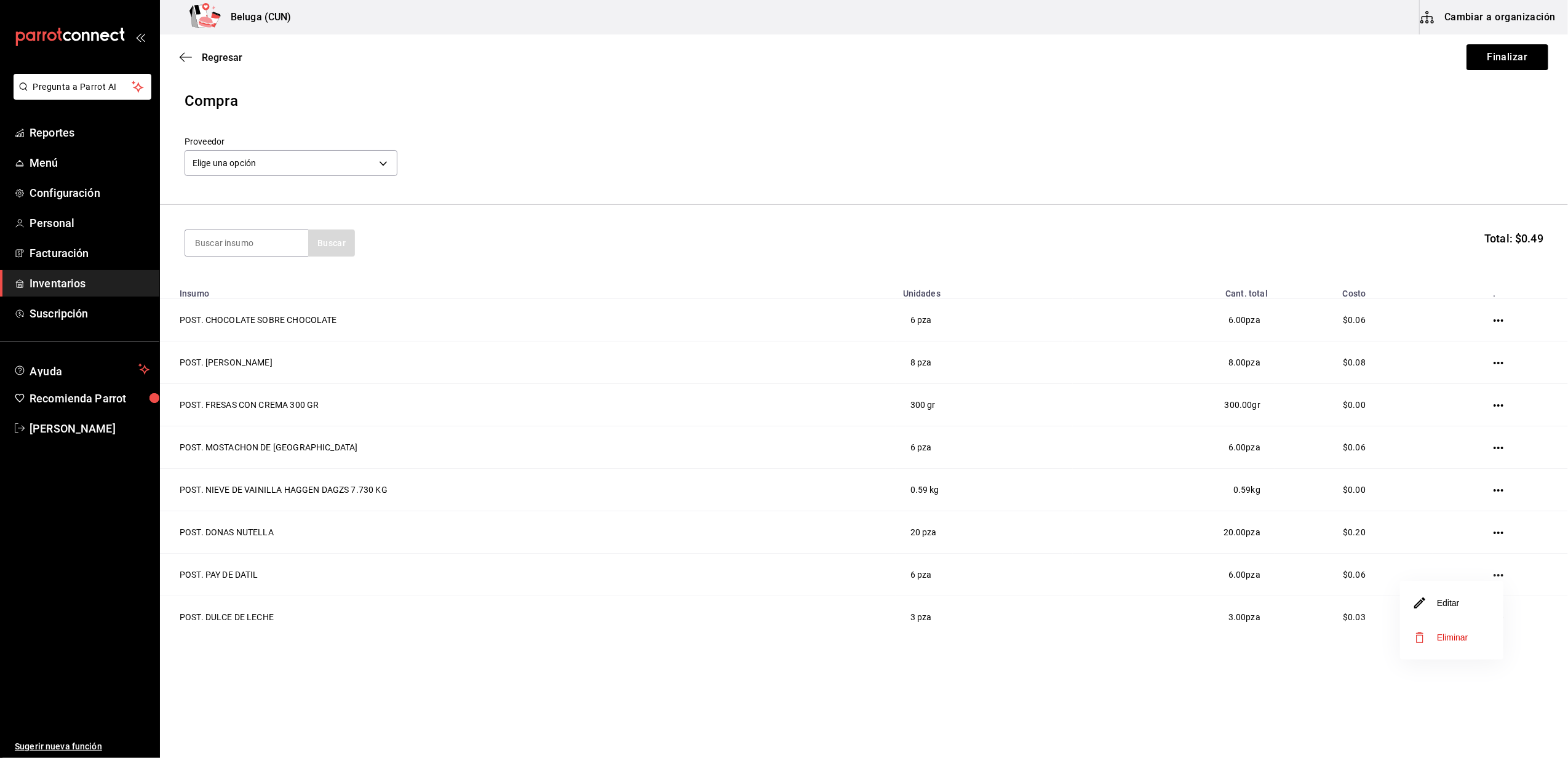
click at [1465, 635] on span "Eliminar" at bounding box center [1453, 637] width 31 height 10
click at [1506, 64] on button "Finalizar" at bounding box center [1507, 57] width 82 height 26
click at [383, 159] on body "Pregunta a Parrot AI Reportes Menú Configuración Personal Facturación Inventari…" at bounding box center [784, 344] width 1568 height 688
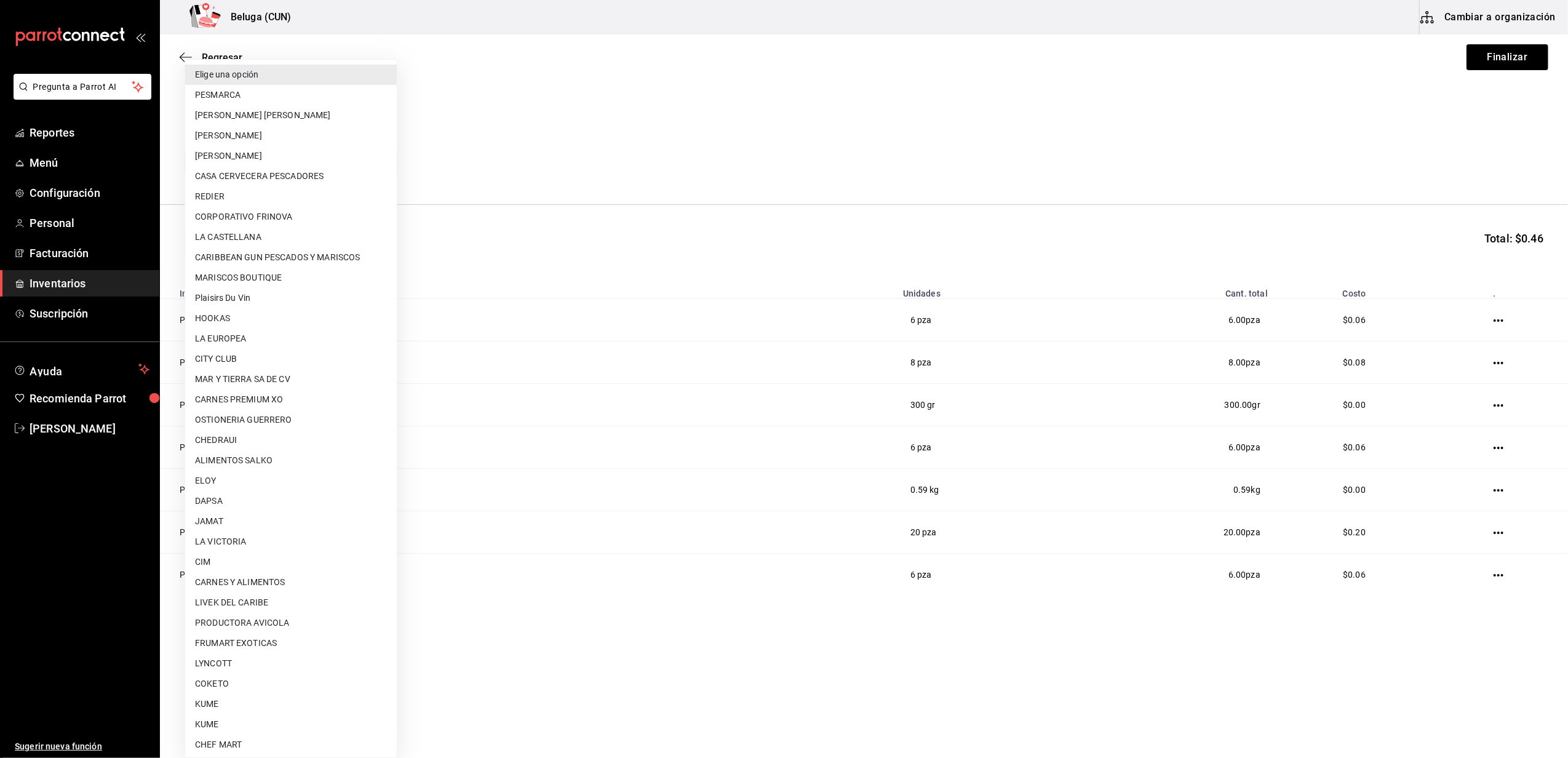
scroll to position [389, 0]
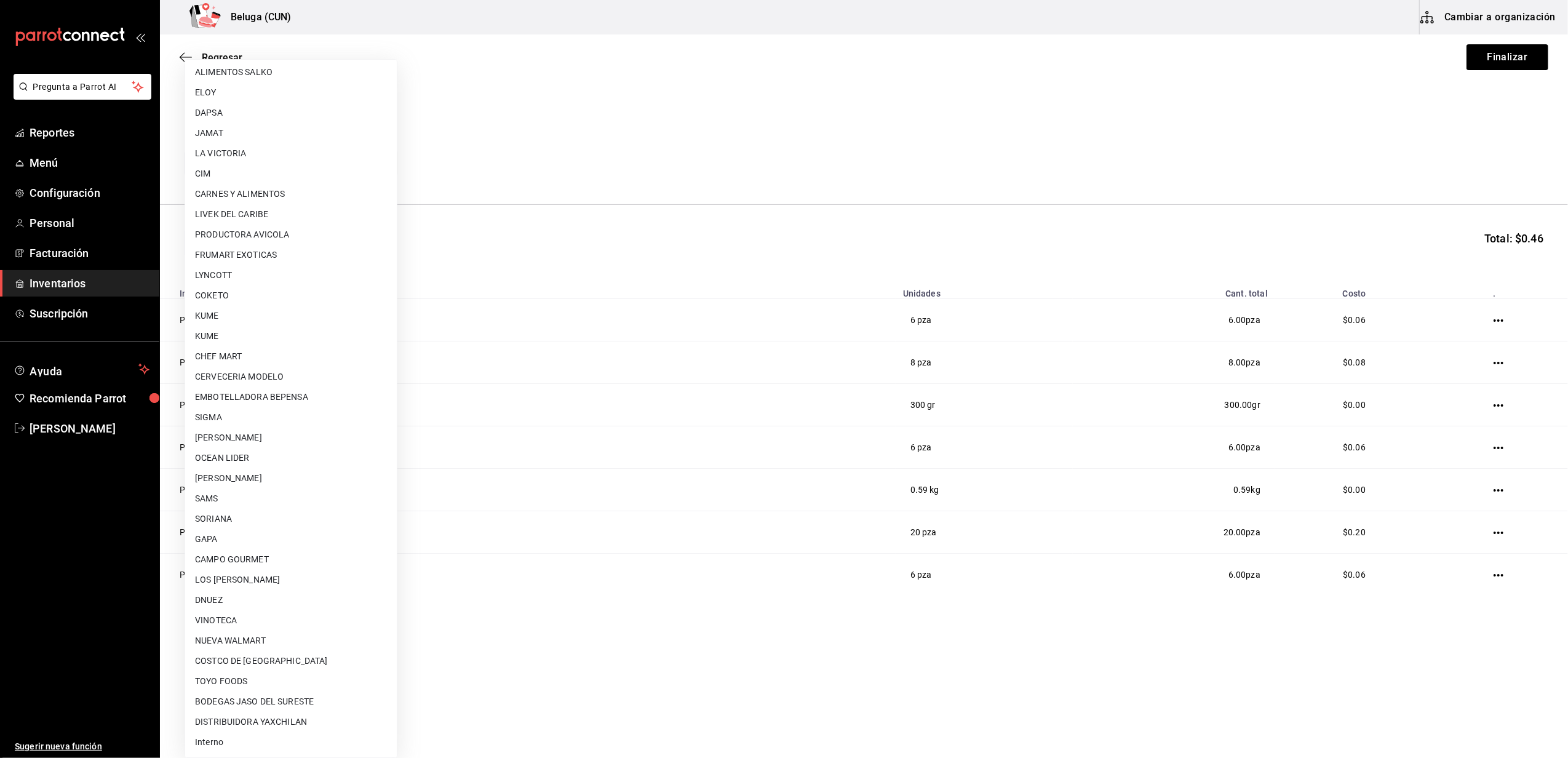
click at [224, 749] on li "Interno" at bounding box center [290, 742] width 212 height 20
type input "cf097a6b-1652-49c1-8634-faa24daf0fdd"
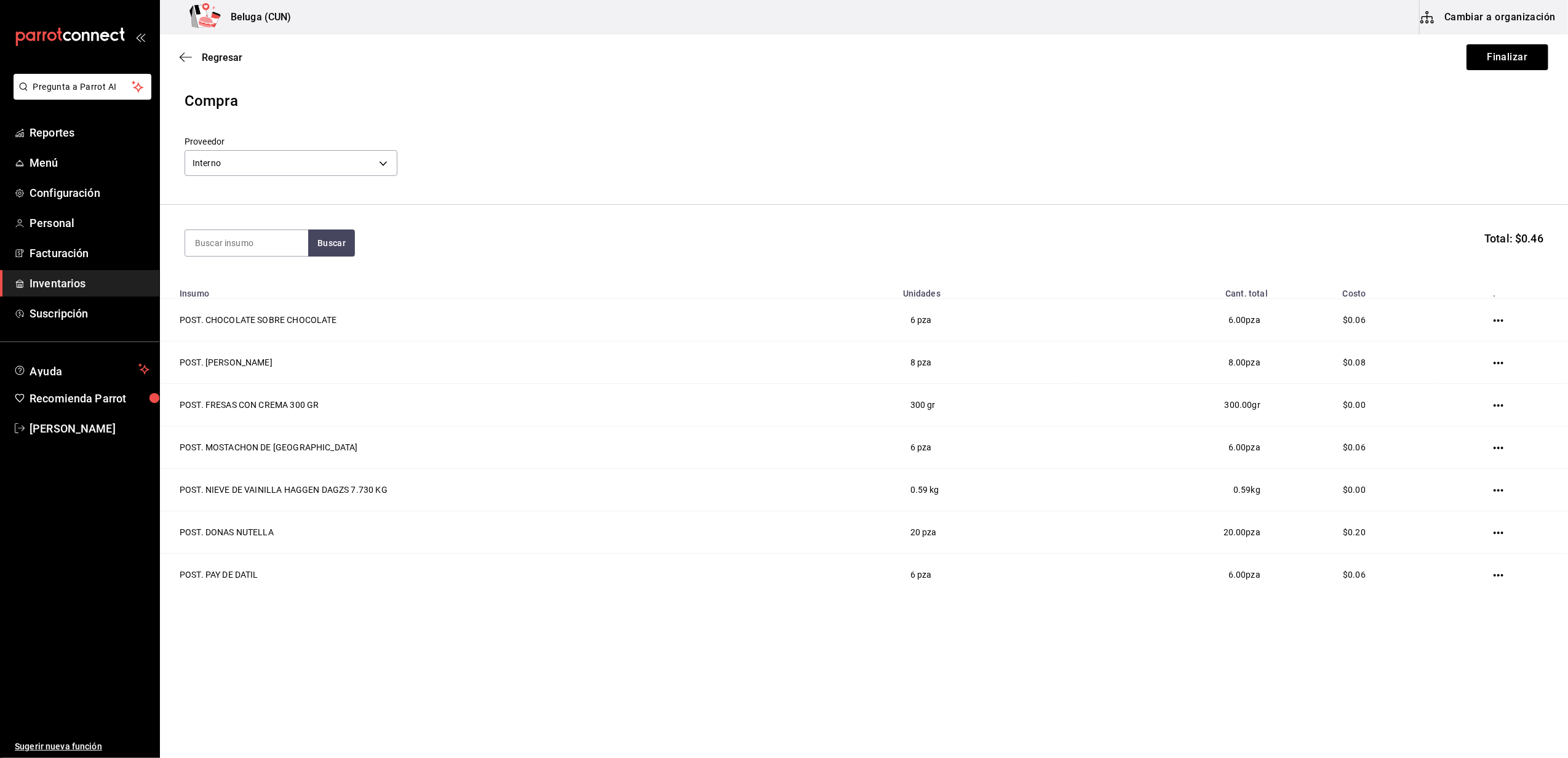
click at [582, 133] on header "Compra Proveedor Interno cf097a6b-1652-49c1-8634-faa24daf0fdd" at bounding box center [864, 147] width 1408 height 115
click at [1516, 48] on button "Finalizar" at bounding box center [1507, 57] width 82 height 26
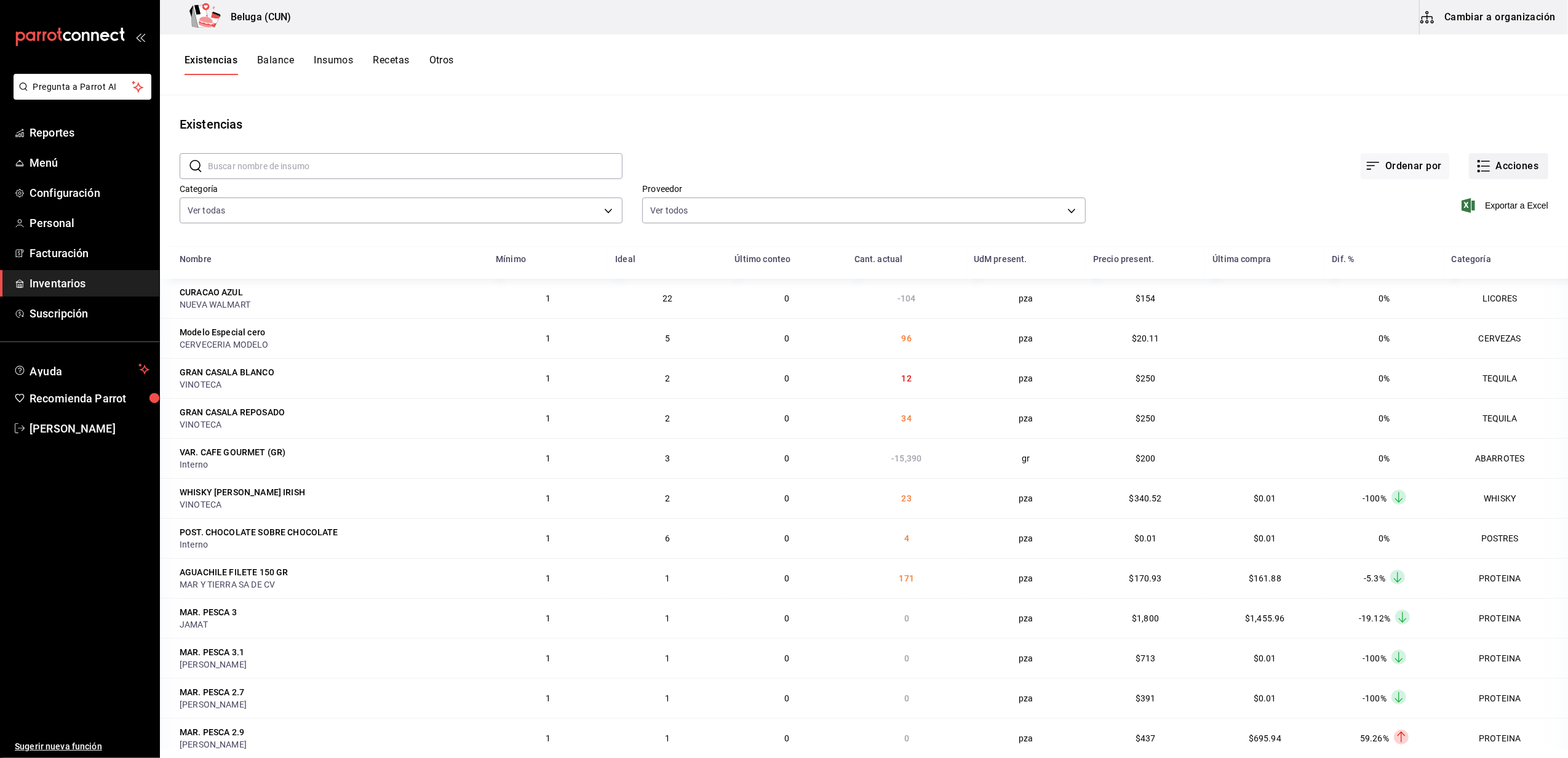
click at [1479, 161] on button "Acciones" at bounding box center [1509, 166] width 79 height 26
click at [1466, 229] on span "Compra" at bounding box center [1496, 233] width 103 height 13
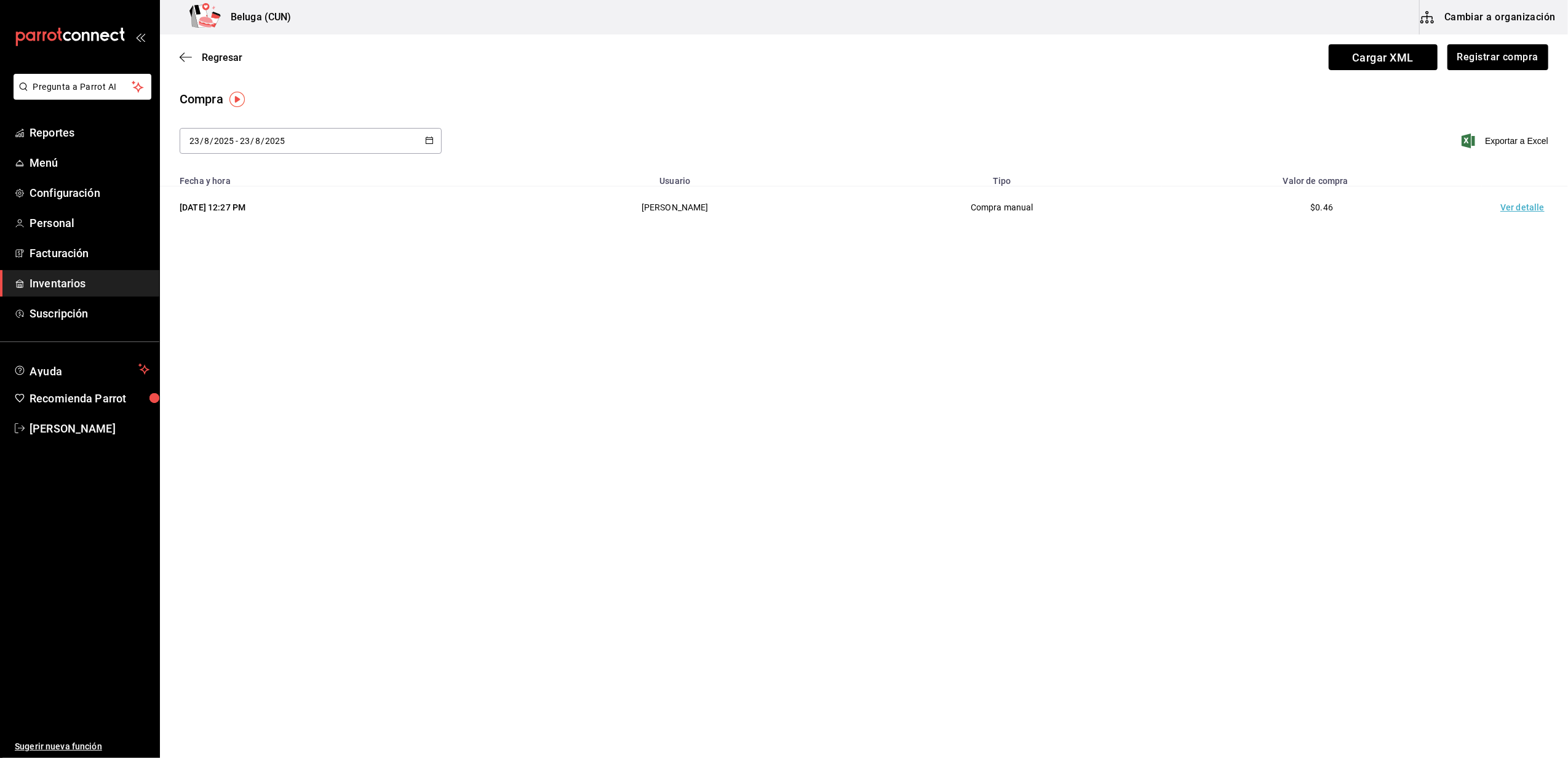
click at [1538, 203] on td "Ver detalle" at bounding box center [1525, 207] width 86 height 42
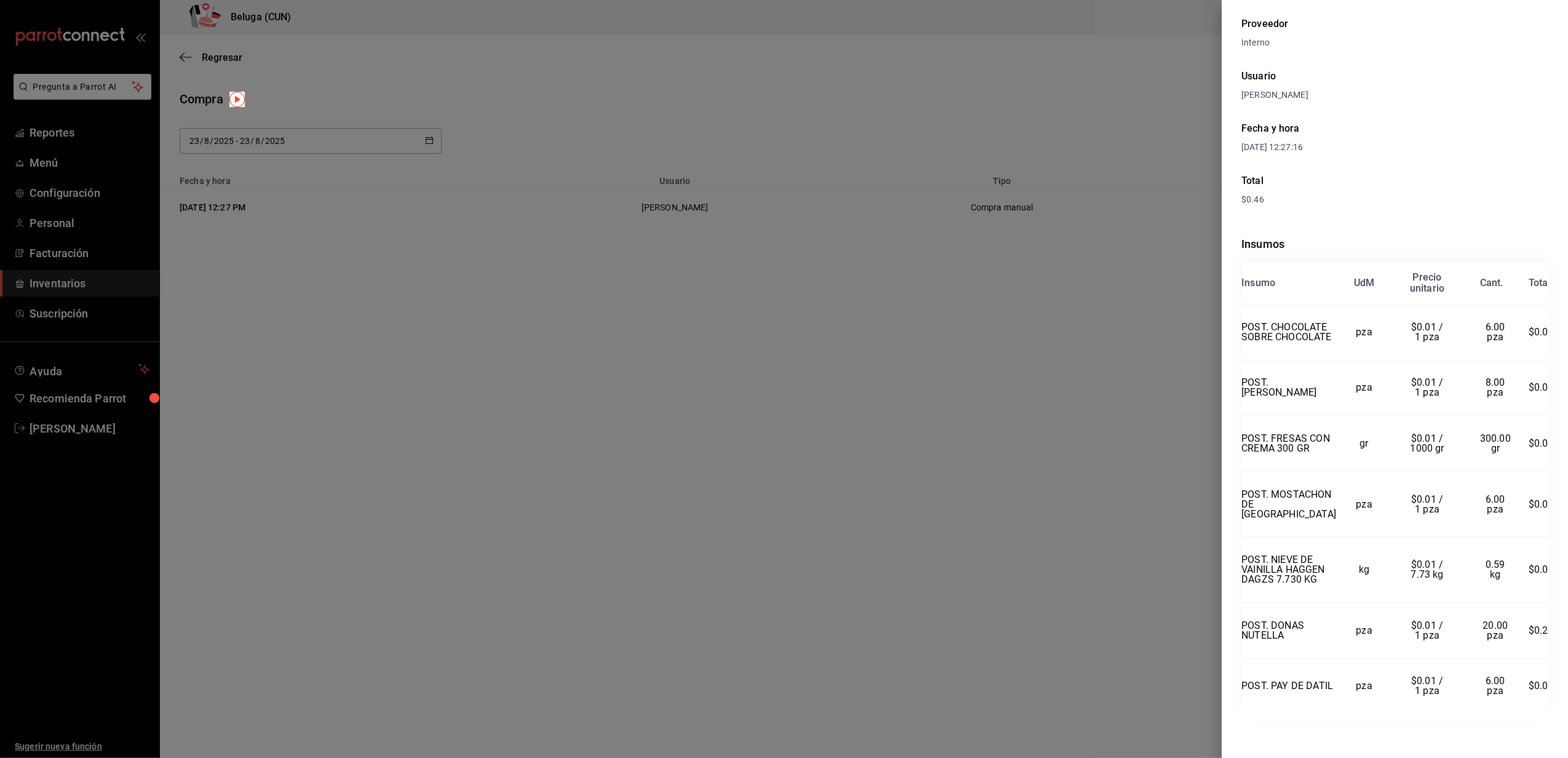
scroll to position [55, 0]
click at [1138, 64] on div at bounding box center [784, 379] width 1568 height 758
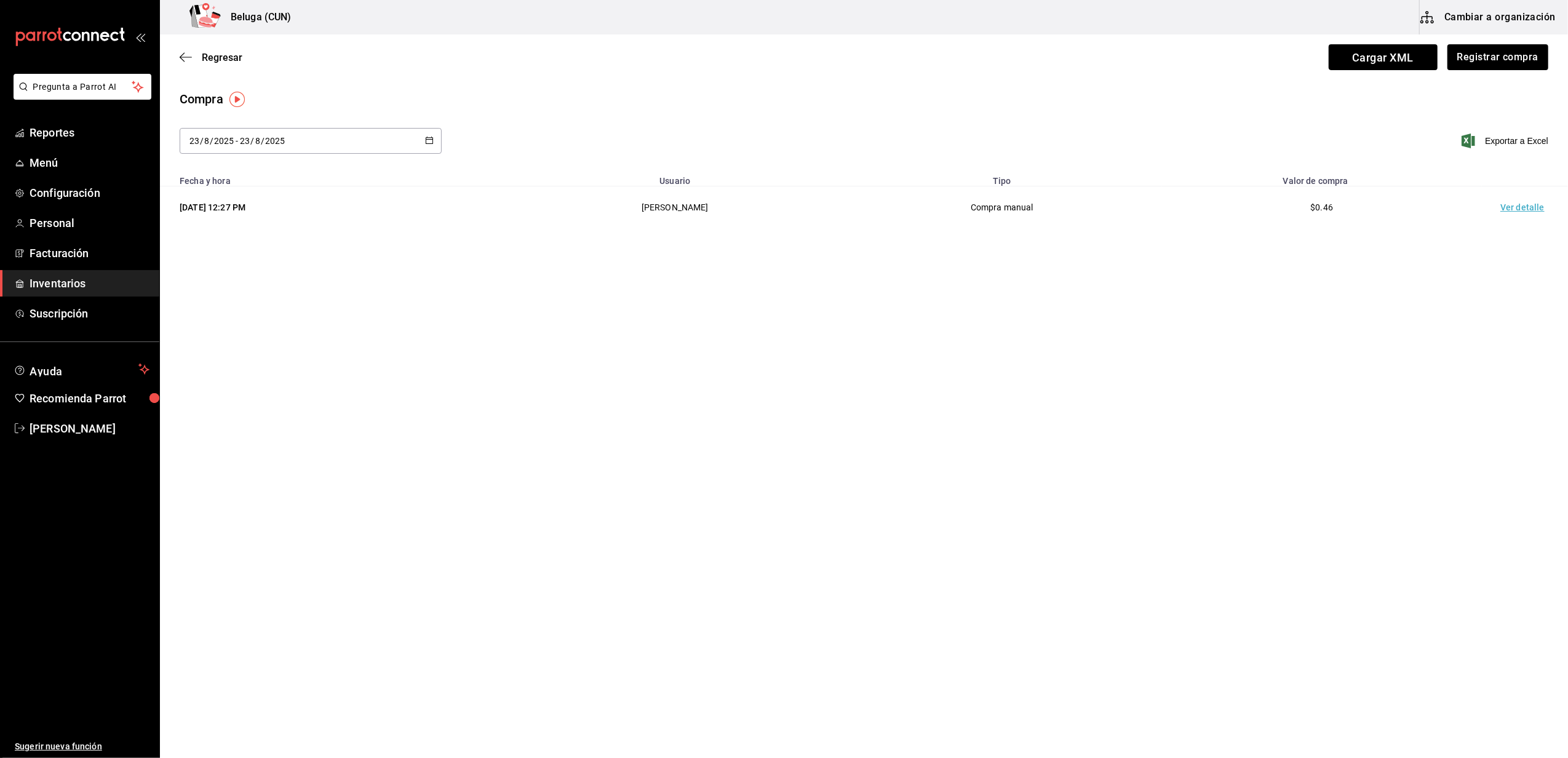
click at [42, 286] on span "Inventarios" at bounding box center [89, 283] width 120 height 17
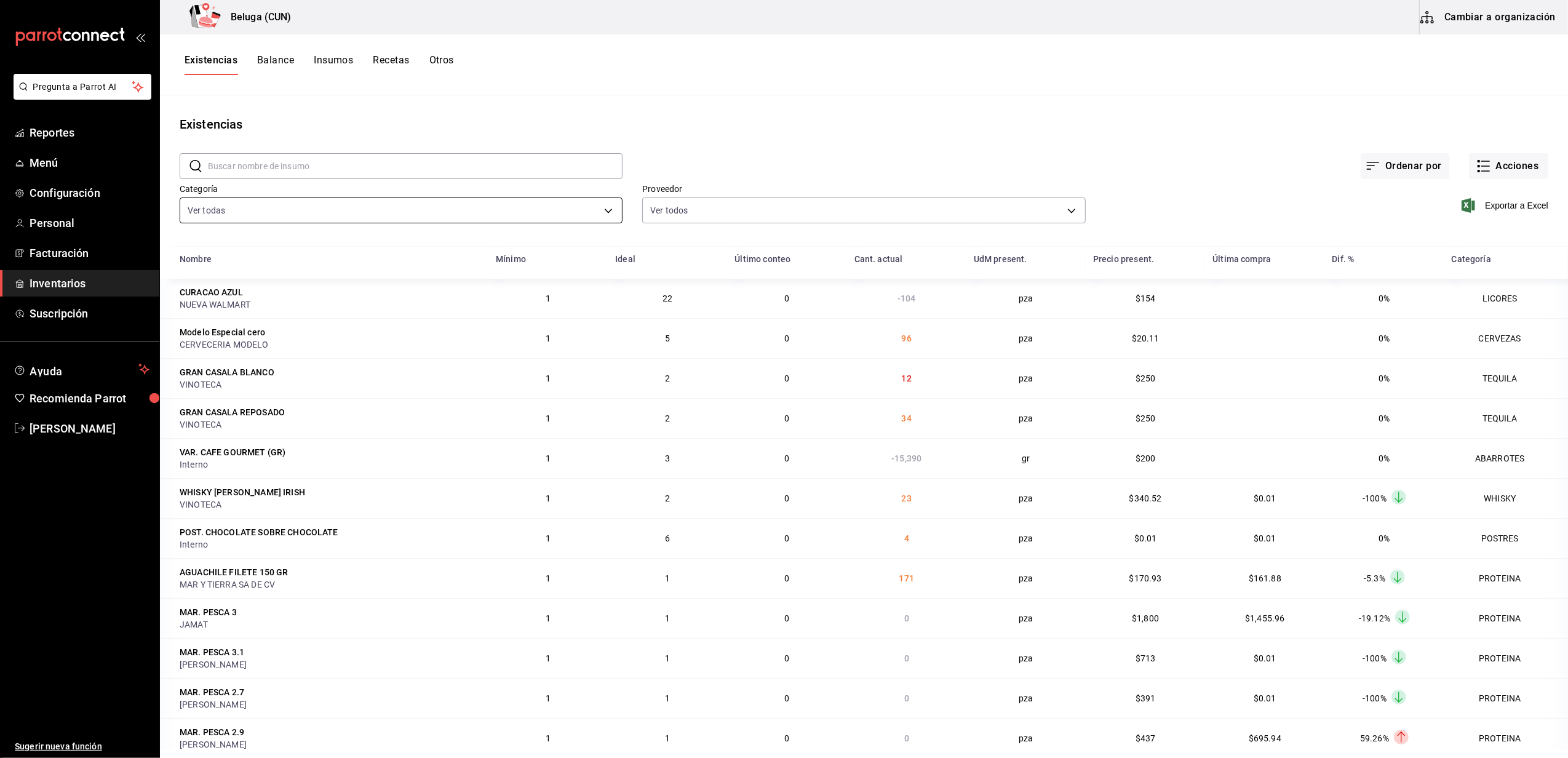
click at [596, 207] on body "Pregunta a Parrot AI Reportes Menú Configuración Personal Facturación Inventari…" at bounding box center [784, 374] width 1568 height 750
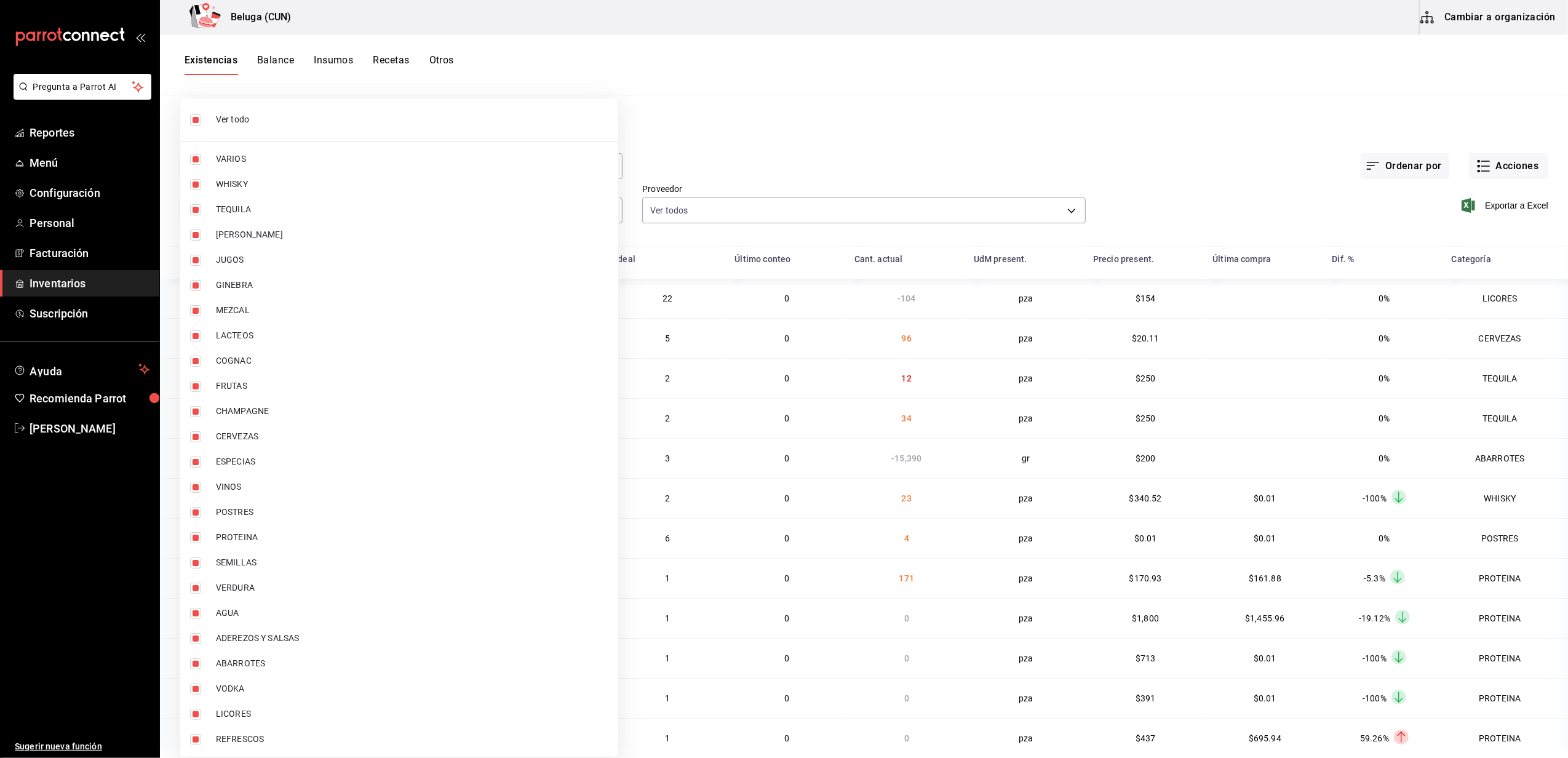
click at [193, 120] on input "checkbox" at bounding box center [195, 120] width 11 height 11
checkbox input "false"
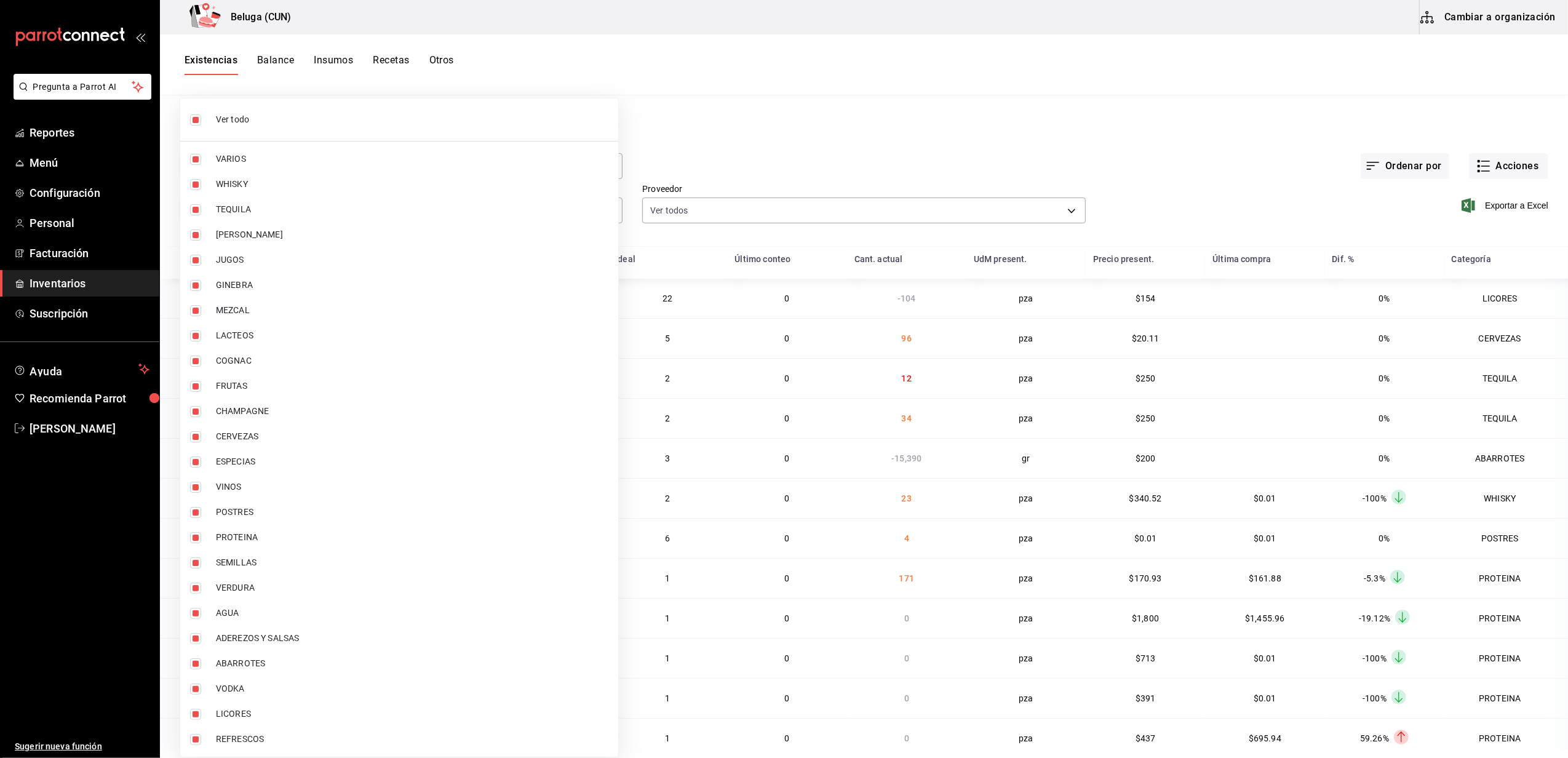
checkbox input "false"
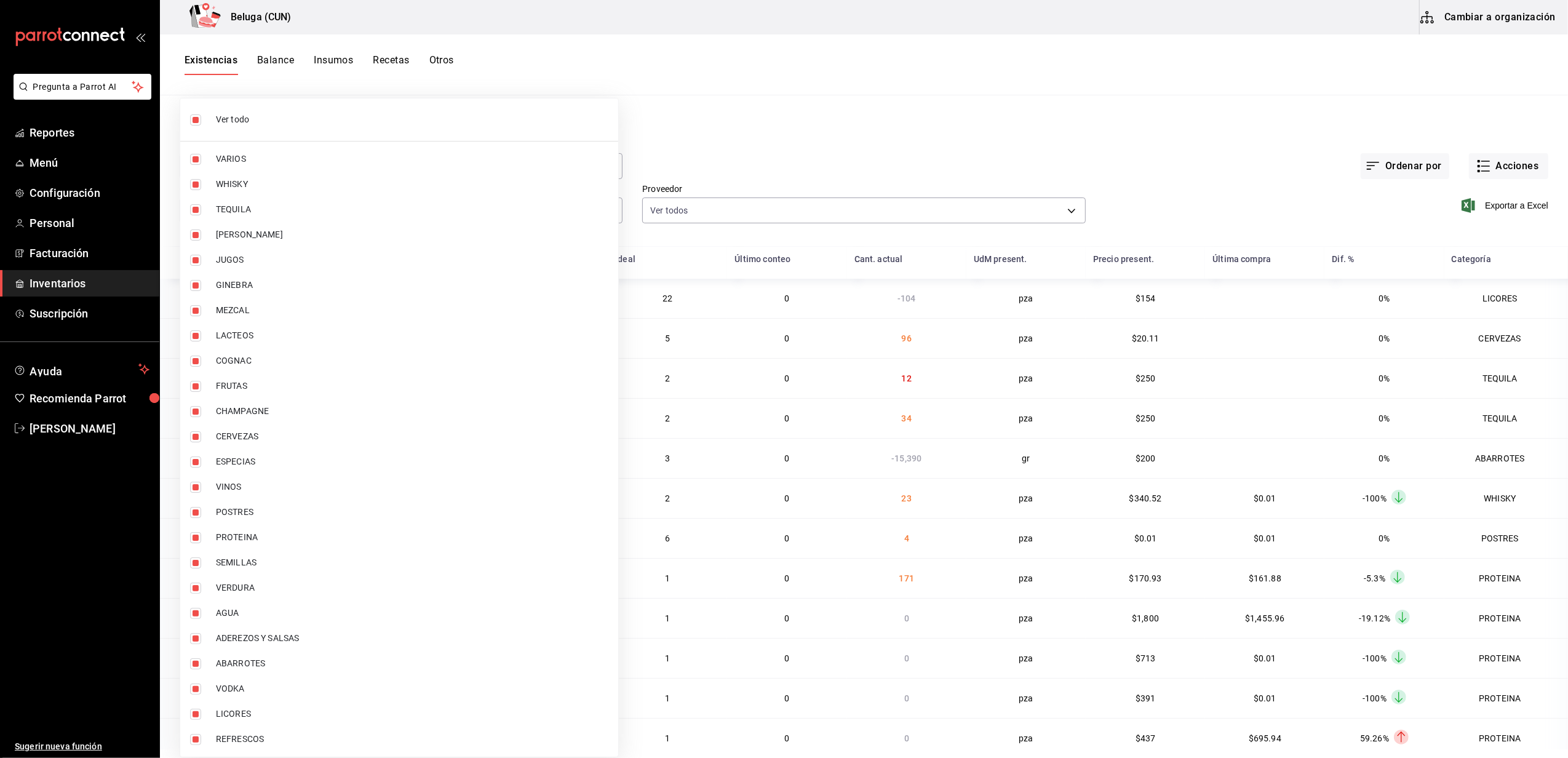
checkbox input "false"
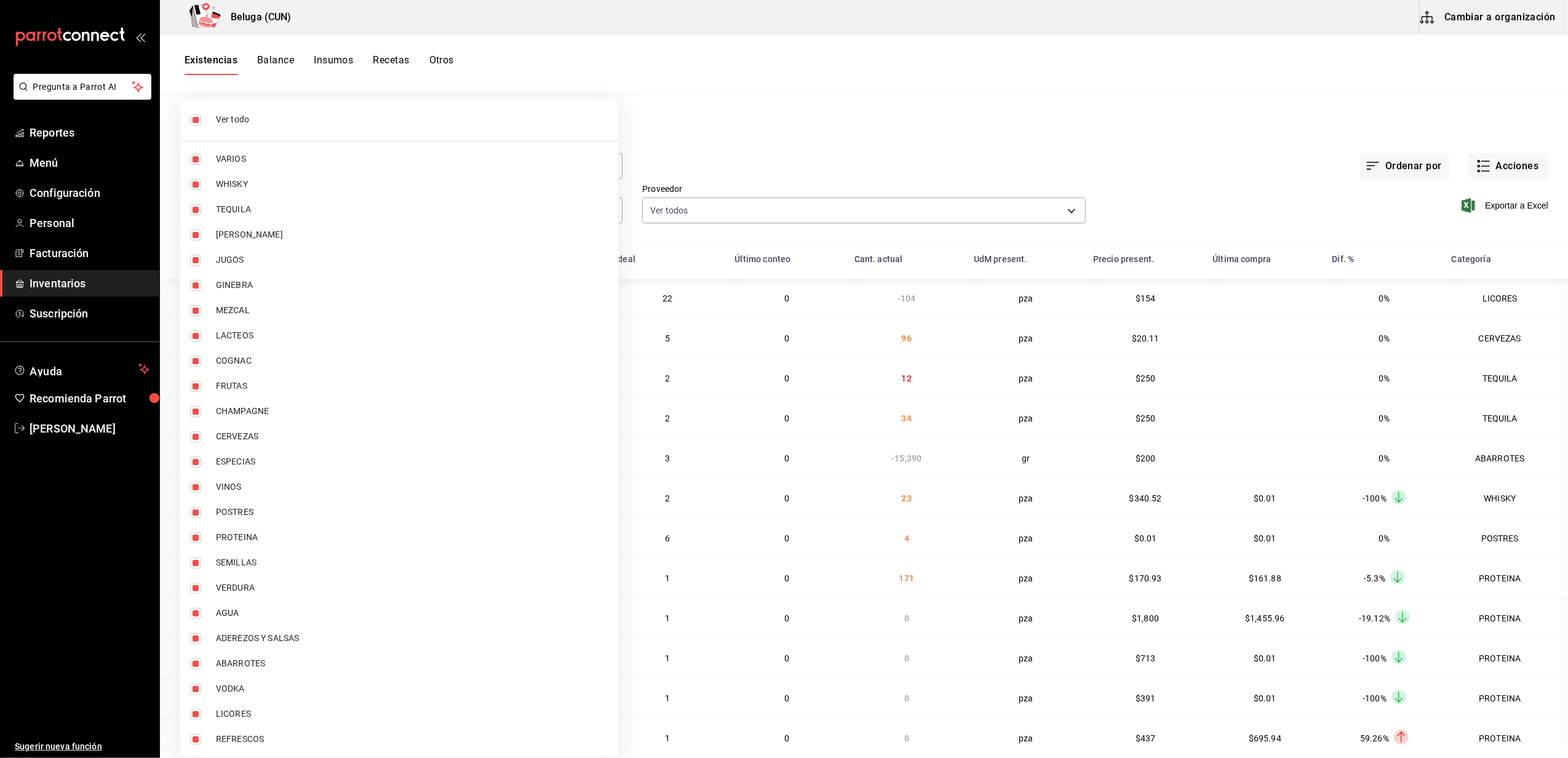
checkbox input "false"
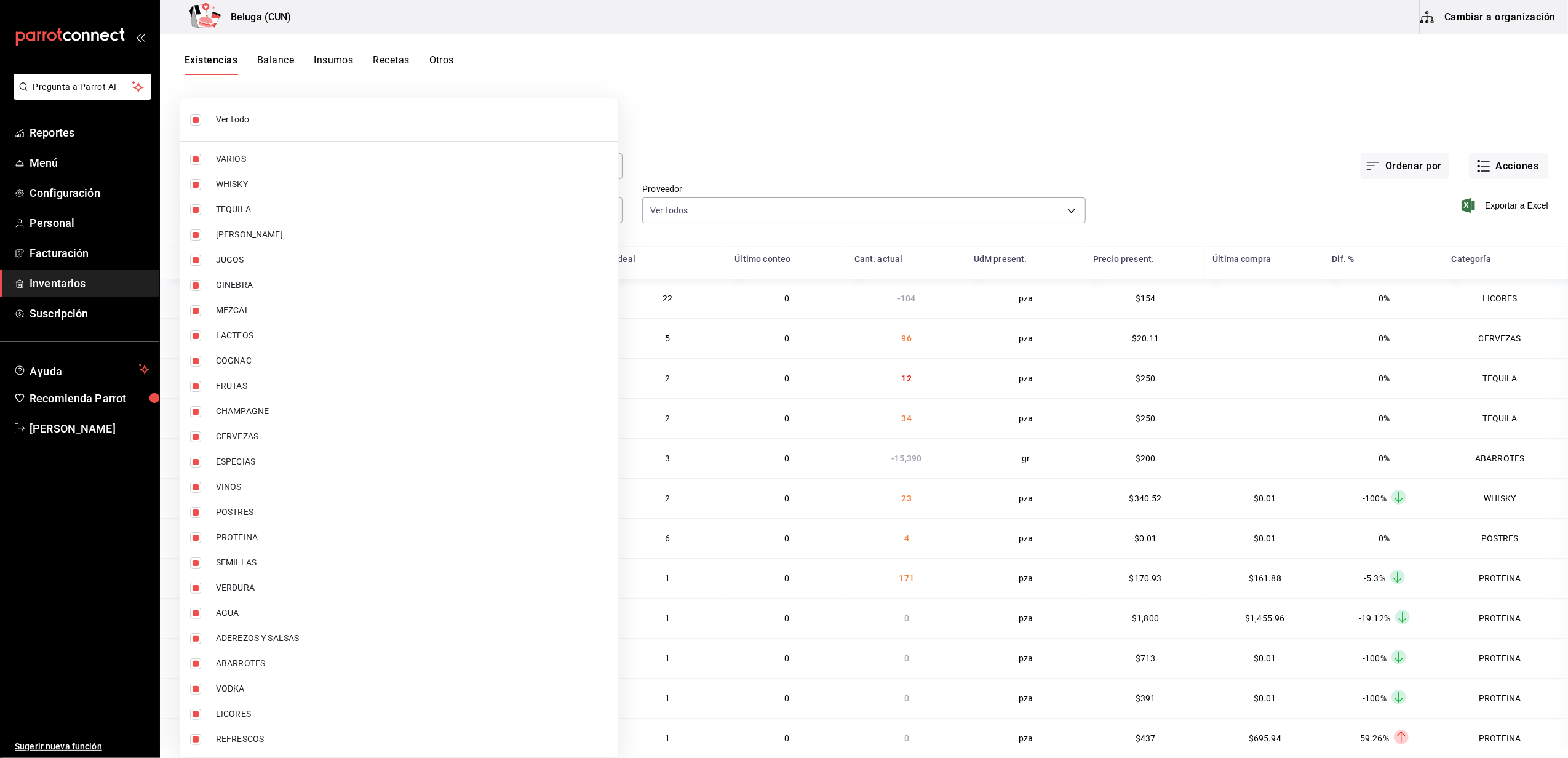
checkbox input "false"
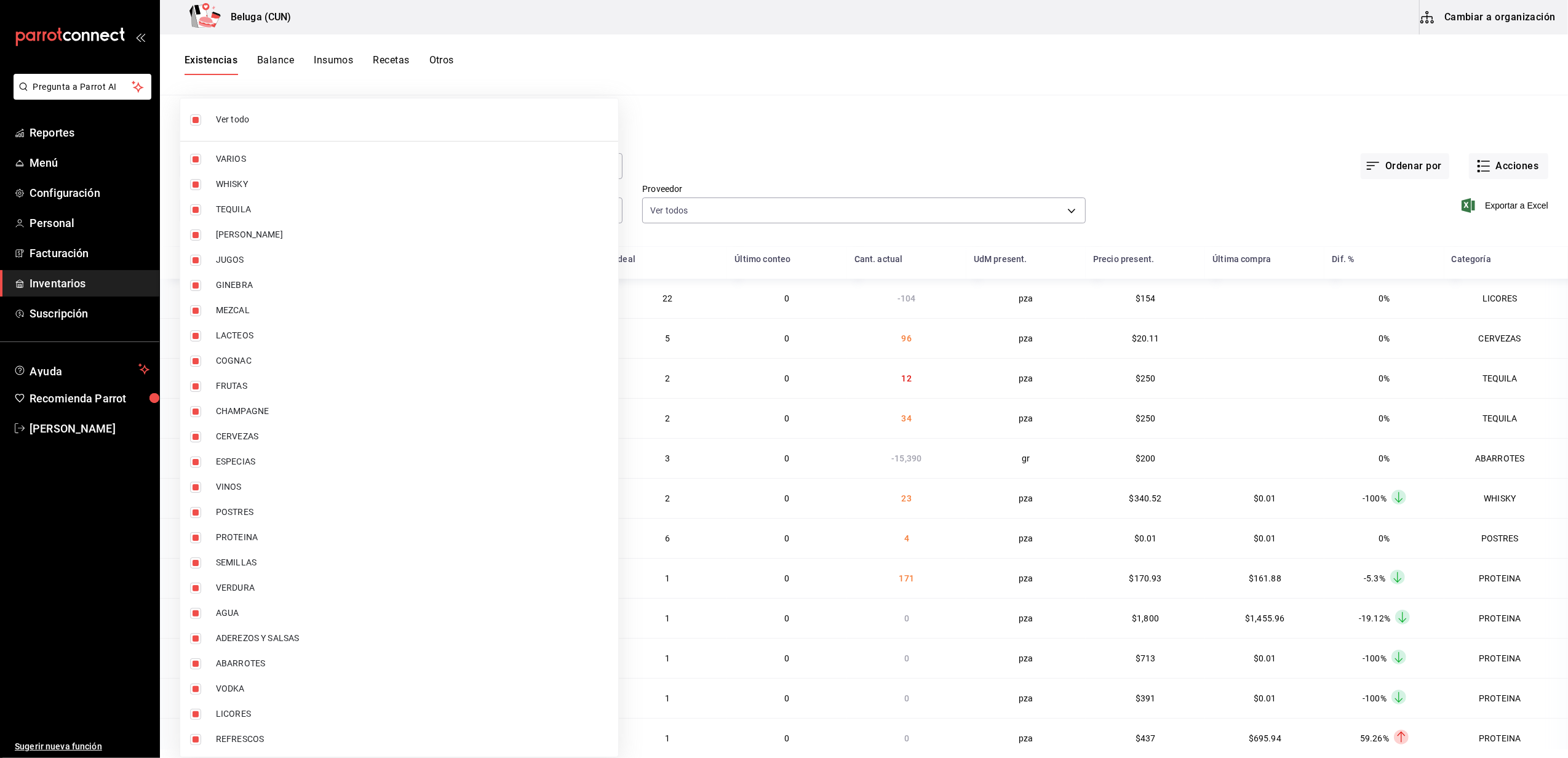
checkbox input "false"
click at [195, 518] on input "checkbox" at bounding box center [195, 512] width 11 height 11
checkbox input "true"
type input "43c9e2b0-4afa-46e8-9575-d8271eaf3d25"
click at [196, 539] on input "checkbox" at bounding box center [195, 537] width 11 height 11
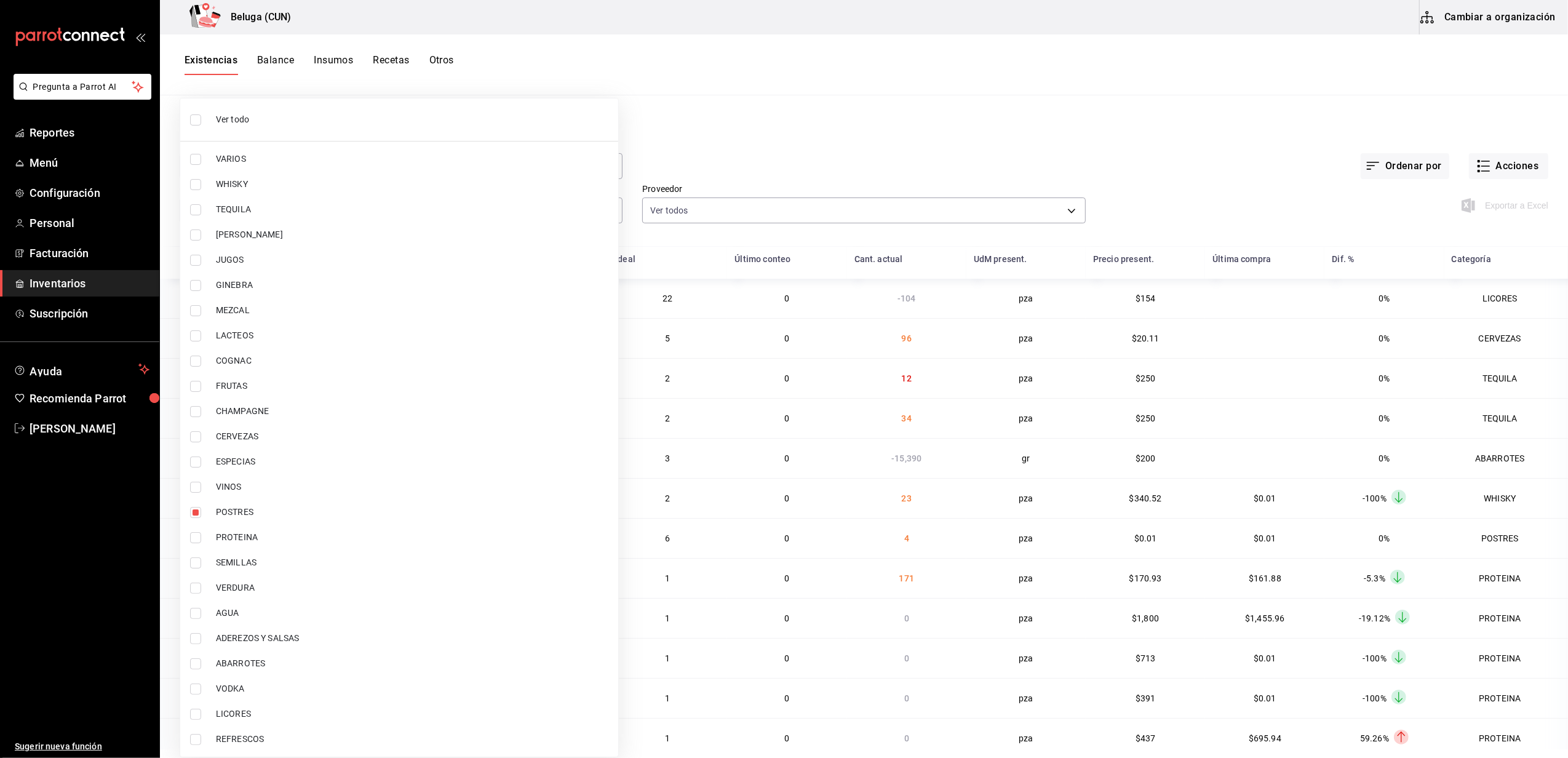
checkbox input "true"
type input "43c9e2b0-4afa-46e8-9575-d8271eaf3d25,49acfc3a-e67d-4012-8994-cdceb58e19f0"
click at [762, 134] on div at bounding box center [784, 379] width 1568 height 758
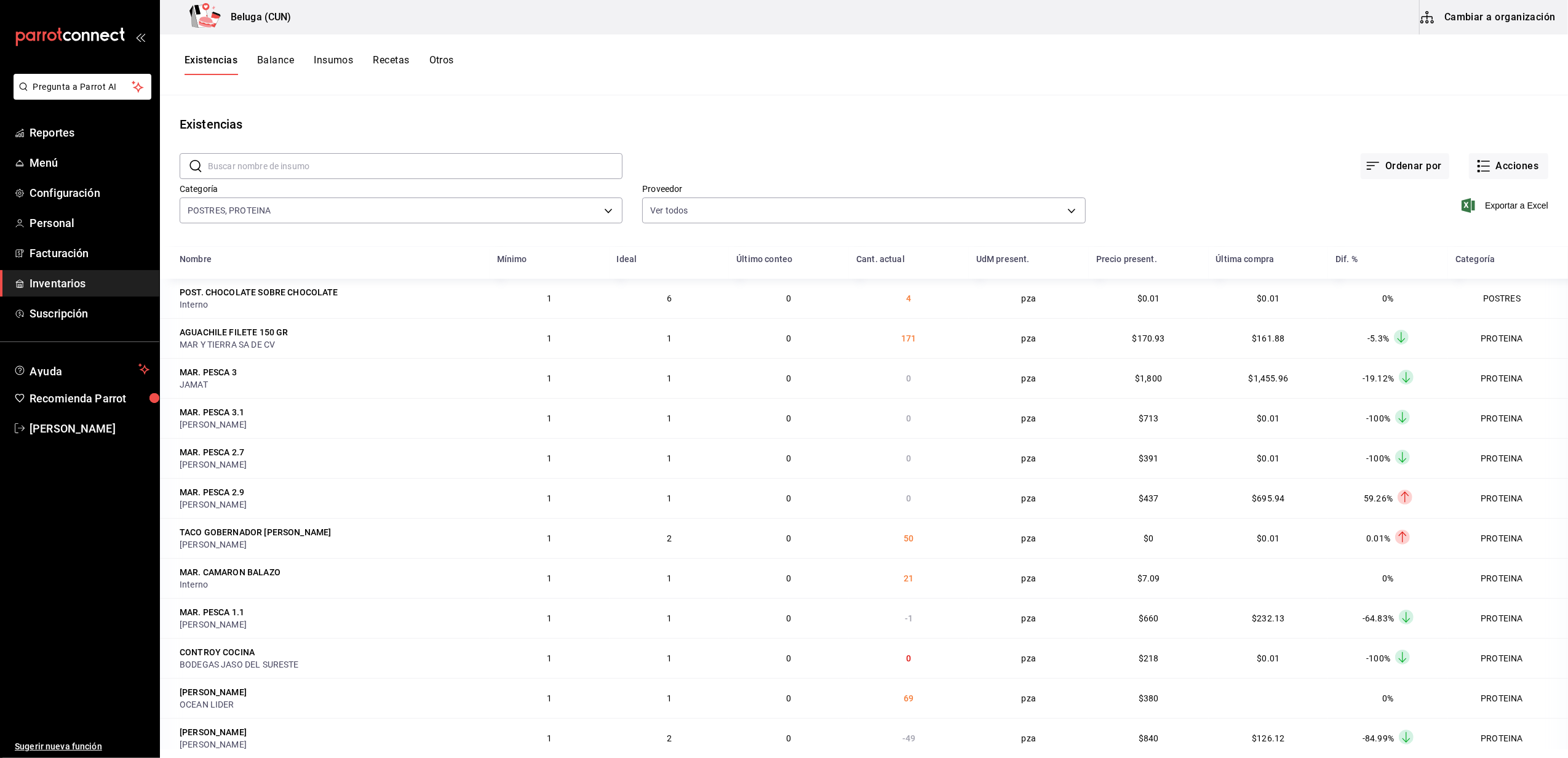
click at [1504, 213] on div "Exportar a Excel" at bounding box center [1317, 195] width 463 height 63
click at [1502, 203] on span "Exportar a Excel" at bounding box center [1506, 205] width 84 height 15
